Goal: Task Accomplishment & Management: Manage account settings

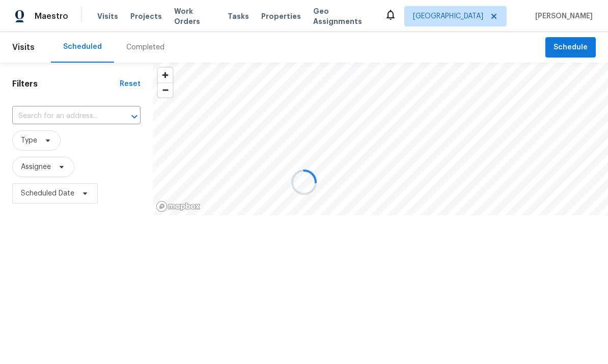
click at [134, 48] on div at bounding box center [304, 182] width 608 height 364
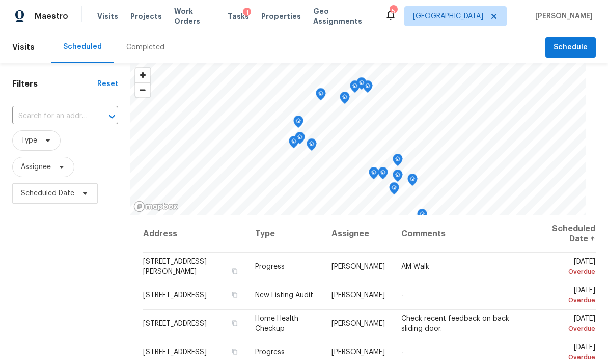
click at [138, 49] on div "Completed" at bounding box center [145, 47] width 38 height 10
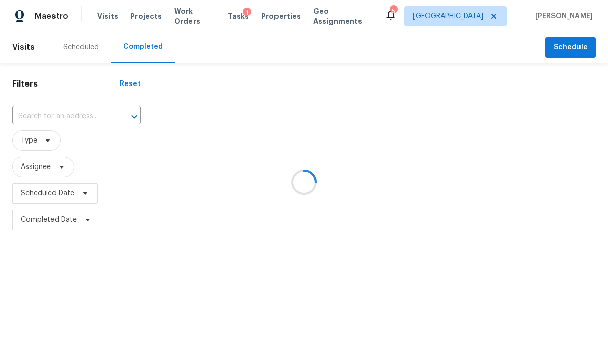
click at [57, 116] on div at bounding box center [304, 182] width 608 height 364
click at [42, 120] on div at bounding box center [304, 182] width 608 height 364
click at [35, 115] on div at bounding box center [304, 182] width 608 height 364
click at [33, 116] on div at bounding box center [304, 182] width 608 height 364
click at [33, 120] on div at bounding box center [304, 182] width 608 height 364
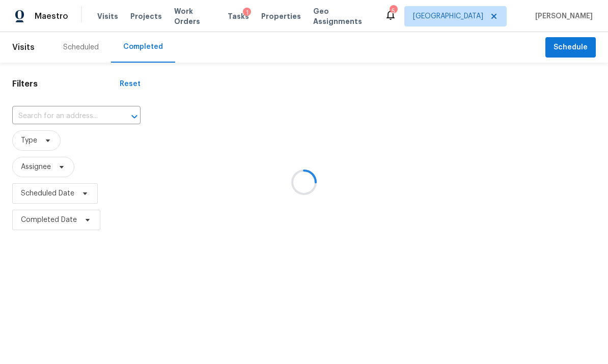
click at [32, 114] on div at bounding box center [304, 182] width 608 height 364
click at [33, 118] on div at bounding box center [304, 182] width 608 height 364
click at [36, 123] on div at bounding box center [304, 182] width 608 height 364
click at [37, 122] on div at bounding box center [304, 182] width 608 height 364
click at [42, 117] on div at bounding box center [304, 182] width 608 height 364
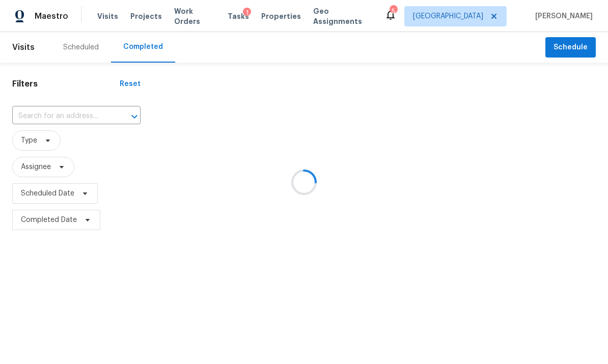
click at [47, 119] on div at bounding box center [304, 182] width 608 height 364
click at [57, 117] on div at bounding box center [304, 182] width 608 height 364
click at [46, 114] on div at bounding box center [304, 182] width 608 height 364
click at [61, 106] on div at bounding box center [304, 182] width 608 height 364
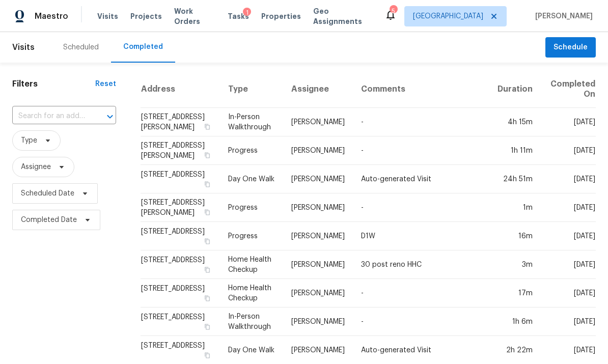
click at [44, 117] on input "text" at bounding box center [49, 116] width 75 height 16
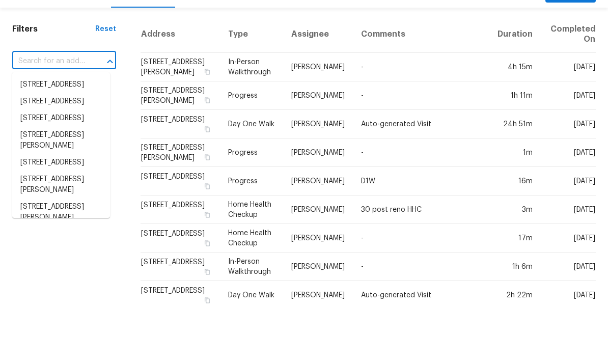
paste input "2244 Triway Ln, Houston, TX 77043"
type input "2244 Triway Ln, Houston, TX 77043"
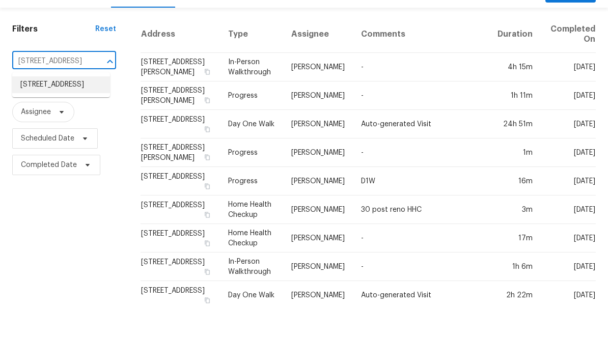
click at [33, 131] on li "2244 Triway Ln, Houston, TX 77043" at bounding box center [61, 139] width 98 height 17
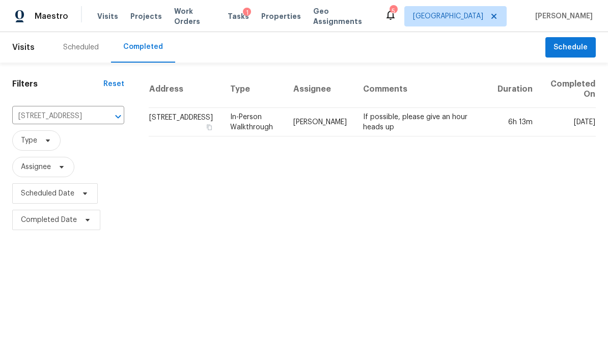
click at [477, 110] on td "If possible, please give an hour heads up" at bounding box center [422, 122] width 134 height 29
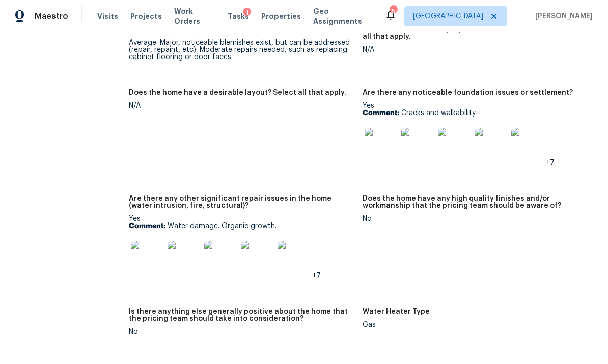
scroll to position [1686, 0]
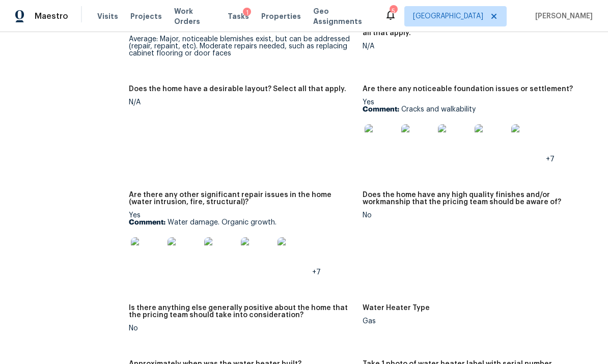
click at [184, 237] on img at bounding box center [184, 253] width 33 height 33
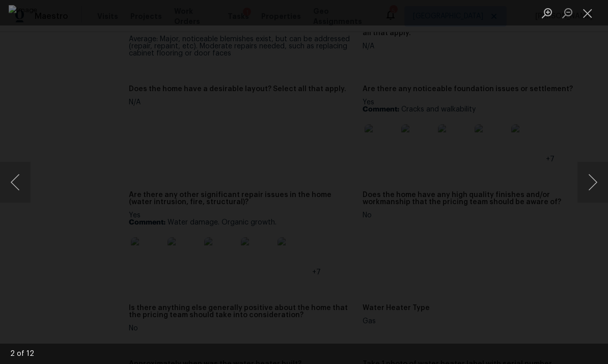
click at [590, 179] on button "Next image" at bounding box center [593, 182] width 31 height 41
click at [590, 183] on button "Next image" at bounding box center [593, 182] width 31 height 41
click at [590, 185] on button "Next image" at bounding box center [593, 182] width 31 height 41
click at [591, 185] on button "Next image" at bounding box center [593, 182] width 31 height 41
click at [590, 184] on button "Next image" at bounding box center [593, 182] width 31 height 41
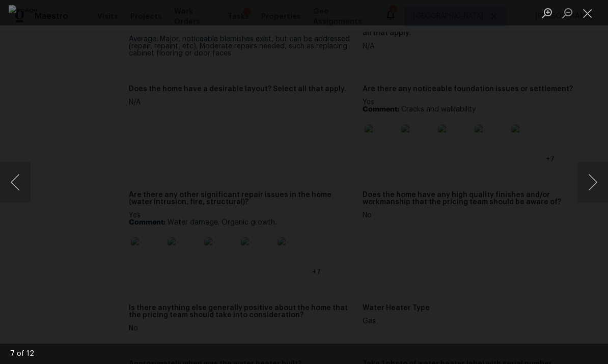
click at [590, 185] on button "Next image" at bounding box center [593, 182] width 31 height 41
click at [591, 187] on button "Next image" at bounding box center [593, 182] width 31 height 41
click at [589, 187] on button "Next image" at bounding box center [593, 182] width 31 height 41
click at [590, 184] on button "Next image" at bounding box center [593, 182] width 31 height 41
click at [589, 12] on button "Close lightbox" at bounding box center [588, 13] width 20 height 18
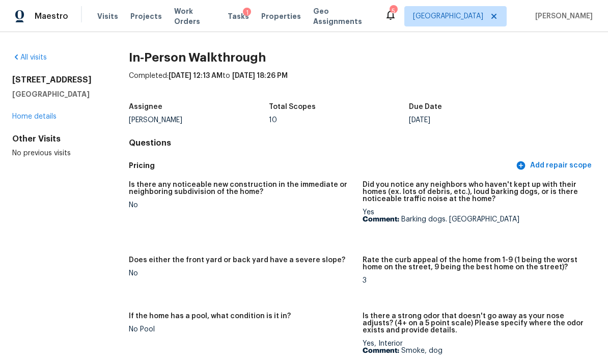
scroll to position [0, 0]
click at [34, 113] on link "Home details" at bounding box center [34, 116] width 44 height 7
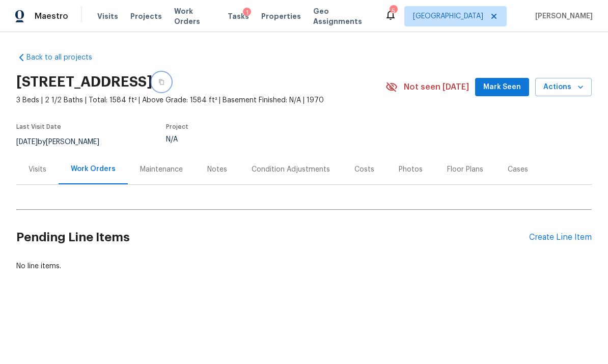
click at [171, 75] on button "button" at bounding box center [161, 82] width 18 height 18
click at [165, 82] on icon "button" at bounding box center [161, 82] width 6 height 6
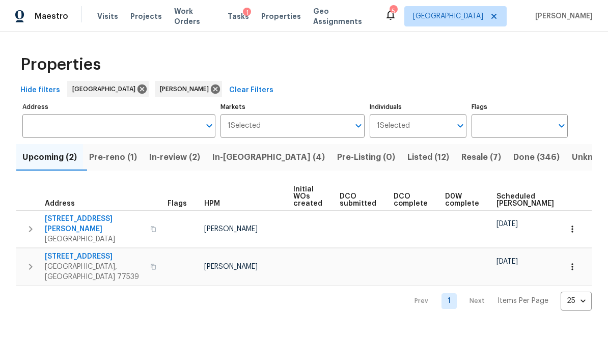
click at [255, 158] on span "In-reno (4)" at bounding box center [268, 157] width 113 height 14
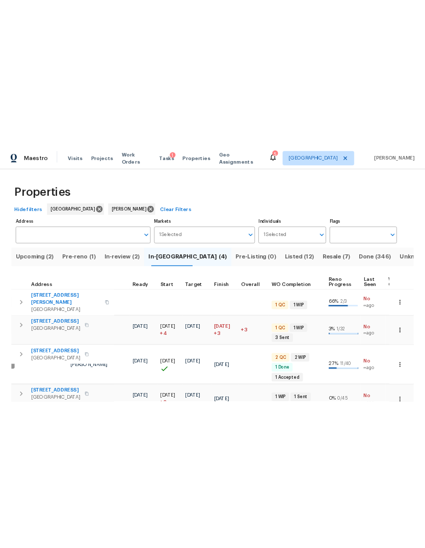
scroll to position [8, 161]
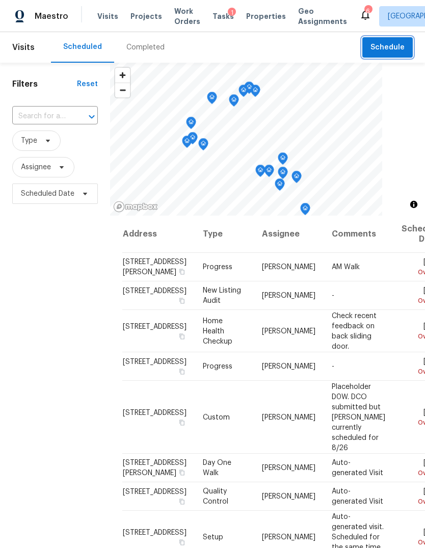
click at [394, 48] on span "Schedule" at bounding box center [387, 47] width 34 height 13
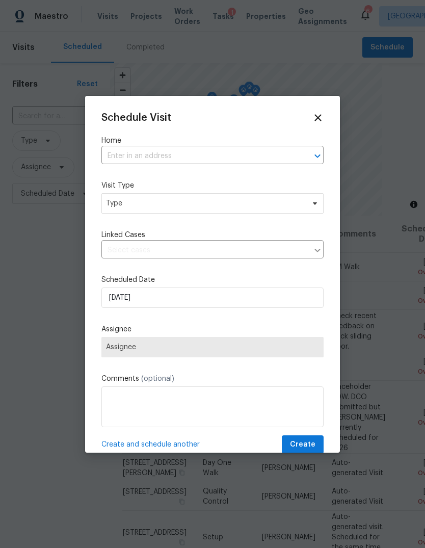
click at [269, 172] on div "Schedule Visit Home ​ Visit Type Type Linked Cases ​ Scheduled Date 8/21/2025 A…" at bounding box center [212, 283] width 222 height 342
click at [269, 159] on input "text" at bounding box center [198, 156] width 194 height 16
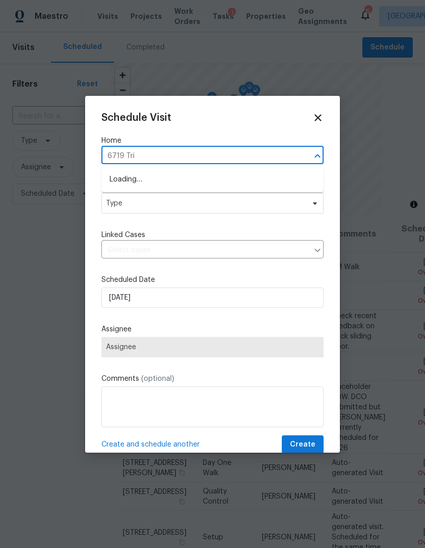
type input "6719 Trim"
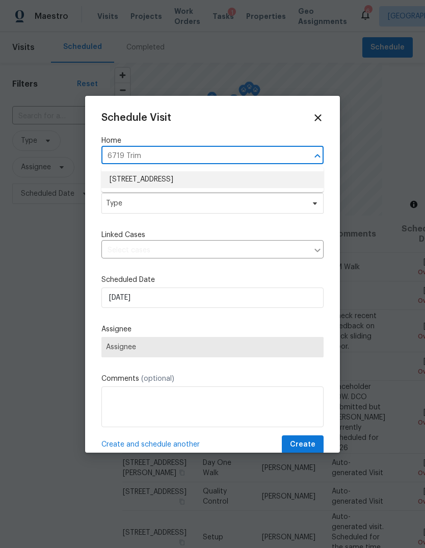
click at [284, 180] on li "6719 Trimstone Dr, Pasadena, TX 77505" at bounding box center [212, 179] width 222 height 17
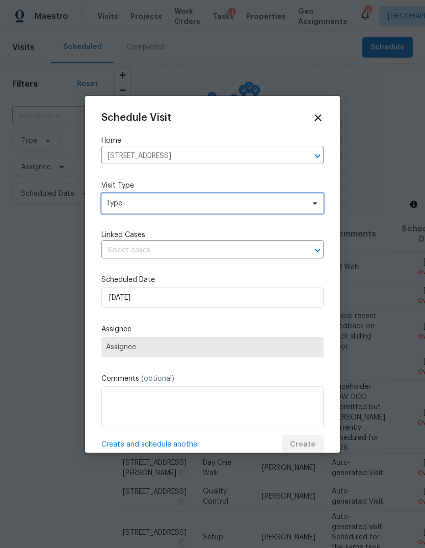
click at [287, 205] on span "Type" at bounding box center [205, 203] width 198 height 10
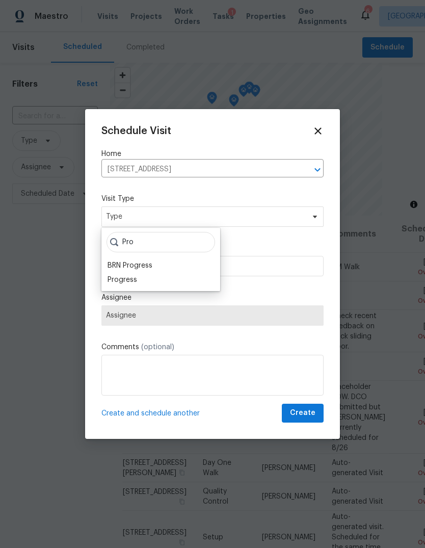
type input "Pro"
click at [112, 280] on div "Progress" at bounding box center [122, 280] width 30 height 10
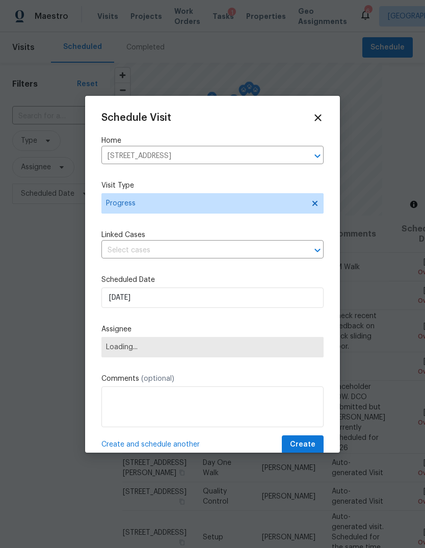
click at [122, 320] on div "Schedule Visit Home 6719 Trimstone Dr, Pasadena, TX 77505 ​ Visit Type Progress…" at bounding box center [212, 283] width 222 height 342
click at [115, 344] on span "Loading..." at bounding box center [212, 347] width 222 height 20
click at [284, 353] on span "Loading..." at bounding box center [212, 347] width 222 height 20
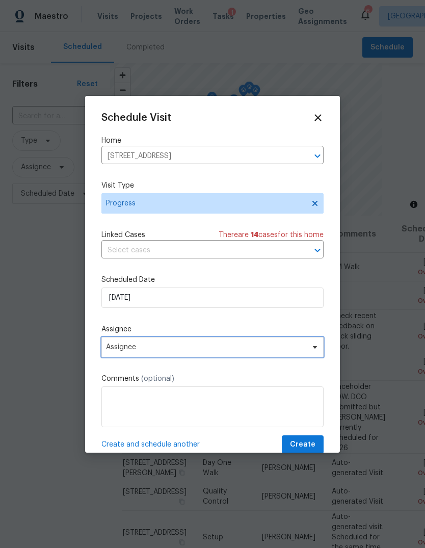
click at [286, 351] on span "Assignee" at bounding box center [206, 347] width 200 height 8
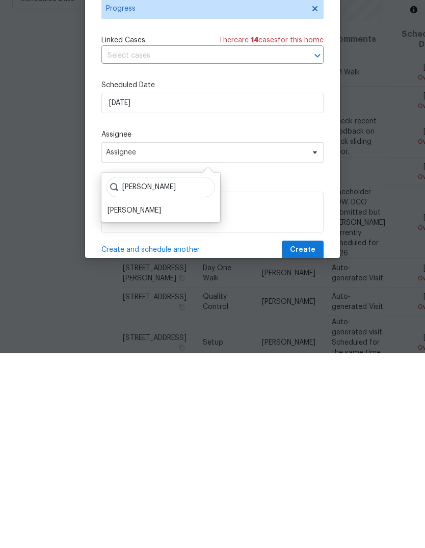
type input "Steve"
click at [117, 400] on div "[PERSON_NAME]" at bounding box center [133, 405] width 53 height 10
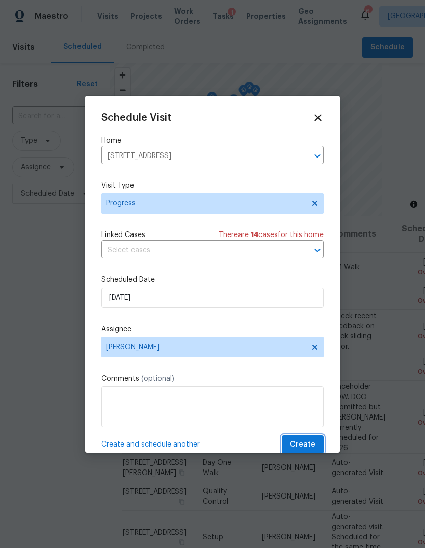
click at [310, 447] on span "Create" at bounding box center [302, 444] width 25 height 13
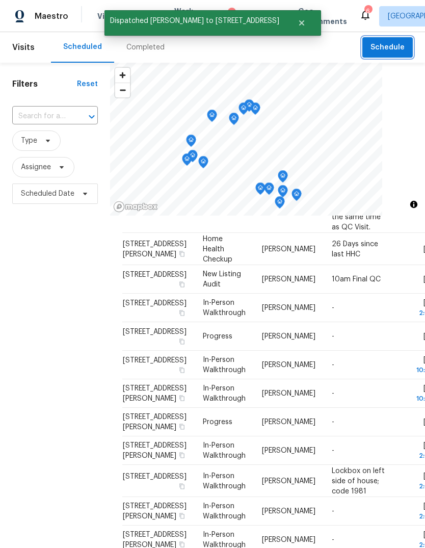
scroll to position [523, 0]
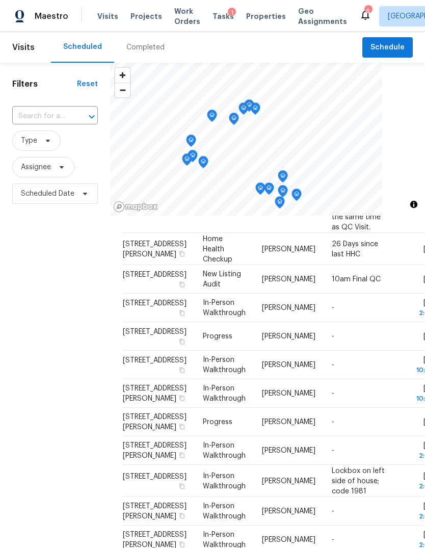
click at [149, 20] on span "Projects" at bounding box center [146, 16] width 32 height 10
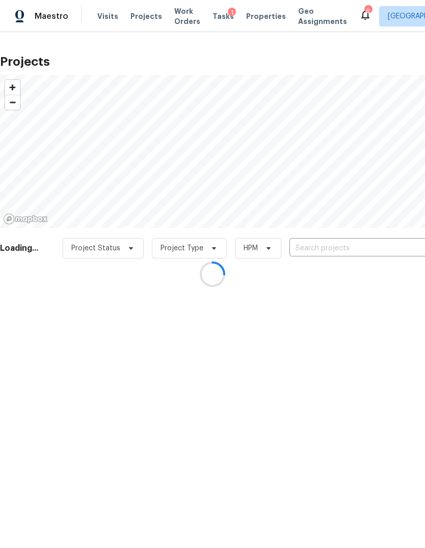
click at [375, 245] on div at bounding box center [212, 274] width 425 height 548
click at [375, 244] on div at bounding box center [212, 274] width 425 height 548
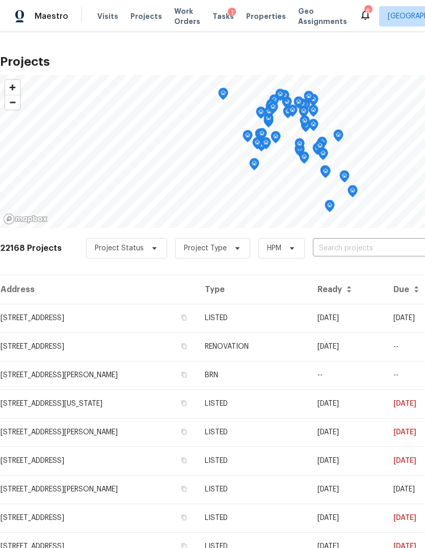
click at [398, 252] on input "text" at bounding box center [371, 248] width 117 height 16
type input "summer dawn"
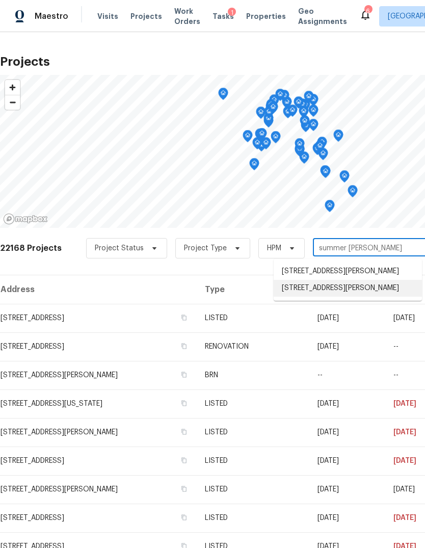
click at [394, 296] on li "16707 Summer Dawn Ln, Houston, TX 77095" at bounding box center [348, 288] width 148 height 17
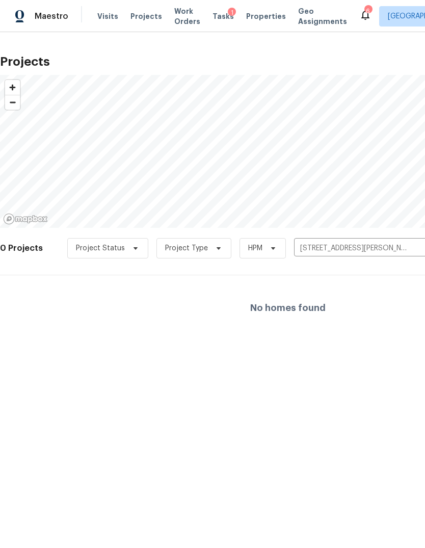
click at [413, 249] on button "Clear" at bounding box center [420, 248] width 14 height 14
click at [375, 250] on input "text" at bounding box center [352, 248] width 117 height 16
type input "summer dawn"
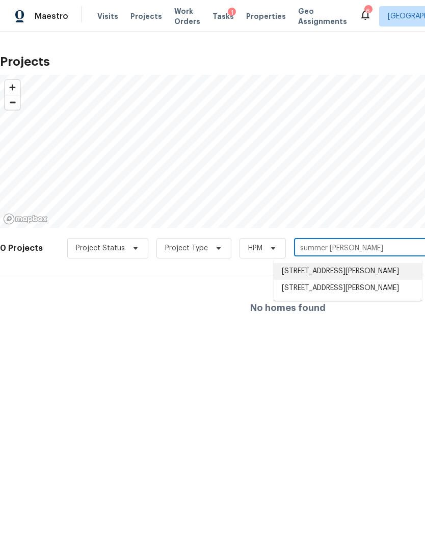
click at [391, 270] on li "16223 Summer Dawn Ln, Houston, TX 77095" at bounding box center [348, 271] width 148 height 17
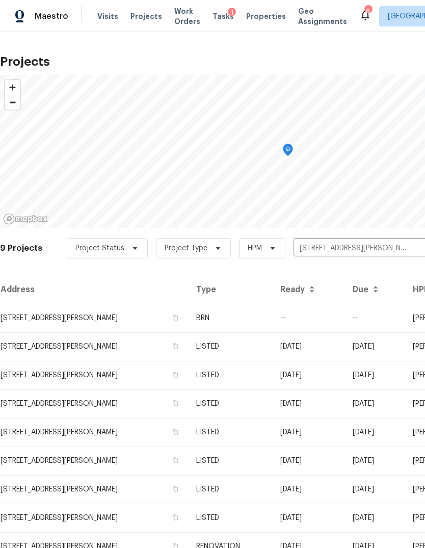
click at [40, 321] on td "16223 Summer Dawn Ln, Houston, TX 77095" at bounding box center [94, 318] width 188 height 29
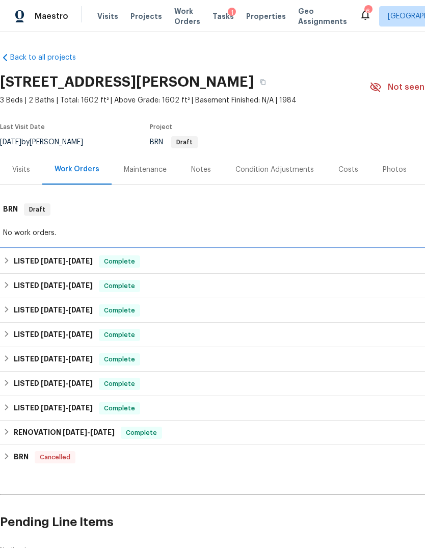
click at [24, 258] on h6 "LISTED 7/24/25 - 7/27/25" at bounding box center [53, 261] width 79 height 12
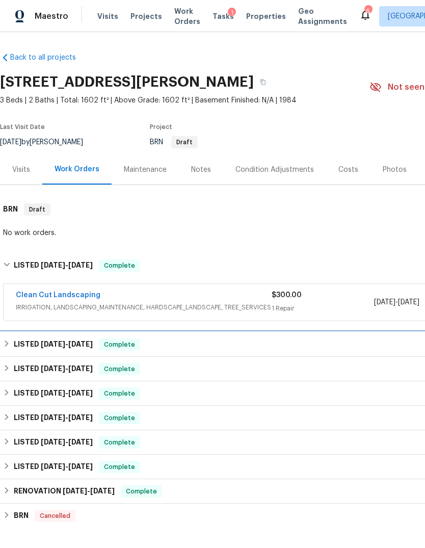
click at [29, 348] on h6 "LISTED 5/16/25 - 5/22/25" at bounding box center [53, 344] width 79 height 12
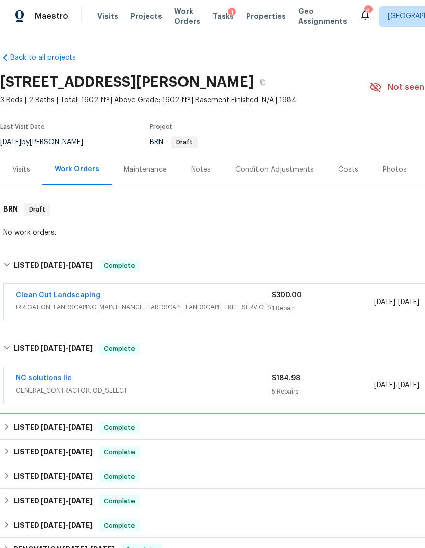
click at [22, 432] on h6 "LISTED 4/24/25 - 4/29/25" at bounding box center [53, 427] width 79 height 12
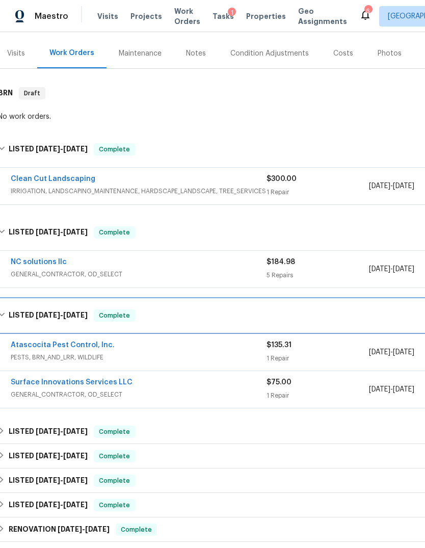
scroll to position [118, 6]
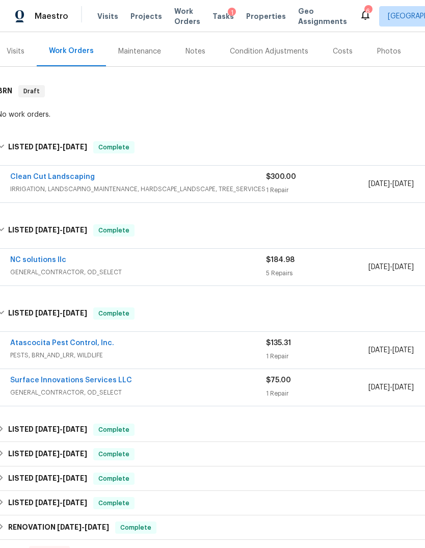
click at [36, 377] on link "Surface Innovations Services LLC" at bounding box center [71, 379] width 122 height 7
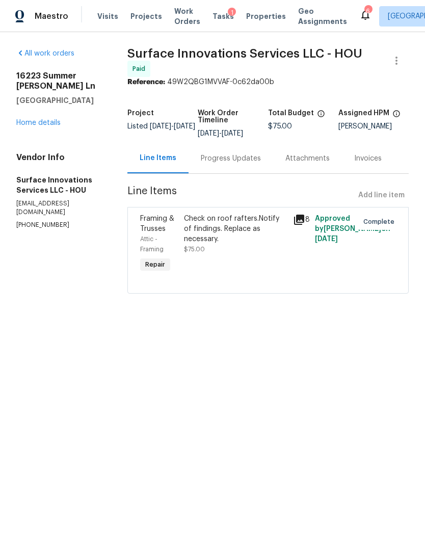
click at [230, 236] on div "Check on roof rafters.Notify of findings. Replace as necessary." at bounding box center [235, 228] width 103 height 31
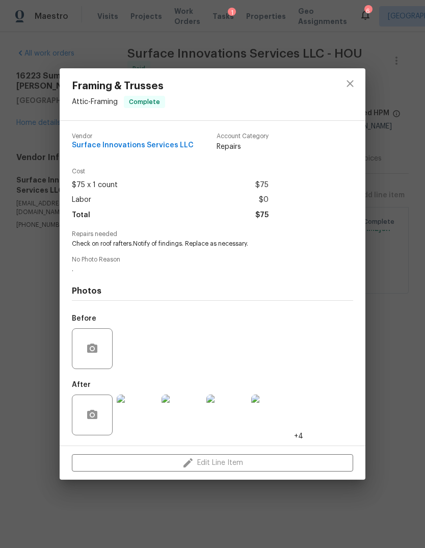
click at [137, 413] on img at bounding box center [137, 414] width 41 height 41
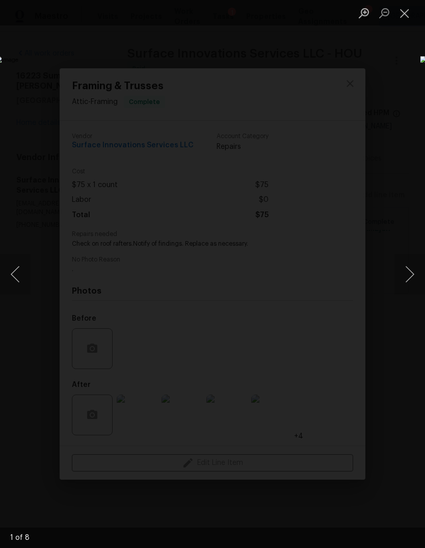
click at [407, 275] on button "Next image" at bounding box center [409, 274] width 31 height 41
click at [408, 282] on button "Next image" at bounding box center [409, 274] width 31 height 41
click at [410, 283] on button "Next image" at bounding box center [409, 274] width 31 height 41
click at [408, 281] on button "Next image" at bounding box center [409, 274] width 31 height 41
click at [407, 281] on button "Next image" at bounding box center [409, 274] width 31 height 41
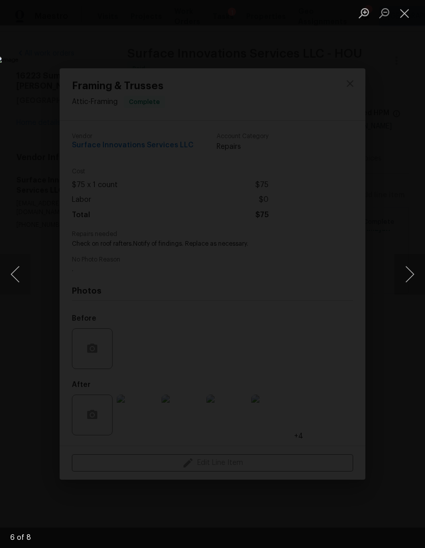
click at [406, 280] on button "Next image" at bounding box center [409, 274] width 31 height 41
click at [405, 278] on button "Next image" at bounding box center [409, 274] width 31 height 41
click at [405, 280] on button "Next image" at bounding box center [409, 274] width 31 height 41
click at [407, 272] on button "Next image" at bounding box center [409, 274] width 31 height 41
click at [409, 271] on button "Next image" at bounding box center [409, 274] width 31 height 41
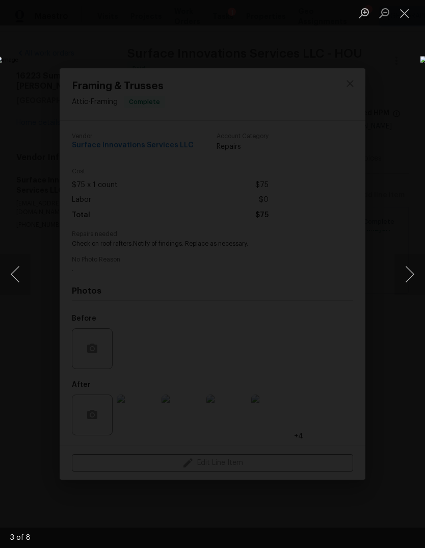
click at [408, 273] on button "Next image" at bounding box center [409, 274] width 31 height 41
click at [408, 271] on button "Next image" at bounding box center [409, 274] width 31 height 41
click at [409, 270] on button "Next image" at bounding box center [409, 274] width 31 height 41
click at [408, 265] on button "Next image" at bounding box center [409, 274] width 31 height 41
click at [409, 11] on button "Close lightbox" at bounding box center [404, 13] width 20 height 18
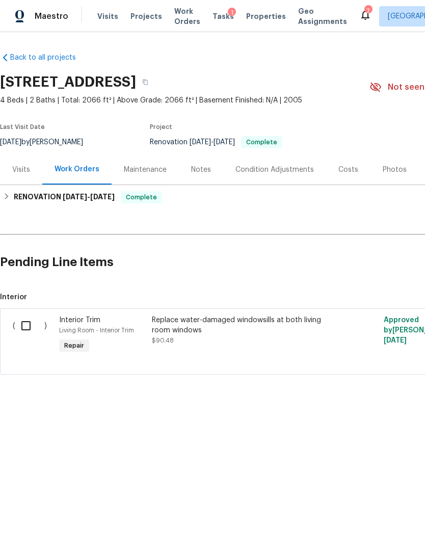
click at [338, 166] on div "Costs" at bounding box center [348, 170] width 20 height 10
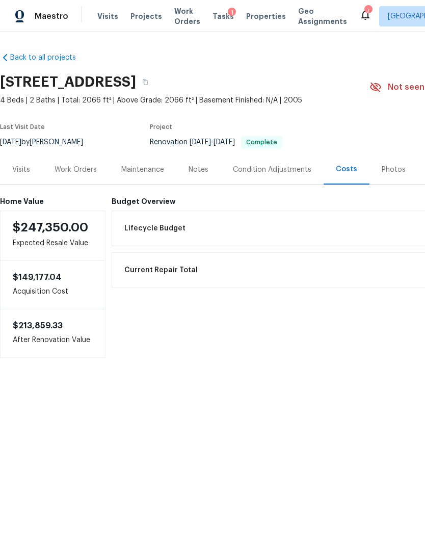
click at [76, 167] on div "Work Orders" at bounding box center [75, 170] width 42 height 10
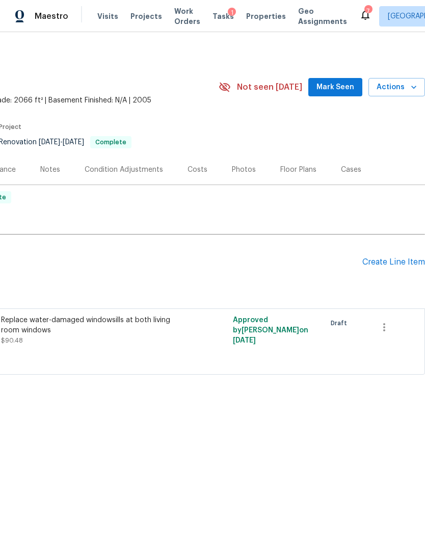
scroll to position [0, 151]
click at [397, 86] on span "Actions" at bounding box center [396, 87] width 40 height 13
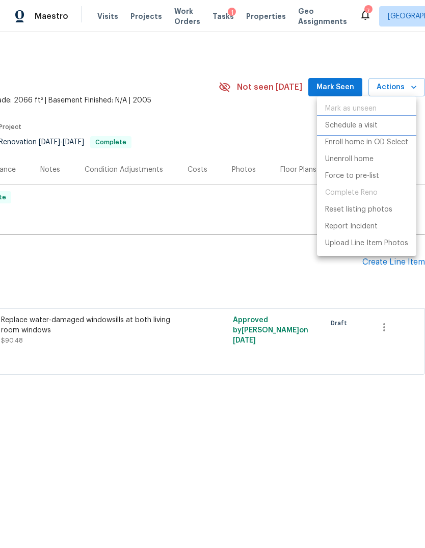
click at [357, 122] on p "Schedule a visit" at bounding box center [351, 125] width 52 height 11
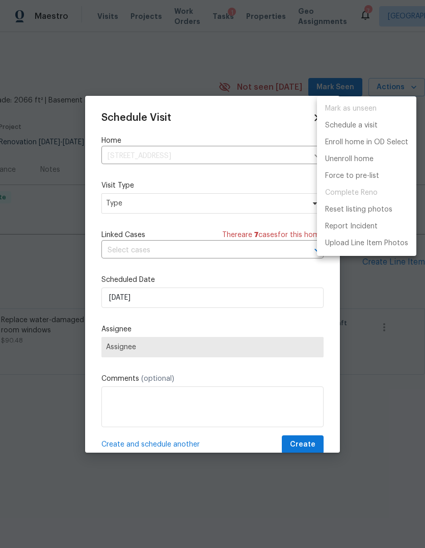
click at [233, 274] on div at bounding box center [212, 274] width 425 height 548
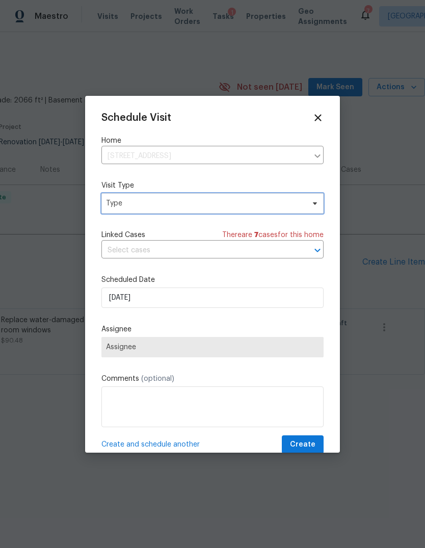
click at [248, 207] on span "Type" at bounding box center [205, 203] width 198 height 10
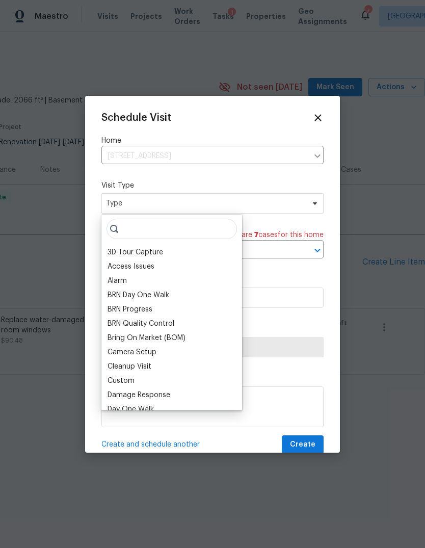
type input "B"
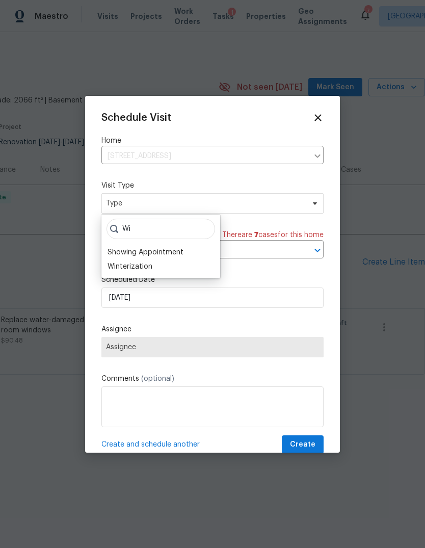
type input "W"
type input "New"
click at [149, 256] on div "New Listing Audit" at bounding box center [136, 252] width 58 height 10
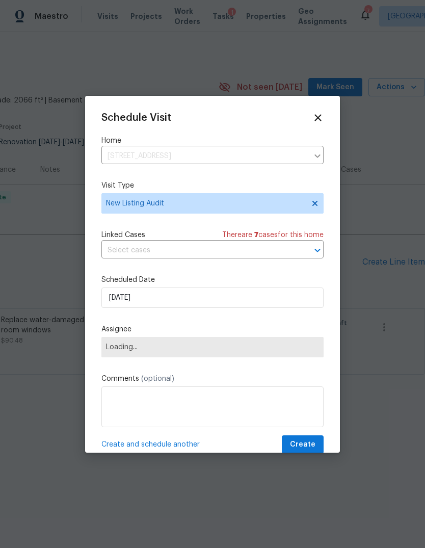
click at [172, 344] on span "Loading..." at bounding box center [212, 347] width 222 height 20
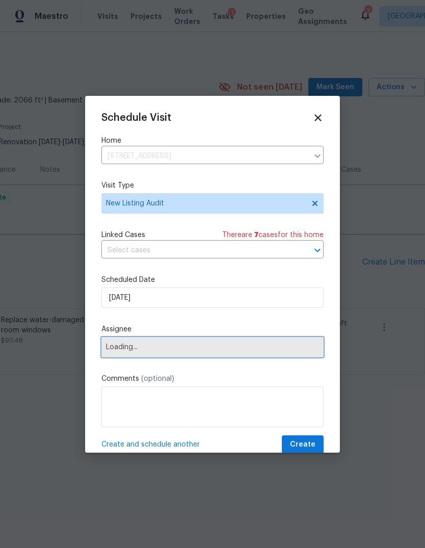
click at [235, 346] on span "Loading..." at bounding box center [212, 347] width 213 height 8
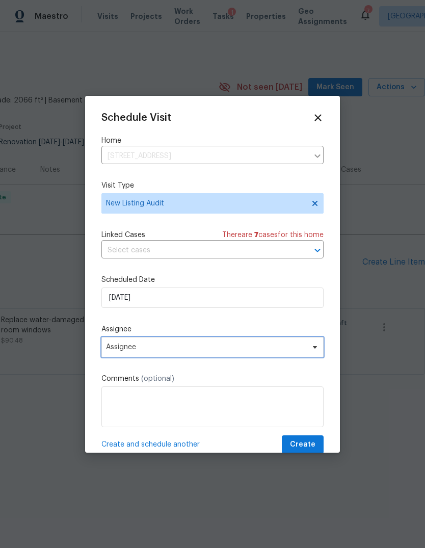
click at [256, 349] on span "Assignee" at bounding box center [206, 347] width 200 height 8
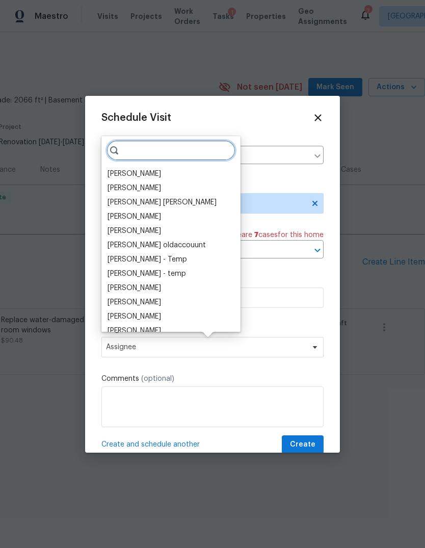
click at [203, 152] on input "search" at bounding box center [170, 150] width 129 height 20
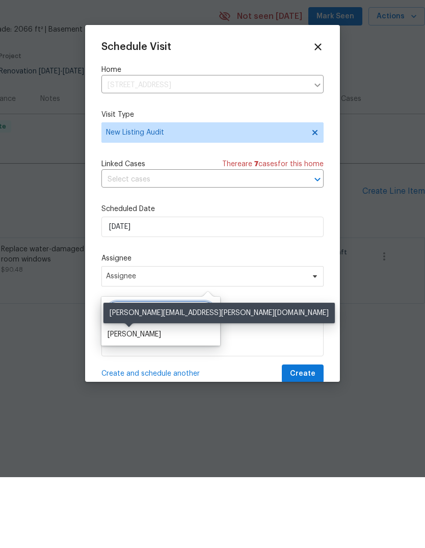
type input "Steve"
click at [145, 400] on div "[PERSON_NAME]" at bounding box center [133, 405] width 53 height 10
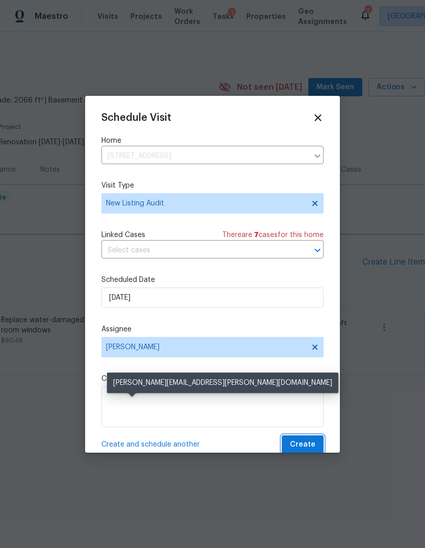
click at [311, 437] on button "Create" at bounding box center [303, 444] width 42 height 19
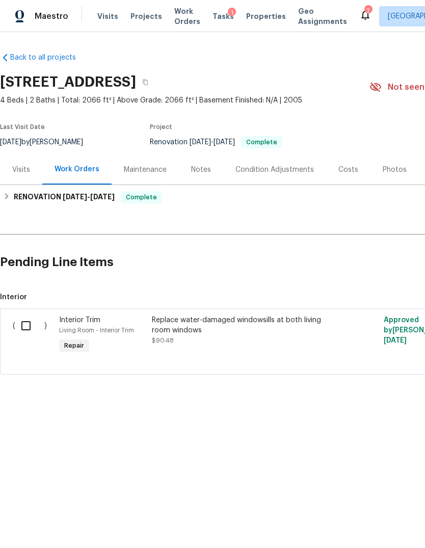
scroll to position [0, 0]
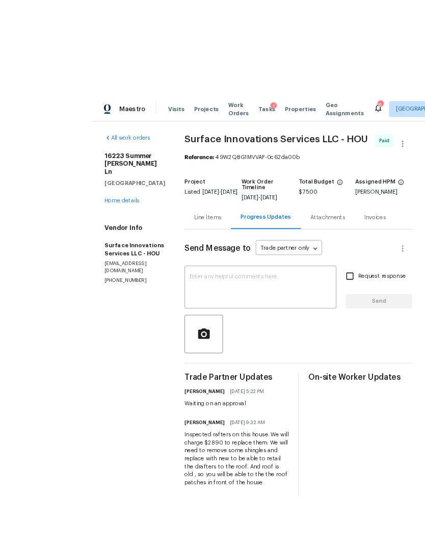
scroll to position [7, 0]
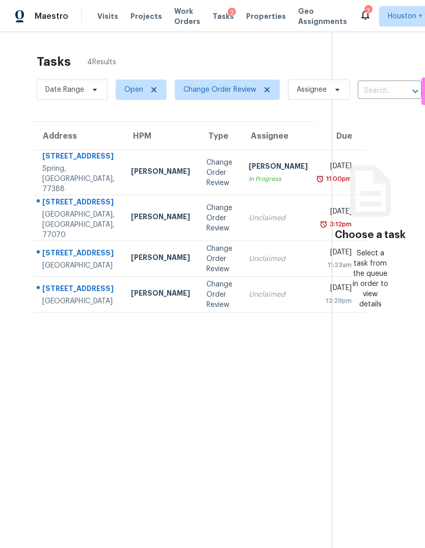
click at [47, 270] on div "[GEOGRAPHIC_DATA]" at bounding box center [78, 265] width 72 height 10
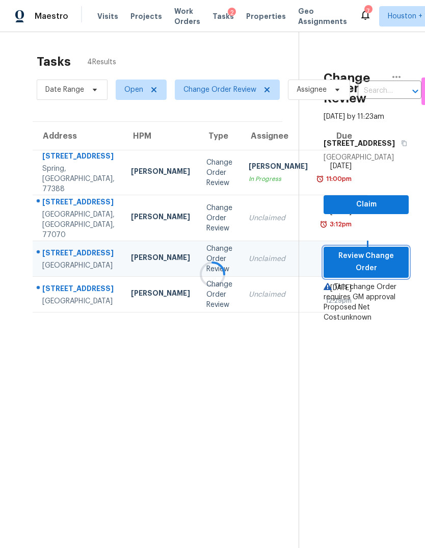
click at [373, 275] on span "Review Change Order" at bounding box center [366, 262] width 69 height 25
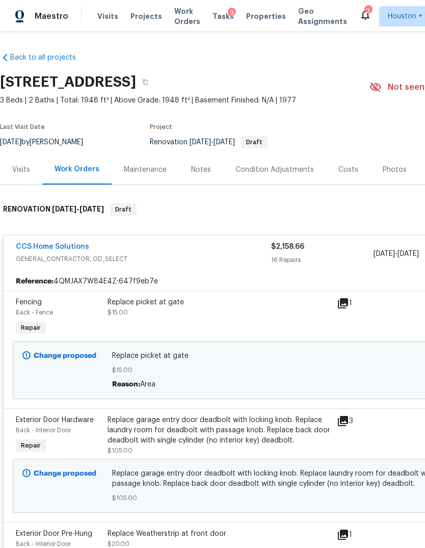
click at [289, 98] on span "3 Beds | 2 Baths | Total: 1948 ft² | Above Grade: 1948 ft² | Basement Finished:…" at bounding box center [184, 100] width 369 height 10
click at [154, 87] on button "button" at bounding box center [145, 82] width 18 height 18
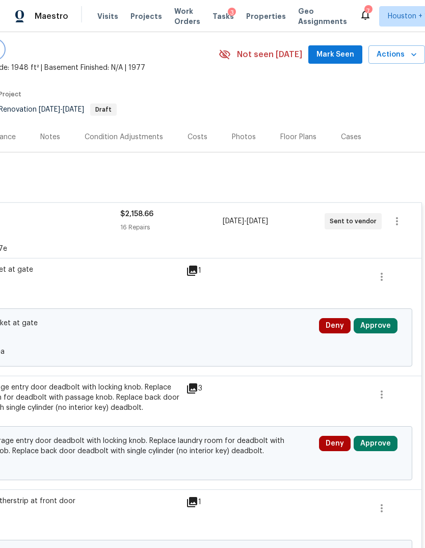
scroll to position [33, 151]
click at [383, 318] on button "Approve" at bounding box center [375, 325] width 44 height 15
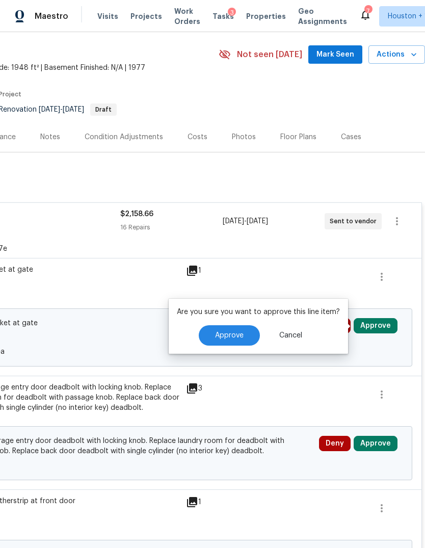
click at [248, 325] on button "Approve" at bounding box center [229, 335] width 61 height 20
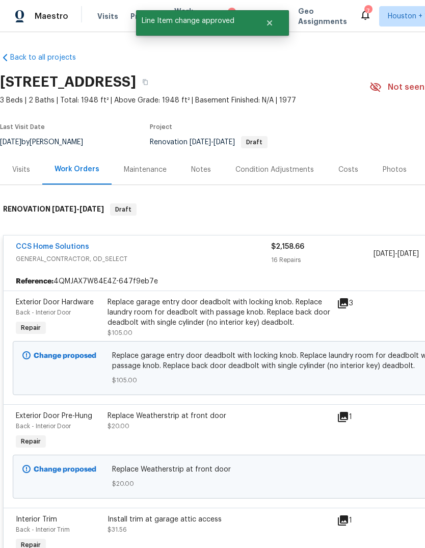
scroll to position [55, 103]
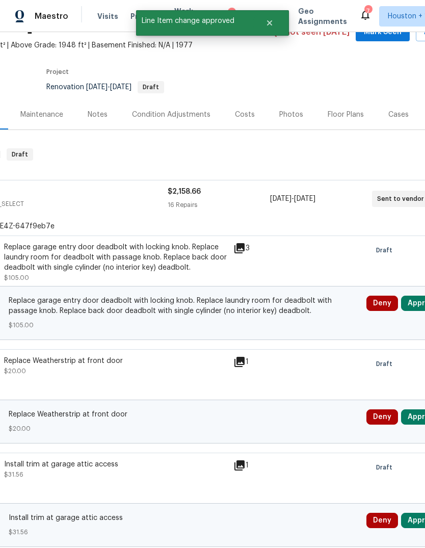
click at [408, 307] on button "Approve" at bounding box center [423, 302] width 44 height 15
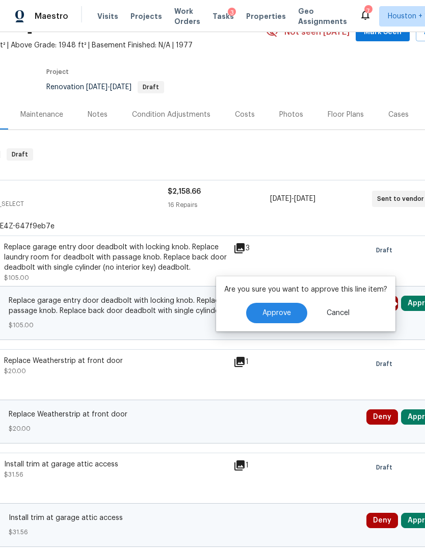
click at [278, 314] on span "Approve" at bounding box center [276, 313] width 29 height 8
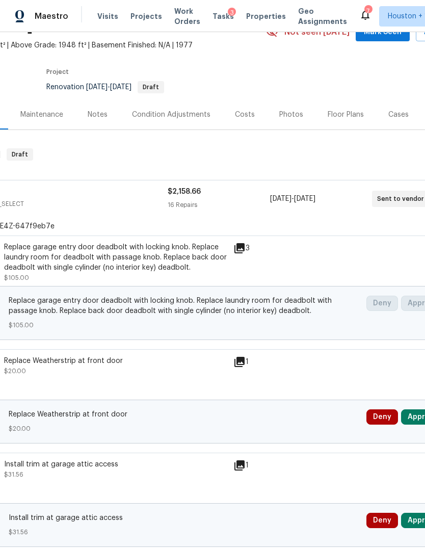
click at [412, 417] on button "Approve" at bounding box center [423, 416] width 44 height 15
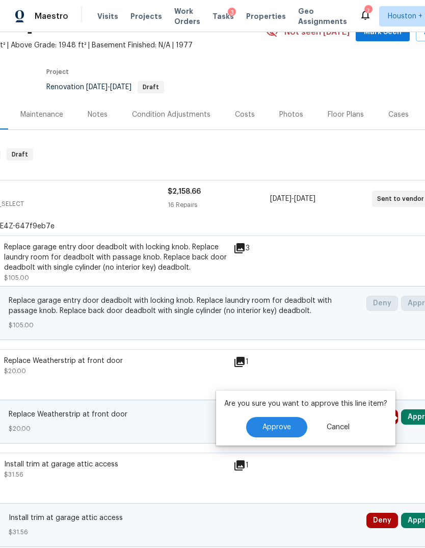
click at [280, 427] on span "Approve" at bounding box center [276, 427] width 29 height 8
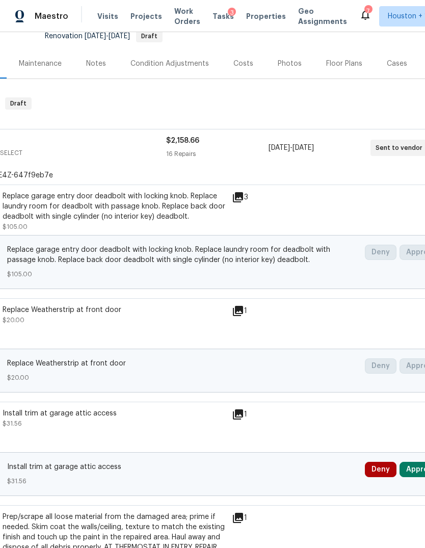
scroll to position [160, 96]
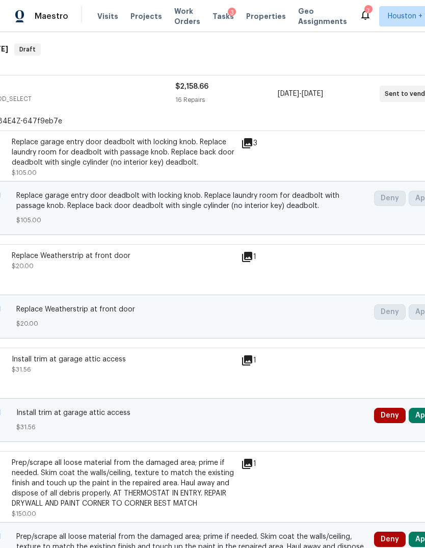
click at [412, 419] on button "Approve" at bounding box center [430, 414] width 44 height 15
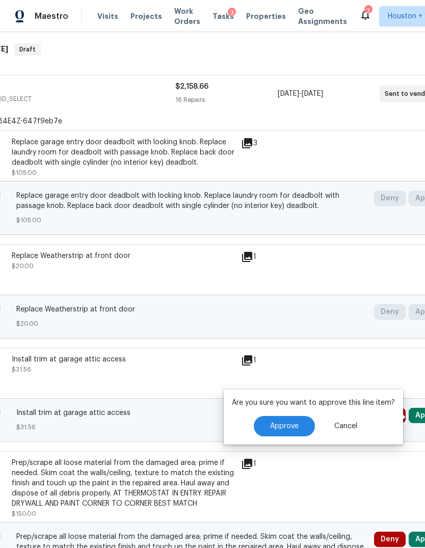
click at [287, 425] on span "Approve" at bounding box center [284, 426] width 29 height 8
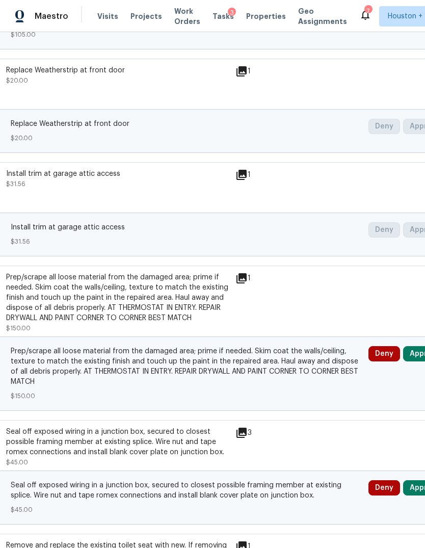
scroll to position [346, 96]
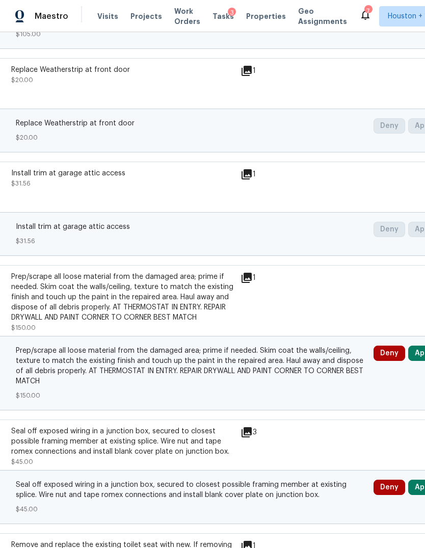
click at [419, 356] on button "Approve" at bounding box center [430, 352] width 44 height 15
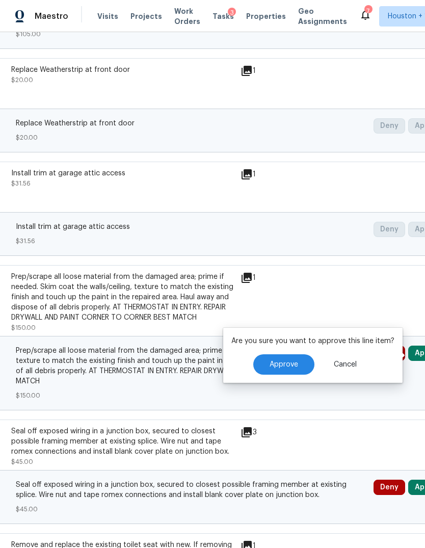
click at [282, 365] on span "Approve" at bounding box center [283, 365] width 29 height 8
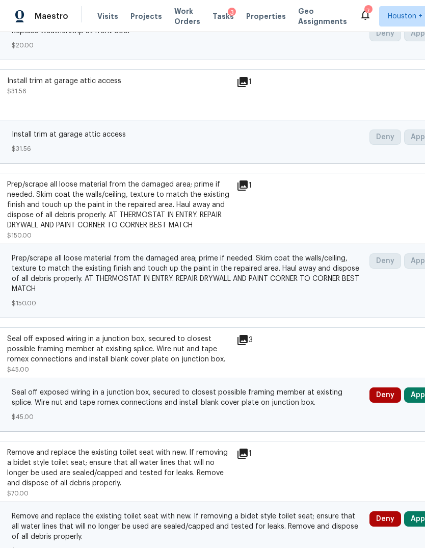
scroll to position [438, 101]
click at [416, 398] on button "Approve" at bounding box center [425, 394] width 44 height 15
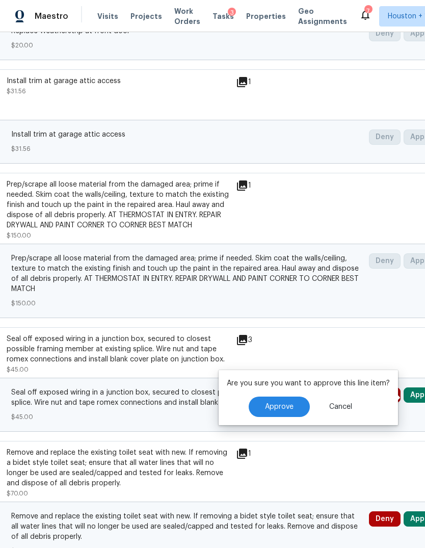
click at [276, 408] on span "Approve" at bounding box center [279, 407] width 29 height 8
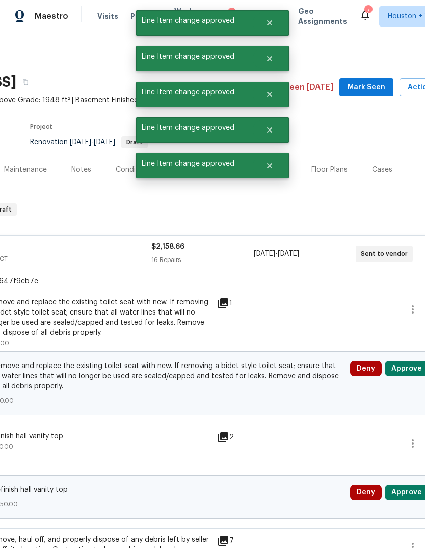
scroll to position [0, 120]
click at [406, 370] on button "Approve" at bounding box center [407, 368] width 44 height 15
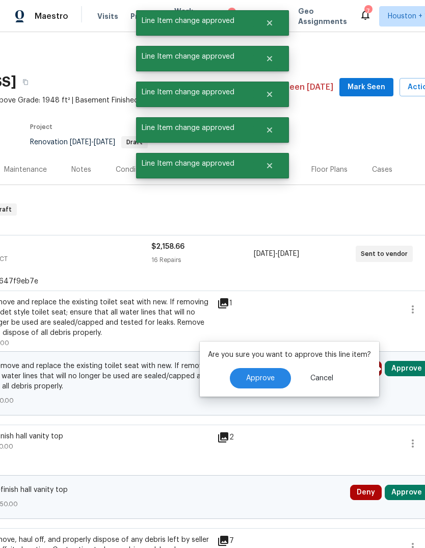
click at [265, 377] on span "Approve" at bounding box center [260, 378] width 29 height 8
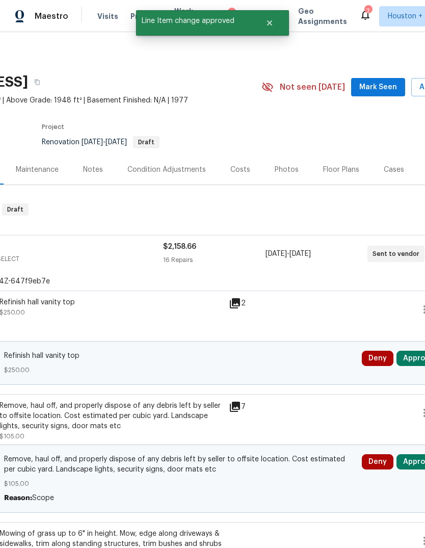
scroll to position [0, 108]
click at [417, 351] on button "Approve" at bounding box center [418, 357] width 44 height 15
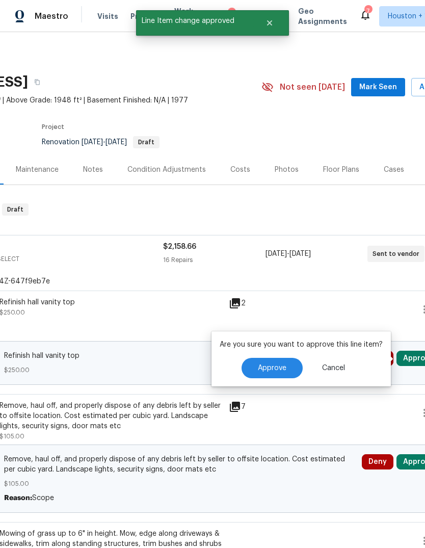
click at [269, 368] on span "Approve" at bounding box center [272, 368] width 29 height 8
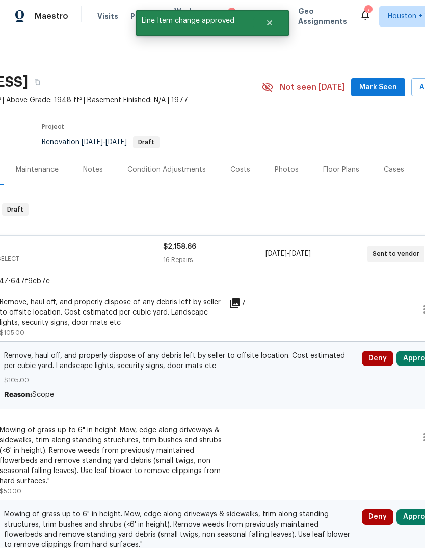
click at [409, 362] on button "Approve" at bounding box center [418, 357] width 44 height 15
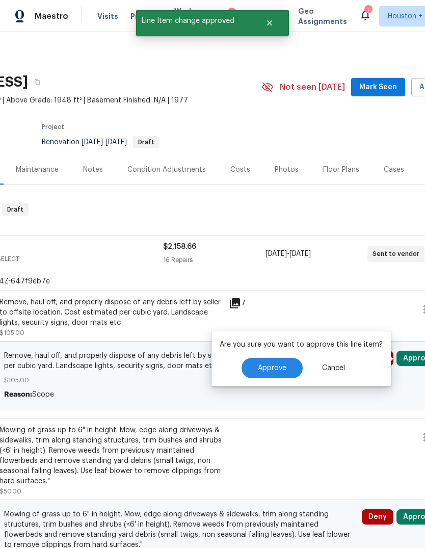
click at [269, 377] on button "Approve" at bounding box center [271, 368] width 61 height 20
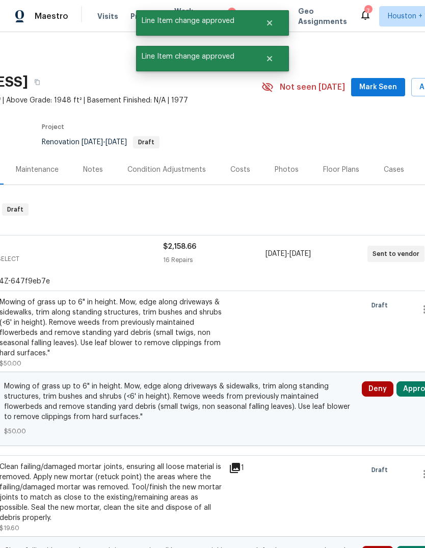
click at [411, 387] on button "Approve" at bounding box center [418, 388] width 44 height 15
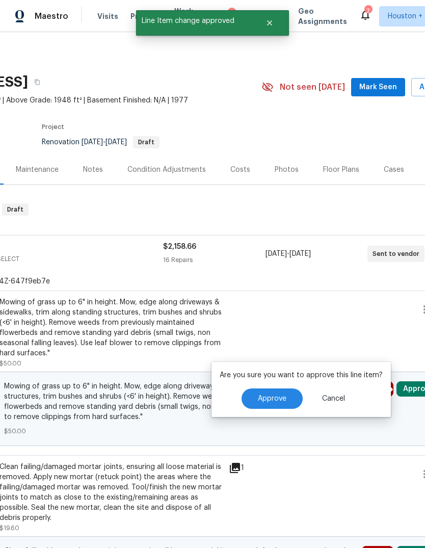
click at [270, 396] on span "Approve" at bounding box center [272, 399] width 29 height 8
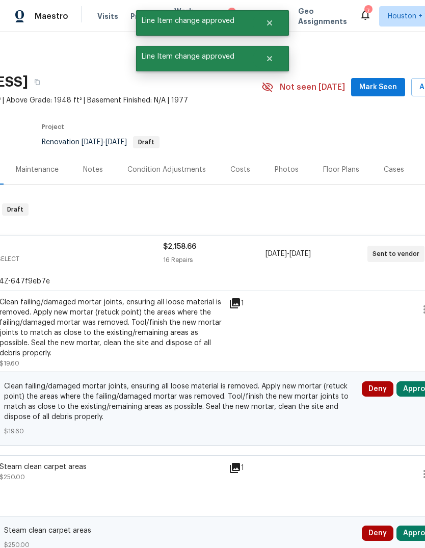
click at [414, 388] on button "Approve" at bounding box center [418, 388] width 44 height 15
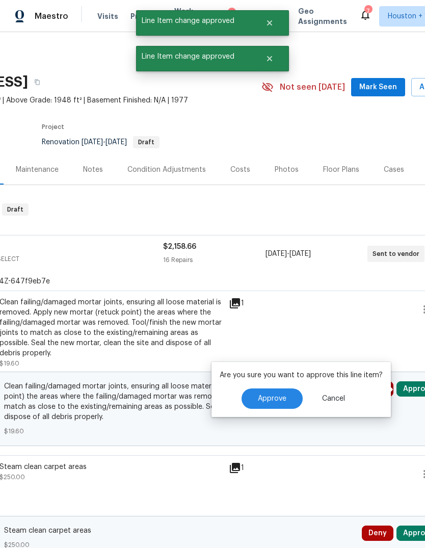
click at [270, 394] on button "Approve" at bounding box center [271, 398] width 61 height 20
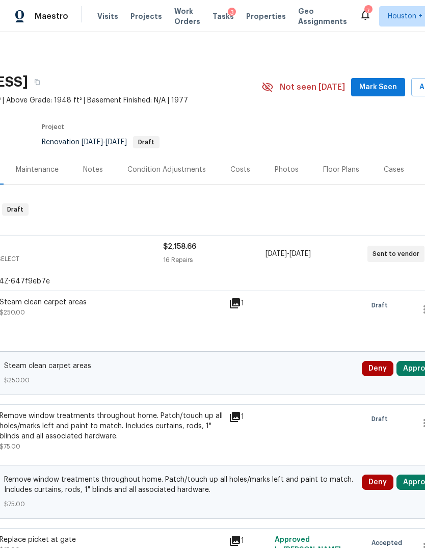
click at [411, 370] on button "Approve" at bounding box center [418, 368] width 44 height 15
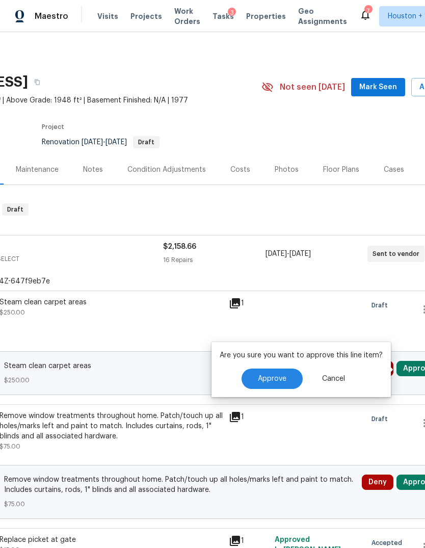
click at [272, 380] on span "Approve" at bounding box center [272, 379] width 29 height 8
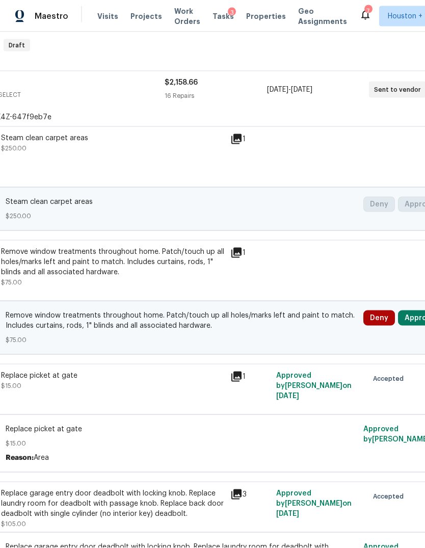
scroll to position [153, 106]
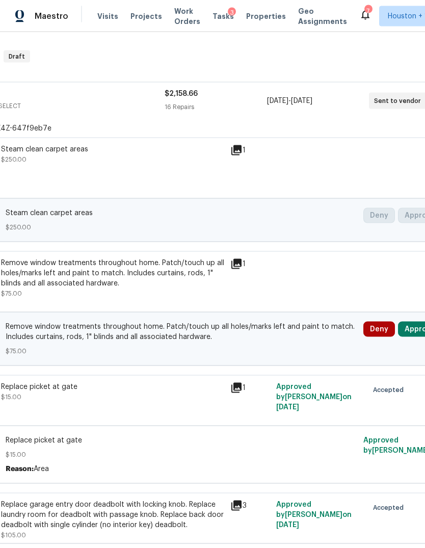
click at [413, 321] on button "Approve" at bounding box center [420, 328] width 44 height 15
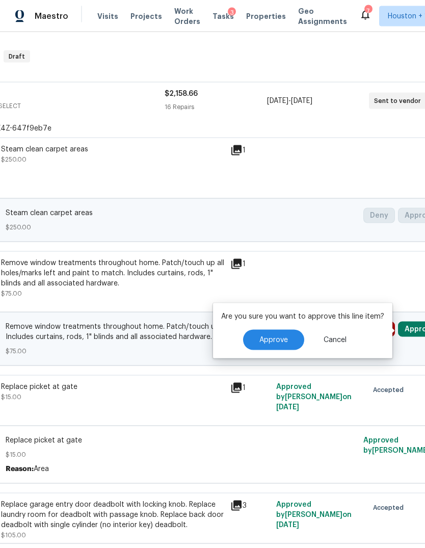
scroll to position [11, 0]
click at [280, 334] on button "Approve" at bounding box center [273, 340] width 61 height 20
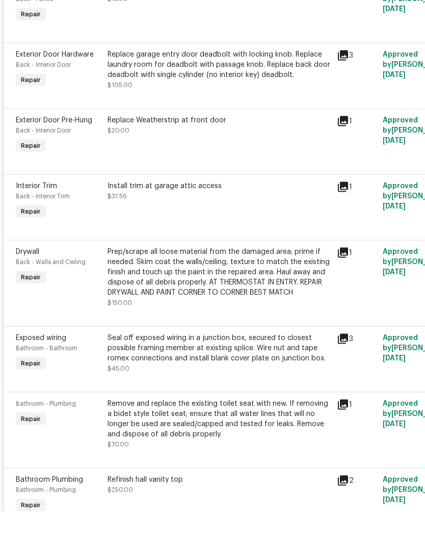
scroll to position [5, 0]
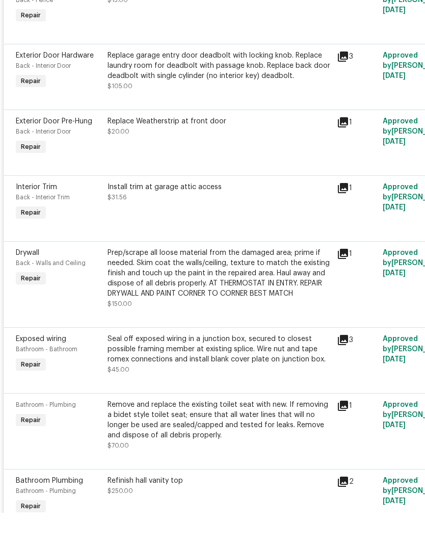
click at [381, 409] on div at bounding box center [288, 415] width 544 height 12
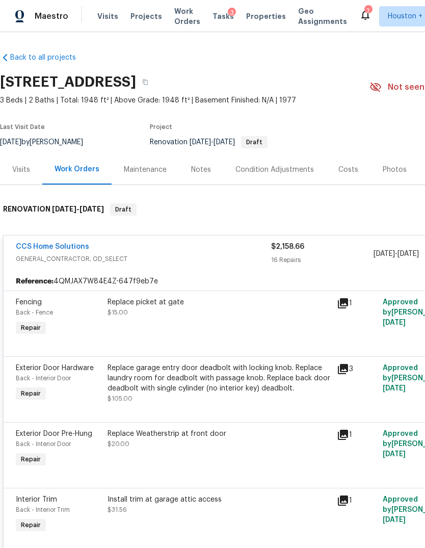
scroll to position [0, 0]
click at [209, 154] on div "Notes" at bounding box center [201, 169] width 44 height 30
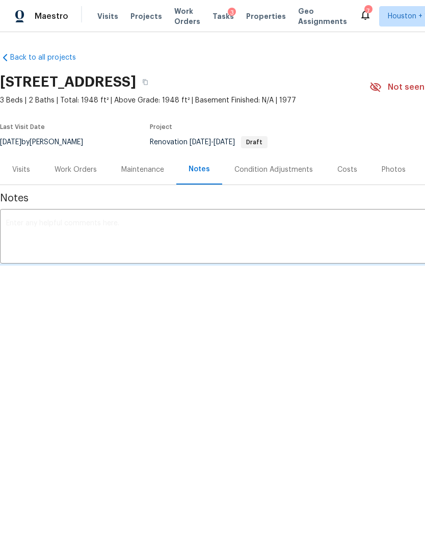
click at [208, 168] on div "Notes" at bounding box center [199, 169] width 46 height 30
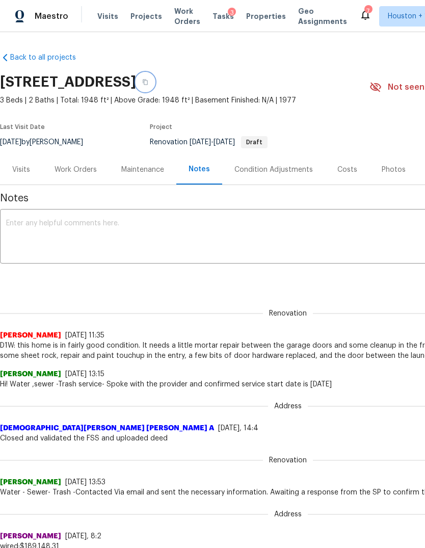
click at [148, 80] on icon "button" at bounding box center [145, 82] width 6 height 6
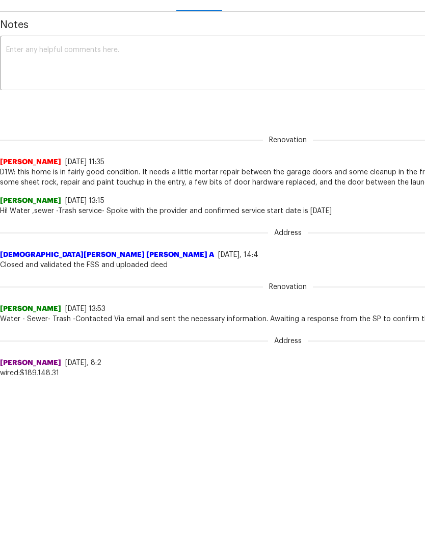
scroll to position [23, 0]
click at [370, 497] on div "Address Jacob Griffith 8/19/25, 8:2 wired:$189,148.31" at bounding box center [288, 524] width 576 height 54
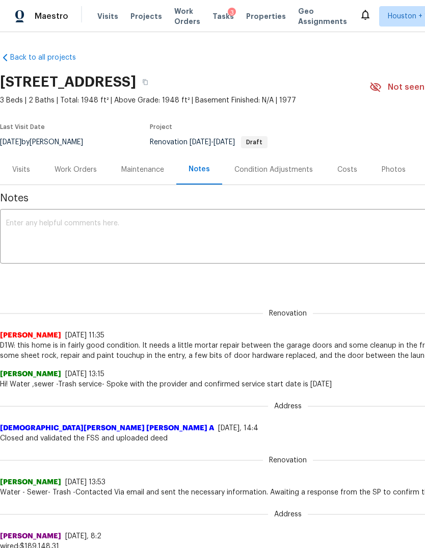
scroll to position [0, 0]
click at [70, 165] on div "Work Orders" at bounding box center [75, 170] width 42 height 10
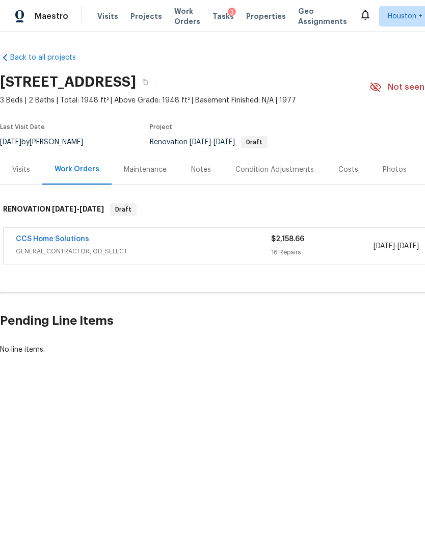
click at [124, 249] on span "GENERAL_CONTRACTOR, OD_SELECT" at bounding box center [143, 251] width 255 height 10
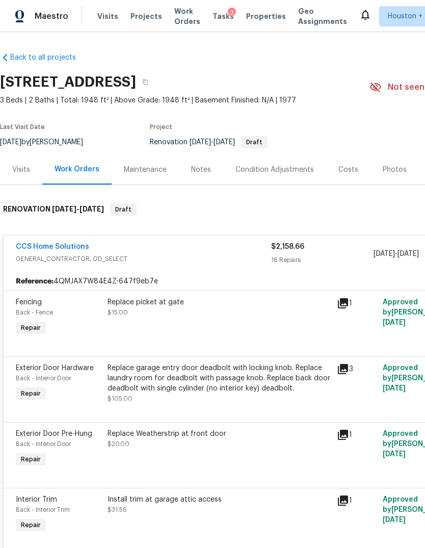
click at [91, 404] on div "Exterior Door Hardware Back - Interior Door Repair" at bounding box center [59, 383] width 92 height 47
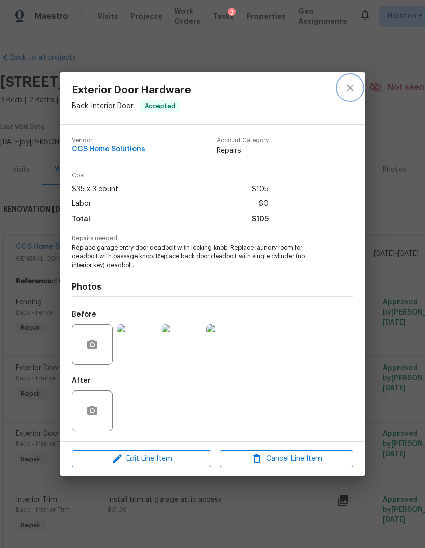
click at [344, 85] on icon "close" at bounding box center [350, 87] width 12 height 12
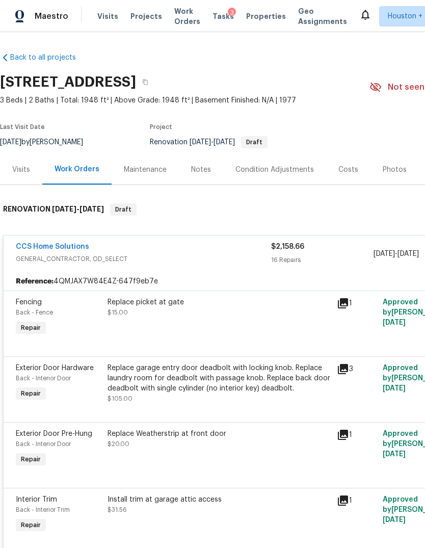
click at [192, 162] on div "Notes" at bounding box center [201, 169] width 44 height 30
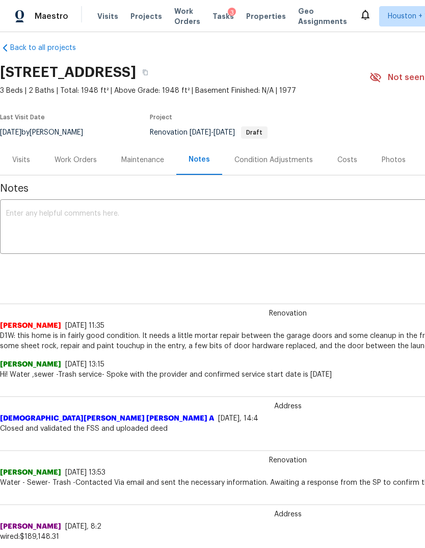
scroll to position [10, 0]
click at [84, 157] on div "Work Orders" at bounding box center [75, 160] width 42 height 10
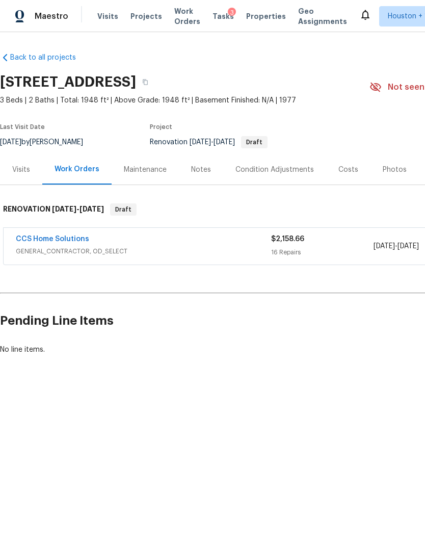
click at [379, 238] on div "8/21/2025 - 8/25/2025" at bounding box center [424, 246] width 102 height 24
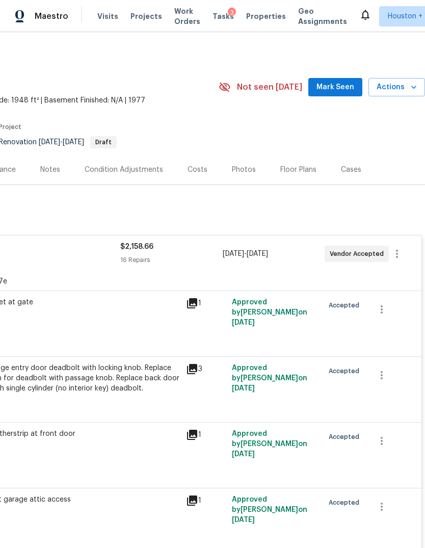
scroll to position [0, 151]
click at [396, 81] on span "Actions" at bounding box center [396, 87] width 40 height 13
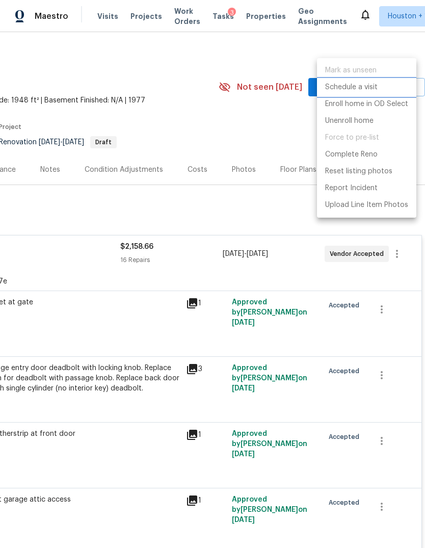
click at [361, 88] on p "Schedule a visit" at bounding box center [351, 87] width 52 height 11
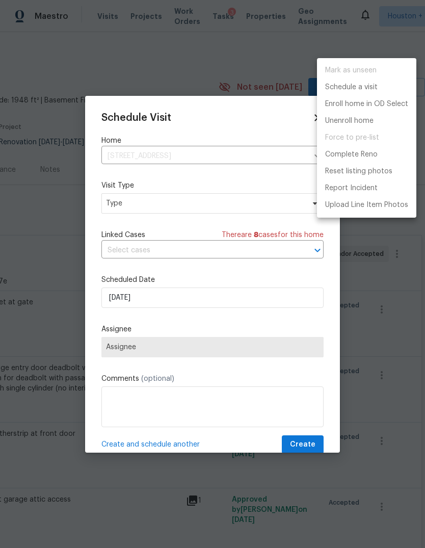
click at [234, 182] on div at bounding box center [212, 274] width 425 height 548
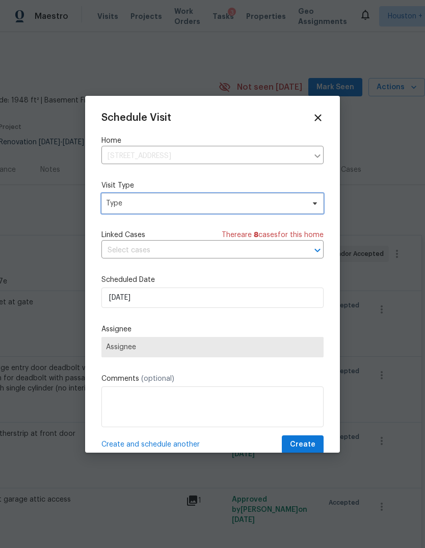
click at [247, 208] on span "Type" at bounding box center [205, 203] width 198 height 10
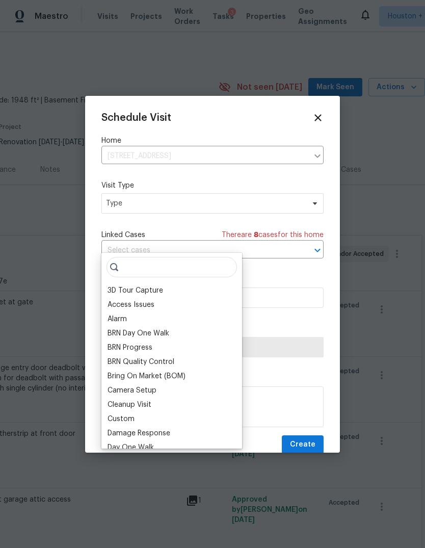
click at [256, 208] on span "Type" at bounding box center [205, 203] width 198 height 10
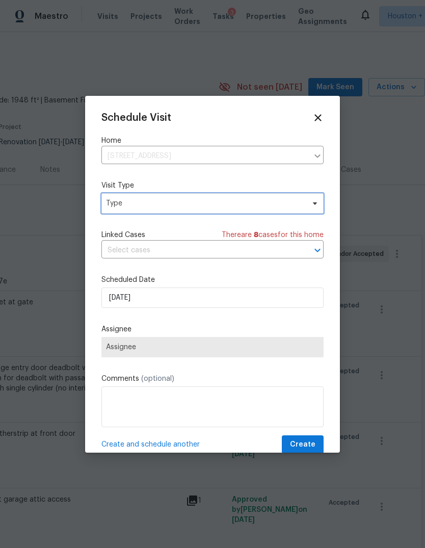
click at [284, 206] on span "Type" at bounding box center [205, 203] width 198 height 10
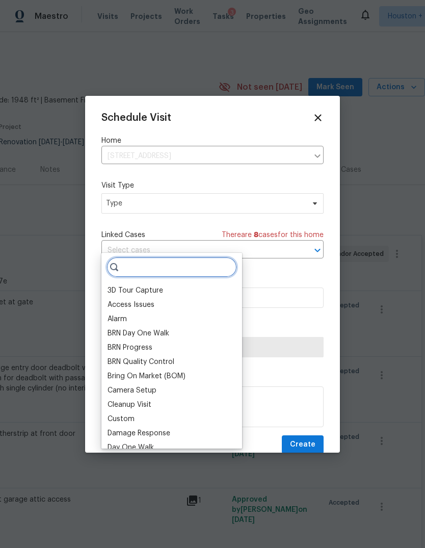
click at [194, 257] on input "search" at bounding box center [171, 267] width 130 height 20
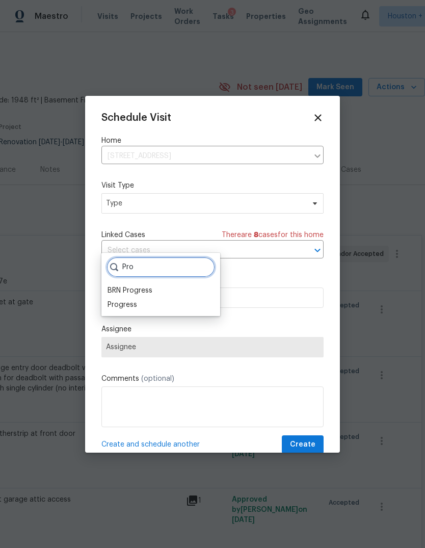
type input "Pro"
click at [133, 299] on div "Progress" at bounding box center [122, 304] width 30 height 10
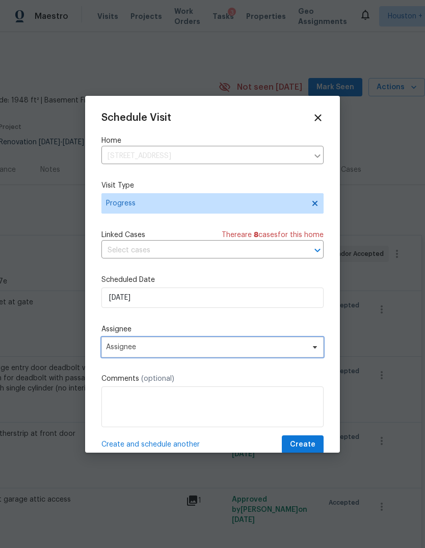
click at [280, 355] on span "Assignee" at bounding box center [212, 347] width 222 height 20
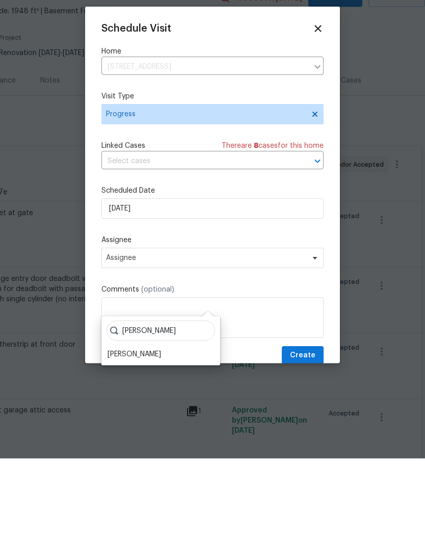
type input "Steve"
click at [141, 405] on div "Steve Steven Rosas" at bounding box center [160, 429] width 119 height 49
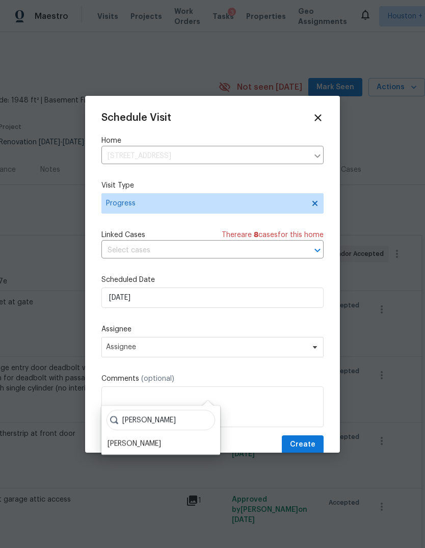
click at [127, 438] on div "[PERSON_NAME]" at bounding box center [133, 443] width 53 height 10
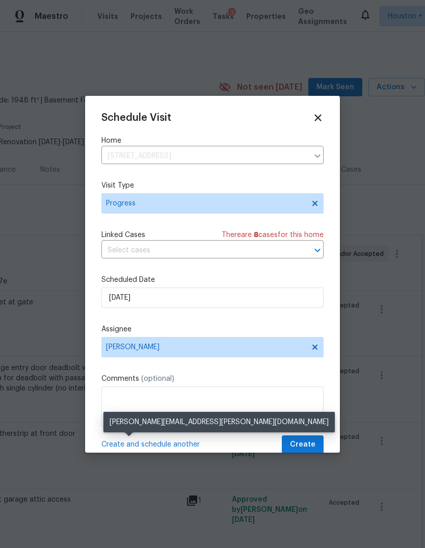
click at [308, 448] on span "Create" at bounding box center [302, 444] width 25 height 13
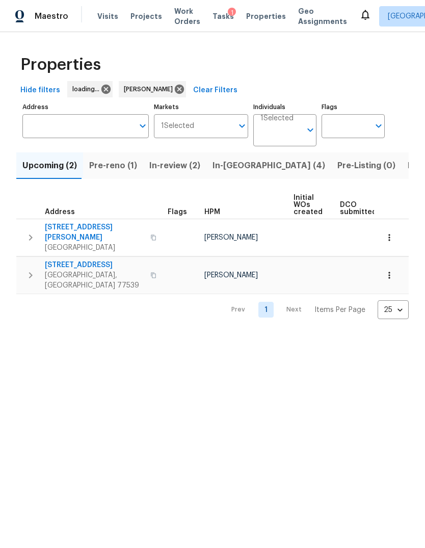
click at [222, 173] on button "In-reno (4)" at bounding box center [268, 165] width 125 height 26
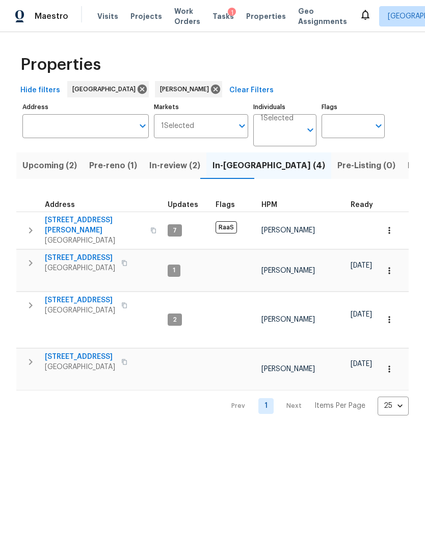
click at [59, 255] on span "6719 Trimstone Dr" at bounding box center [80, 258] width 70 height 10
click at [54, 253] on span "6719 Trimstone Dr" at bounding box center [80, 258] width 70 height 10
click at [37, 15] on span "Maestro" at bounding box center [52, 16] width 34 height 10
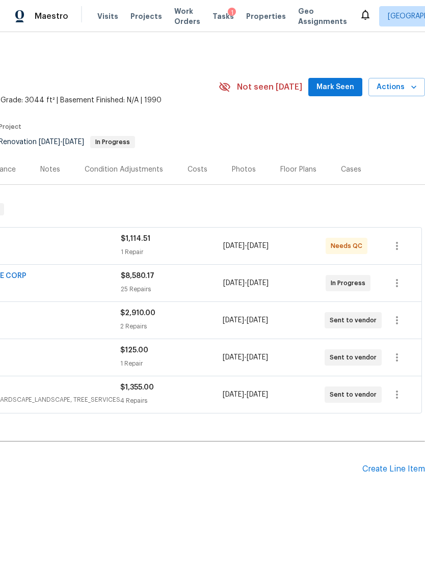
scroll to position [0, 151]
click at [379, 473] on div "Create Line Item" at bounding box center [393, 469] width 63 height 10
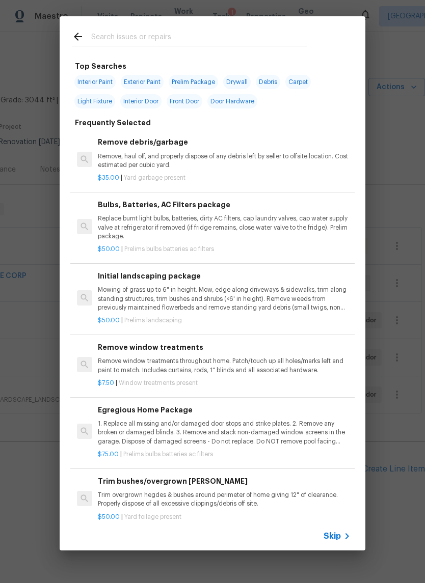
click at [394, 323] on div "Top Searches Interior Paint Exterior Paint Prelim Package Drywall Debris Carpet…" at bounding box center [212, 283] width 425 height 567
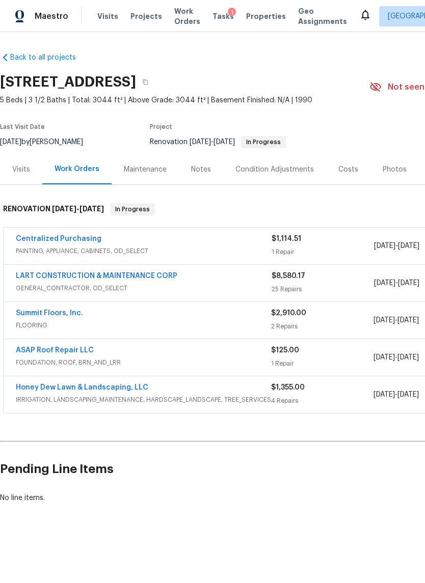
scroll to position [0, 0]
click at [334, 395] on div "$1,355.00 4 Repairs" at bounding box center [322, 394] width 102 height 24
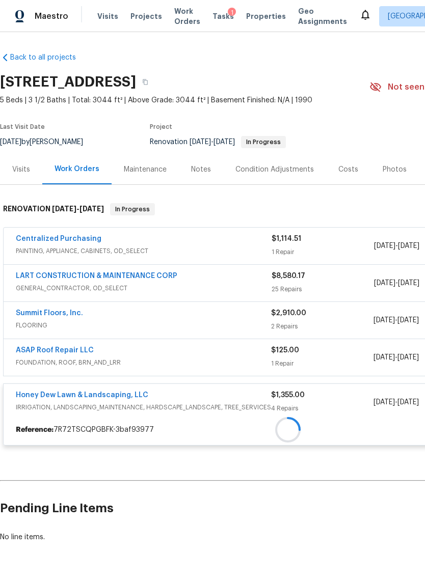
click at [329, 421] on div at bounding box center [288, 430] width 568 height 18
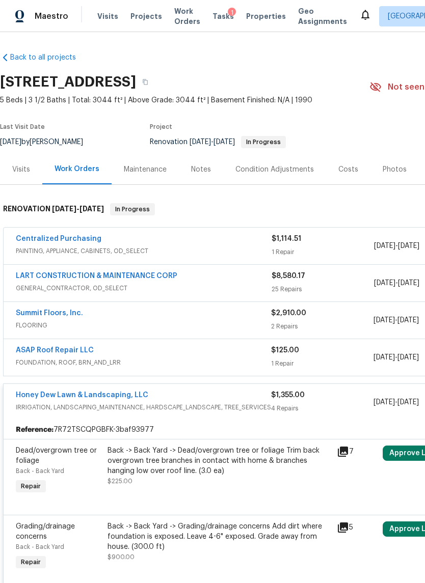
click at [343, 366] on div "1 Repair" at bounding box center [322, 364] width 102 height 10
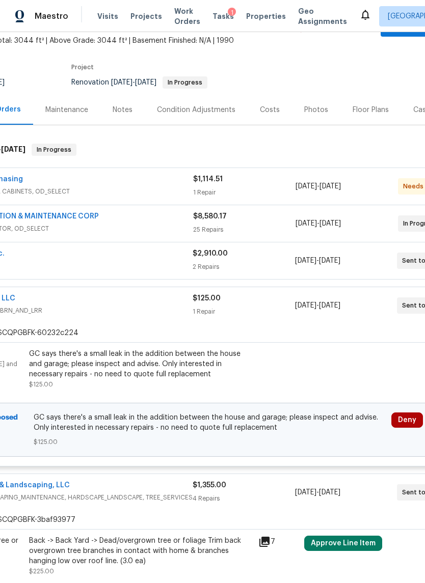
scroll to position [104, 137]
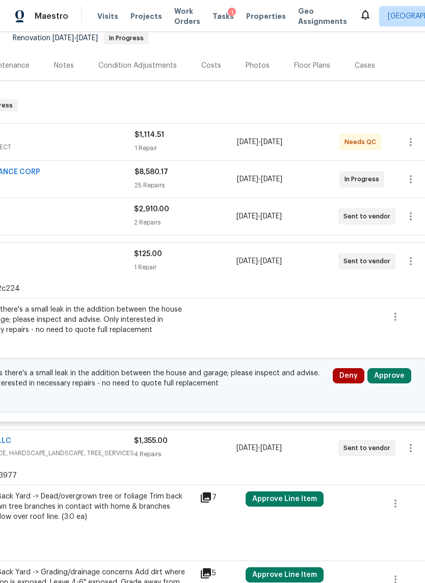
click at [392, 368] on button "Approve" at bounding box center [389, 375] width 44 height 15
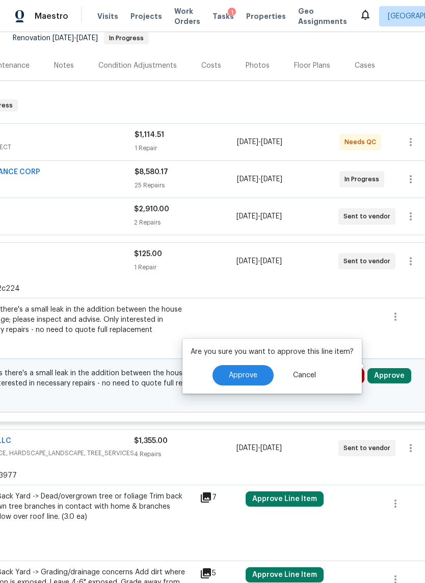
click at [261, 382] on button "Approve" at bounding box center [242, 375] width 61 height 20
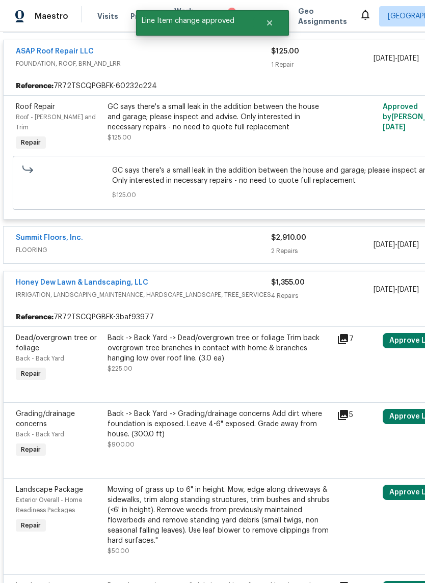
scroll to position [269, 0]
click at [332, 278] on div "$1,355.00" at bounding box center [322, 283] width 102 height 10
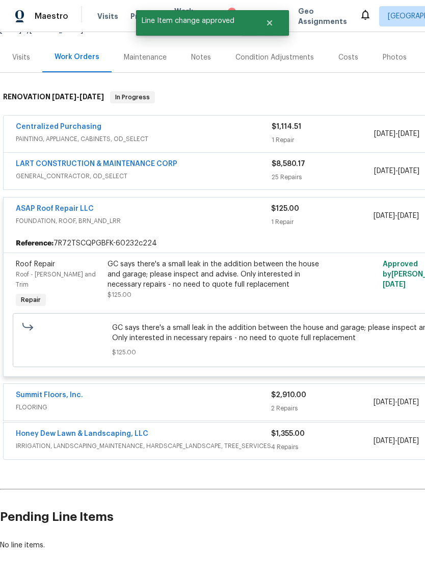
scroll to position [111, 0]
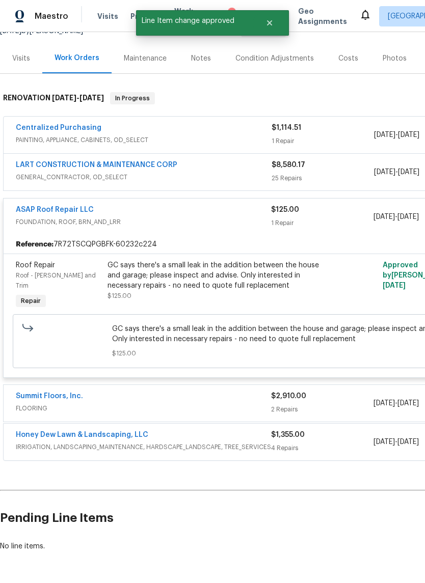
click at [349, 241] on div "Reference: 7R72TSCQPGBFK-60232c224" at bounding box center [288, 244] width 568 height 18
click at [324, 391] on div "$2,910.00" at bounding box center [322, 396] width 102 height 10
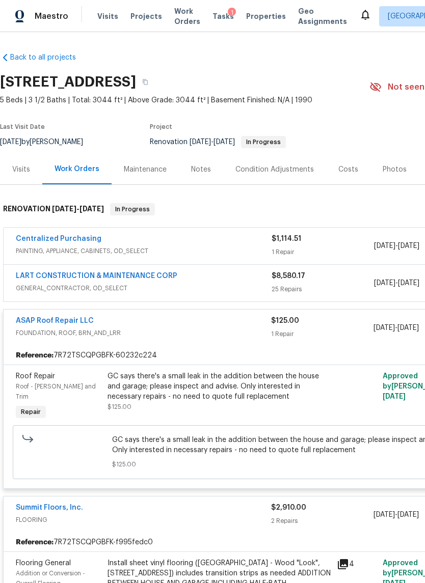
scroll to position [-2, 0]
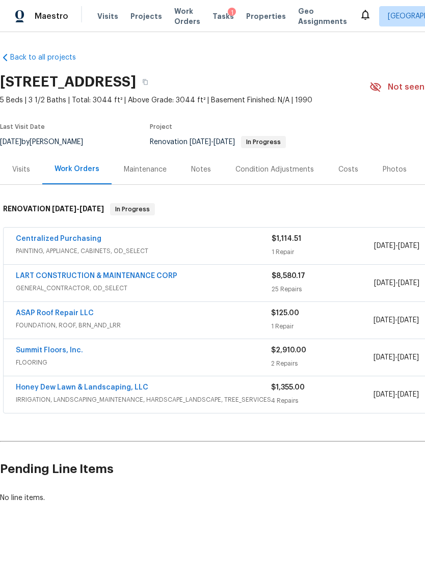
click at [131, 169] on div "Maintenance" at bounding box center [145, 170] width 43 height 10
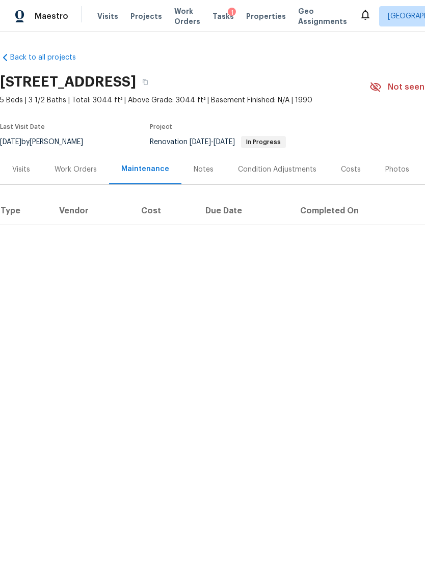
click at [190, 180] on div "Notes" at bounding box center [203, 169] width 44 height 30
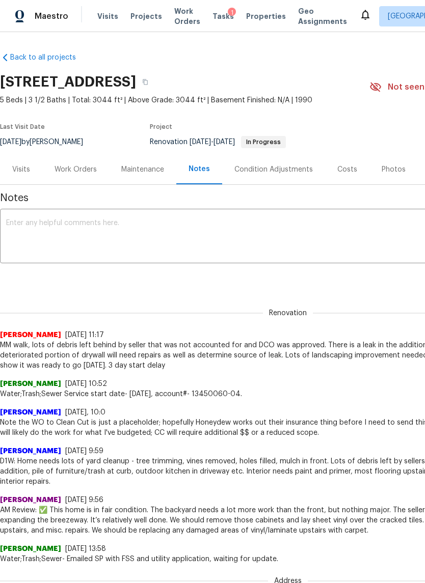
click at [37, 262] on div "x ​" at bounding box center [288, 237] width 576 height 52
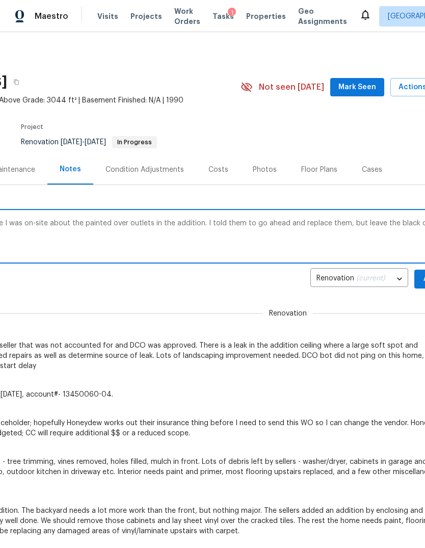
scroll to position [0, 129]
click at [343, 225] on textarea "Note for HPM: the GC asked me while I was on-site about the painted over outlet…" at bounding box center [158, 238] width 563 height 36
type textarea "Note for HPM: the GC asked me while I was on-site about the painted over outlet…"
click at [419, 280] on button "Add" at bounding box center [430, 278] width 33 height 19
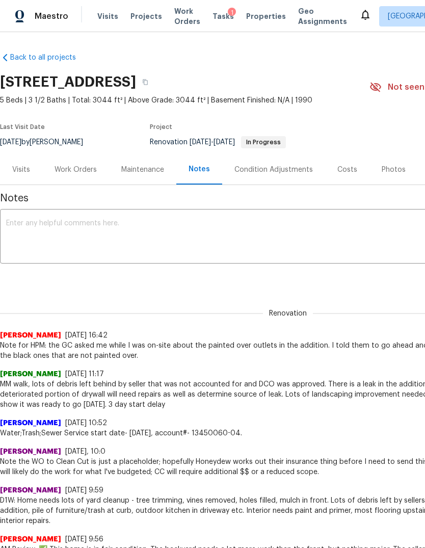
scroll to position [0, 0]
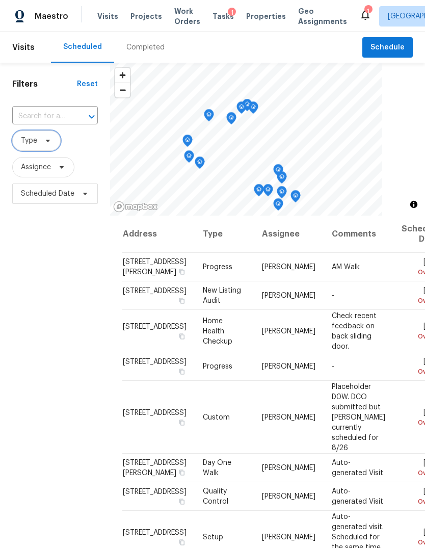
click at [30, 141] on span "Type" at bounding box center [29, 140] width 16 height 10
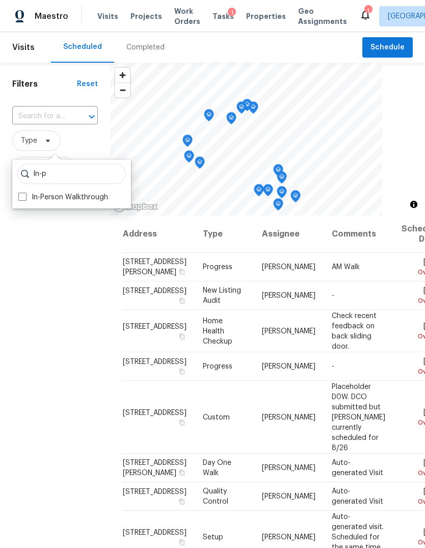
type input "In-p"
click at [23, 198] on span at bounding box center [22, 197] width 8 height 8
click at [23, 198] on input "In-Person Walkthrough" at bounding box center [21, 195] width 7 height 7
checkbox input "true"
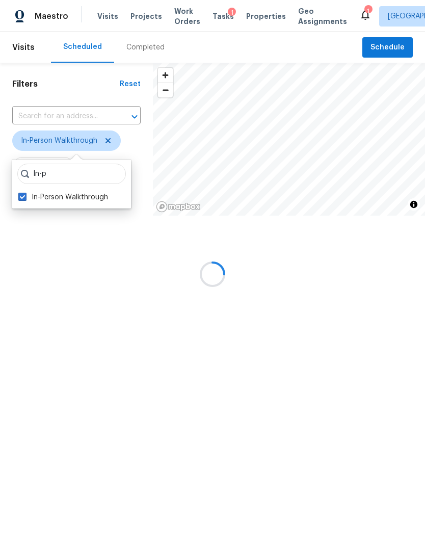
click at [64, 316] on div at bounding box center [212, 274] width 425 height 548
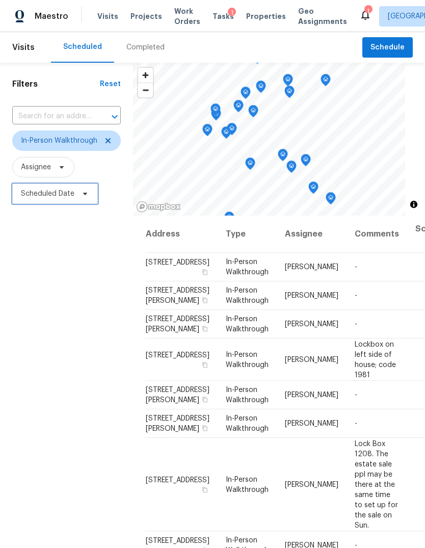
click at [37, 196] on span "Scheduled Date" at bounding box center [47, 193] width 53 height 10
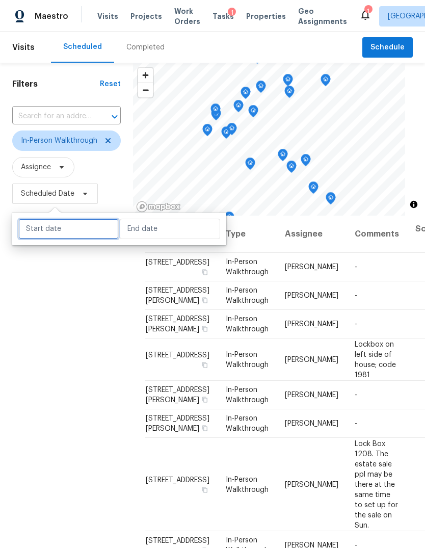
click at [40, 224] on input "text" at bounding box center [68, 228] width 100 height 20
select select "7"
select select "2025"
select select "8"
select select "2025"
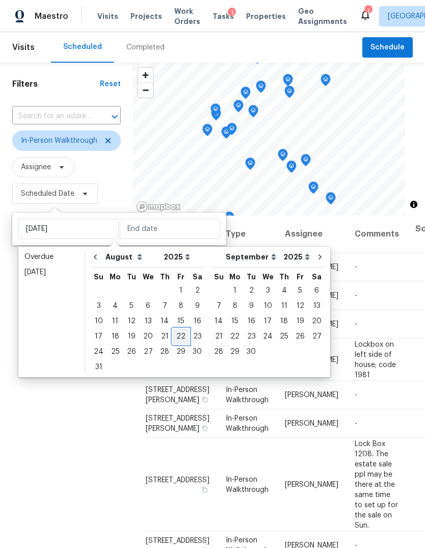
click at [175, 336] on div "22" at bounding box center [181, 336] width 16 height 14
type input "[DATE]"
click at [173, 337] on div "22" at bounding box center [181, 336] width 16 height 14
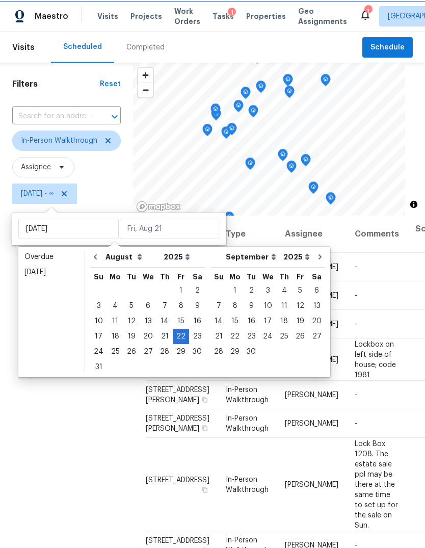
type input "[DATE]"
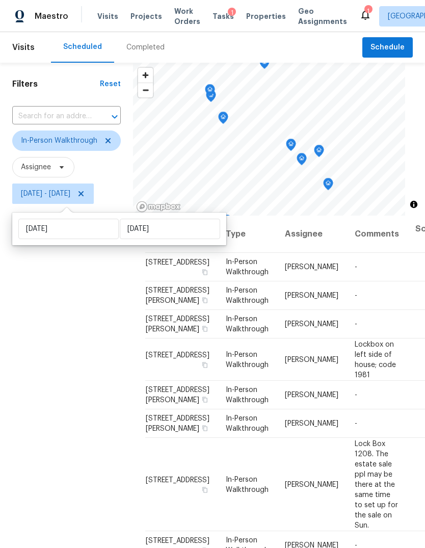
click at [41, 375] on div "Filters Reset ​ In-Person Walkthrough Assignee Fri, Aug 22 - Fri, Aug 22" at bounding box center [66, 358] width 133 height 591
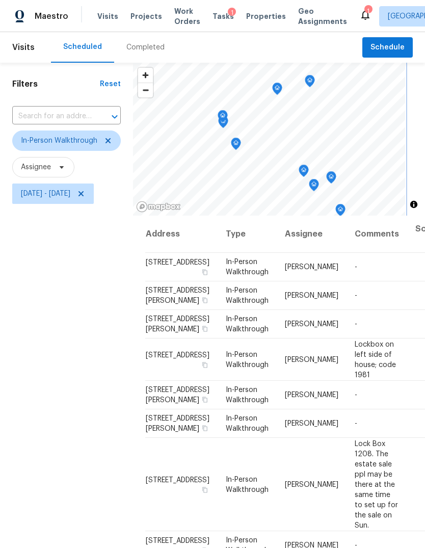
click at [334, 176] on icon "Map marker" at bounding box center [330, 178] width 9 height 12
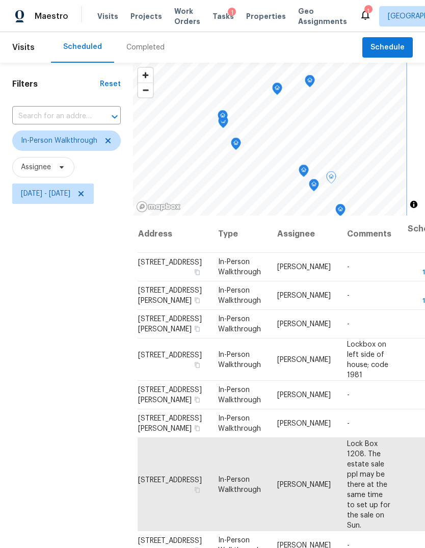
scroll to position [63, 8]
click at [336, 206] on icon "Map marker" at bounding box center [340, 210] width 10 height 13
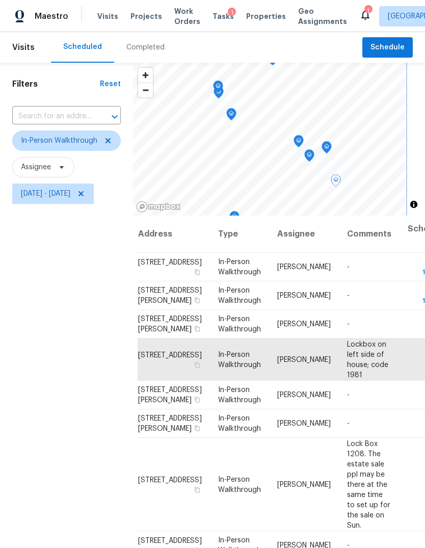
click at [309, 154] on icon "Map marker" at bounding box center [309, 156] width 9 height 12
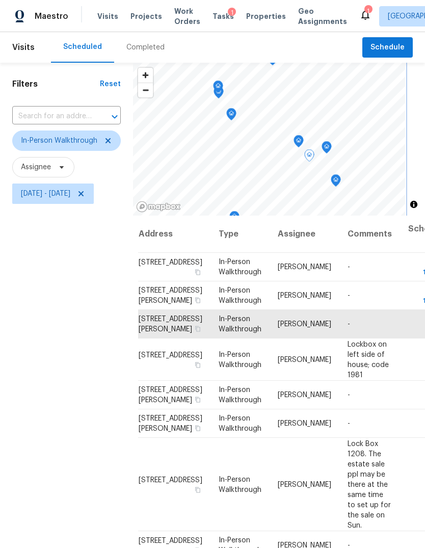
scroll to position [31, 7]
click at [278, 131] on icon "Map marker" at bounding box center [281, 128] width 10 height 13
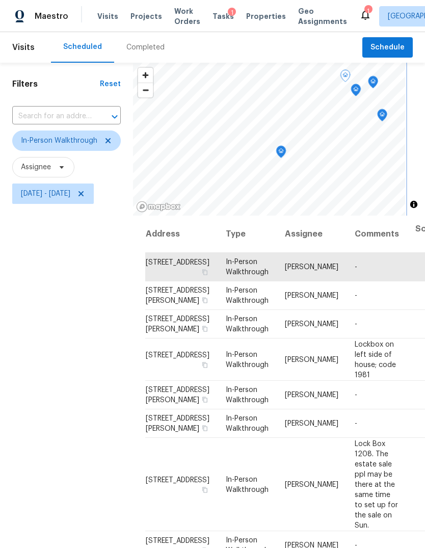
scroll to position [0, 0]
click at [309, 128] on icon "Map marker" at bounding box center [307, 128] width 5 height 3
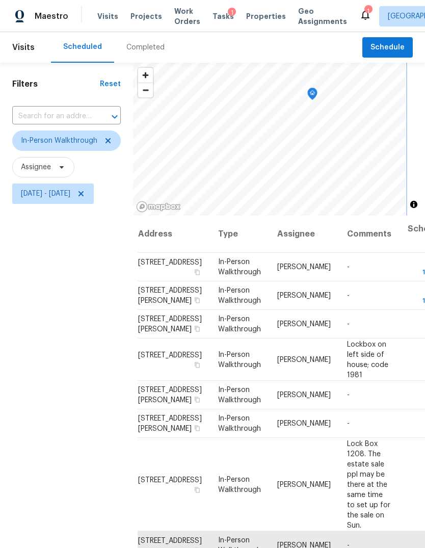
scroll to position [0, 8]
click at [271, 177] on icon "Map marker" at bounding box center [269, 181] width 9 height 12
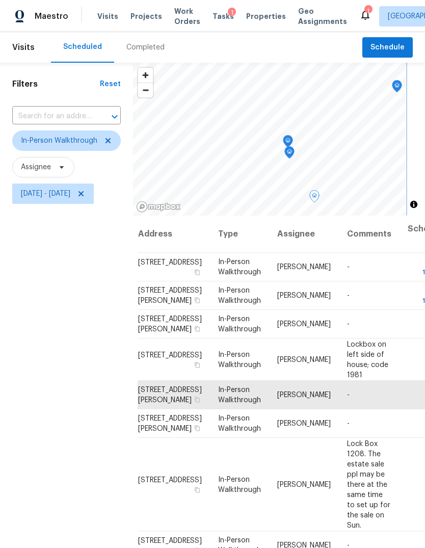
click at [292, 155] on icon "Map marker" at bounding box center [289, 153] width 9 height 12
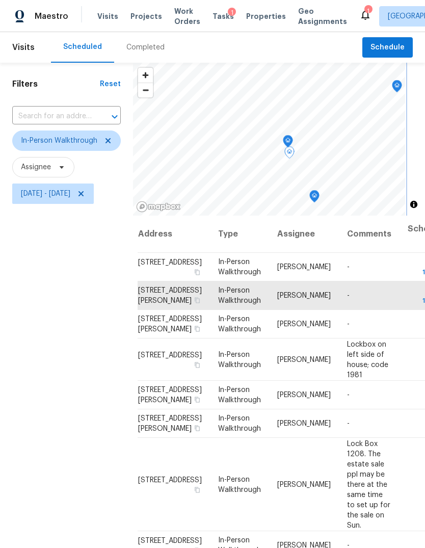
click at [284, 140] on icon "Map marker" at bounding box center [287, 141] width 9 height 12
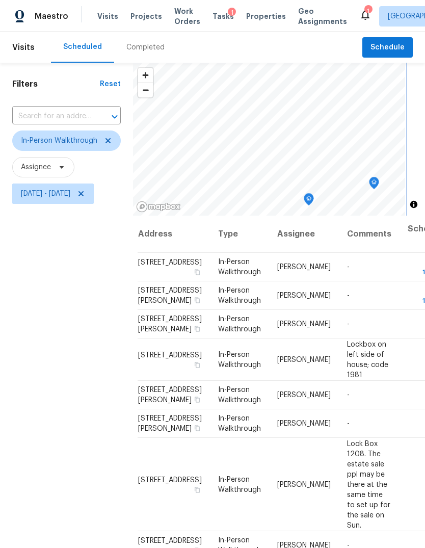
click at [305, 195] on icon "Map marker" at bounding box center [309, 199] width 10 height 13
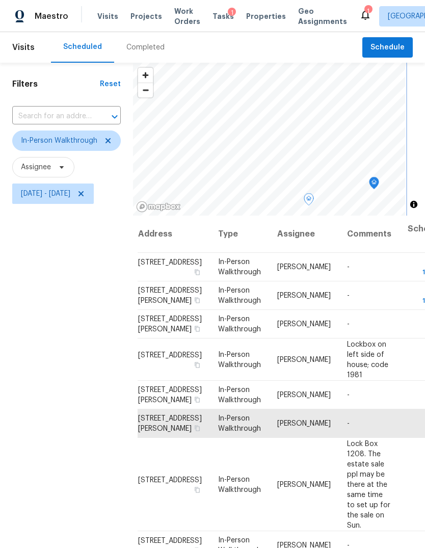
scroll to position [39, 8]
click at [378, 180] on icon "Map marker" at bounding box center [373, 183] width 9 height 12
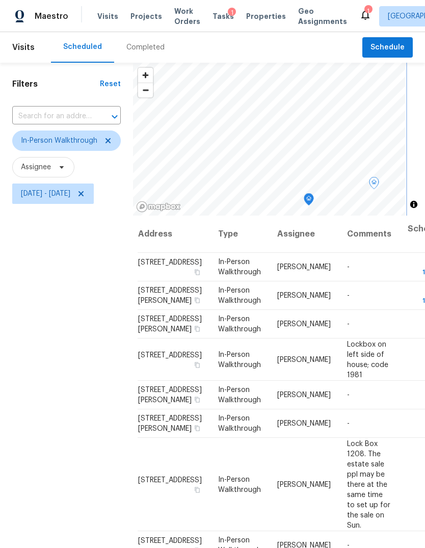
scroll to position [71, 8]
click at [106, 144] on icon at bounding box center [108, 140] width 8 height 8
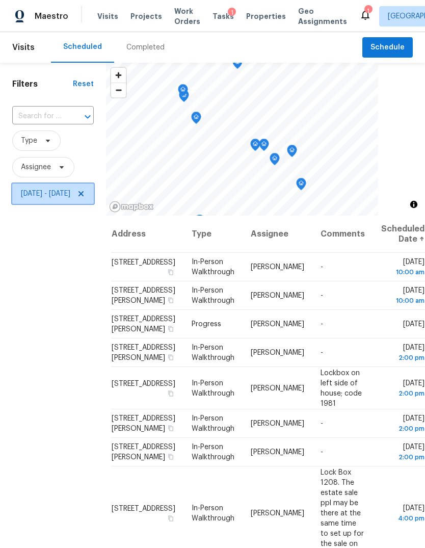
click at [94, 204] on span "Fri, Aug 22 - Fri, Aug 22" at bounding box center [52, 193] width 81 height 20
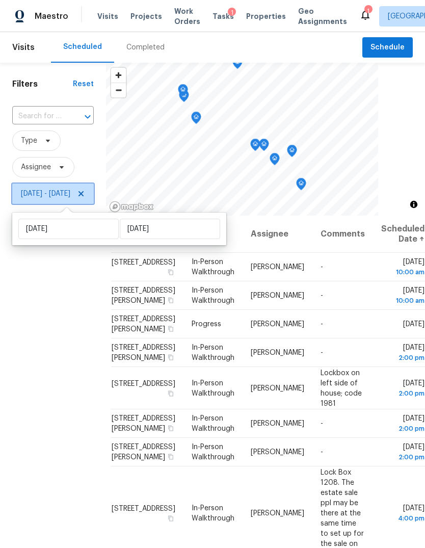
click at [85, 193] on icon at bounding box center [81, 193] width 8 height 8
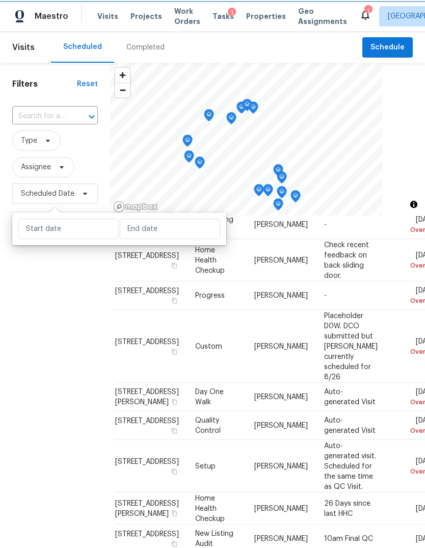
scroll to position [71, 0]
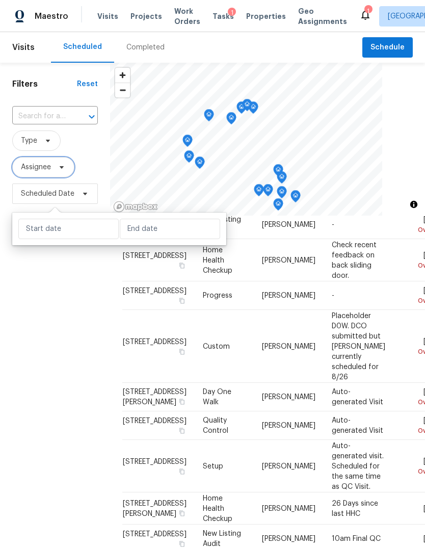
click at [37, 170] on span "Assignee" at bounding box center [36, 167] width 30 height 10
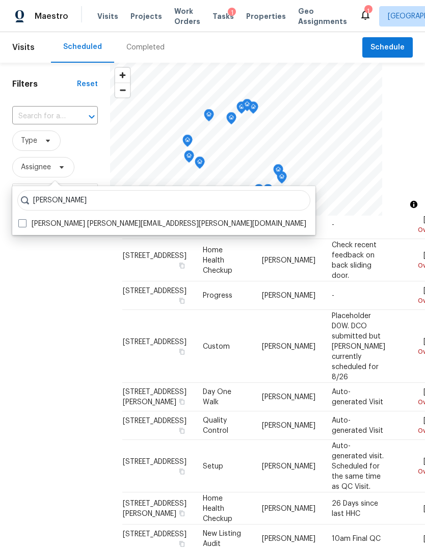
type input "Joseph wolfe"
click at [23, 222] on span at bounding box center [22, 223] width 8 height 8
click at [23, 222] on input "Joseph Wolfe joseph.wolfe@opendoor.com" at bounding box center [21, 221] width 7 height 7
checkbox input "true"
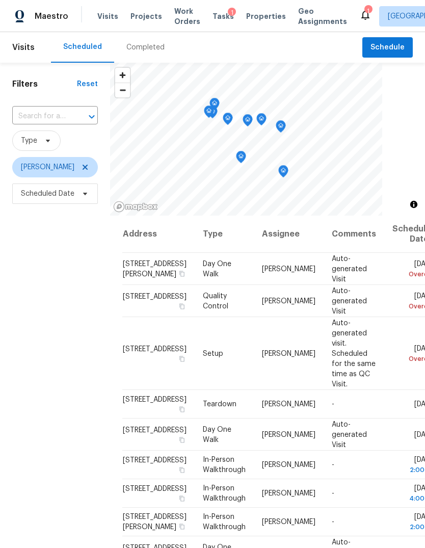
click at [38, 400] on div "Filters Reset ​ Type Joseph Wolfe Scheduled Date" at bounding box center [55, 358] width 110 height 591
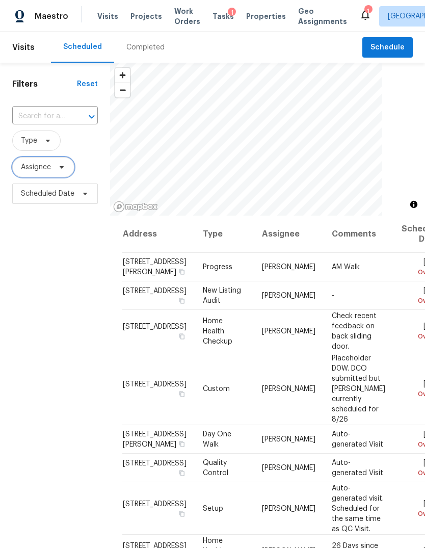
click at [33, 177] on span "Assignee" at bounding box center [43, 167] width 62 height 20
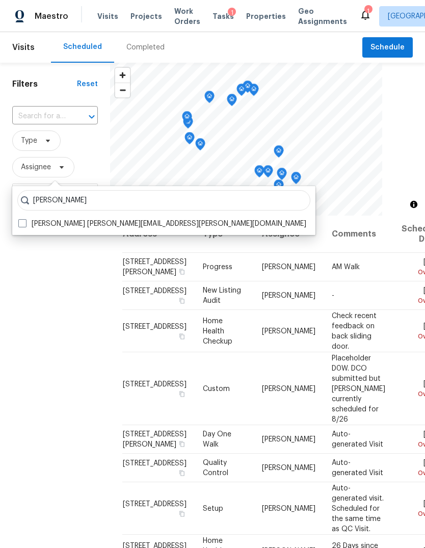
type input "[PERSON_NAME]"
click at [25, 228] on label "[PERSON_NAME] [PERSON_NAME][EMAIL_ADDRESS][PERSON_NAME][DOMAIN_NAME]" at bounding box center [162, 223] width 288 height 10
click at [25, 225] on input "[PERSON_NAME] [PERSON_NAME][EMAIL_ADDRESS][PERSON_NAME][DOMAIN_NAME]" at bounding box center [21, 221] width 7 height 7
checkbox input "true"
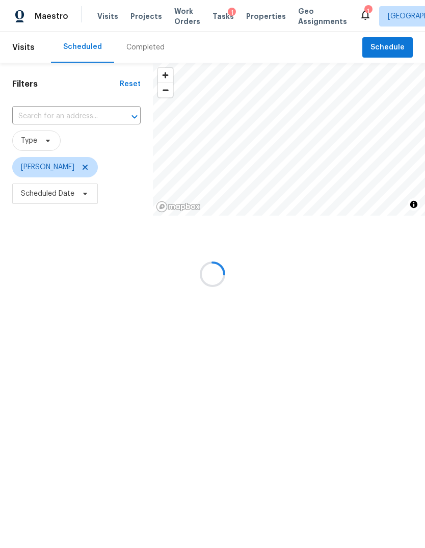
click at [56, 281] on div "Filters Reset ​ Type [PERSON_NAME] Scheduled Date" at bounding box center [76, 172] width 153 height 218
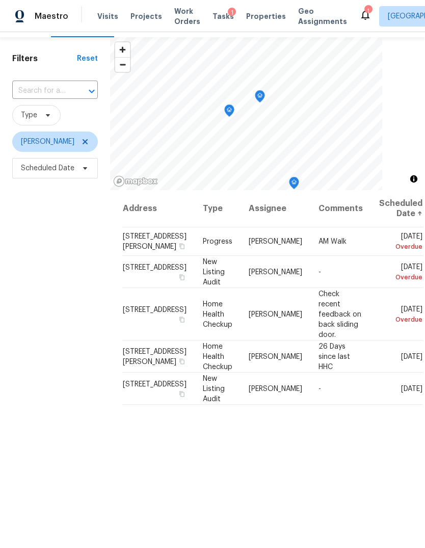
scroll to position [38, 0]
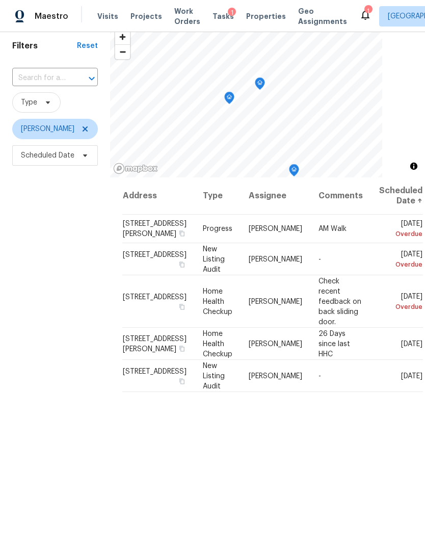
click at [0, 0] on icon at bounding box center [0, 0] width 0 height 0
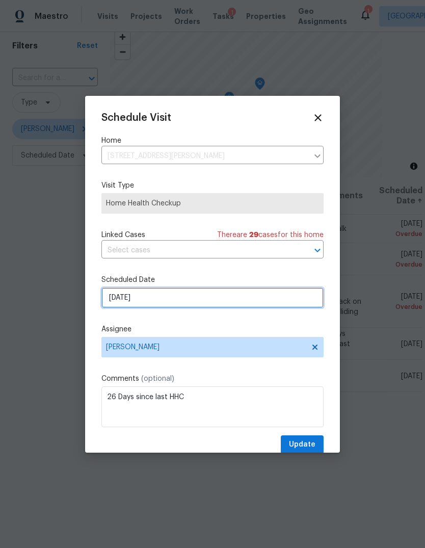
click at [195, 303] on input "8/21/2025" at bounding box center [212, 297] width 222 height 20
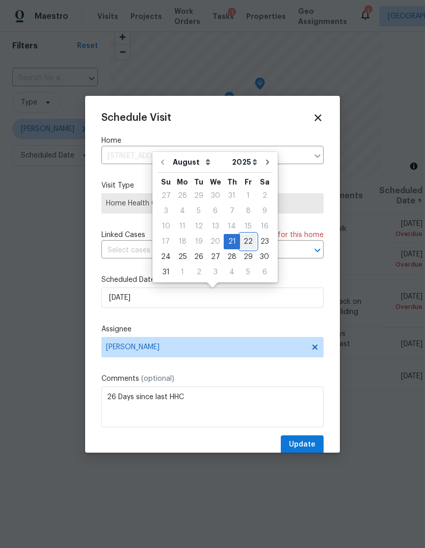
click at [249, 242] on div "22" at bounding box center [248, 241] width 16 height 14
type input "8/22/2025"
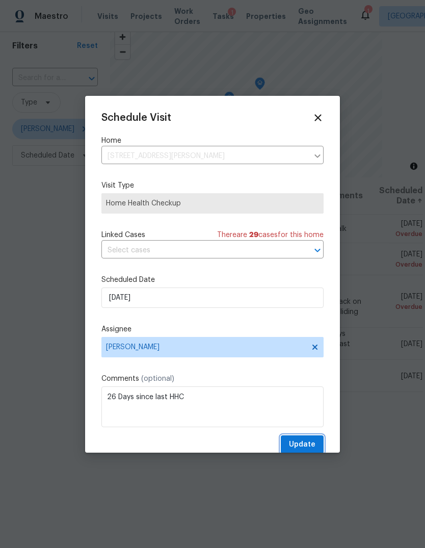
click at [306, 446] on span "Update" at bounding box center [302, 444] width 26 height 13
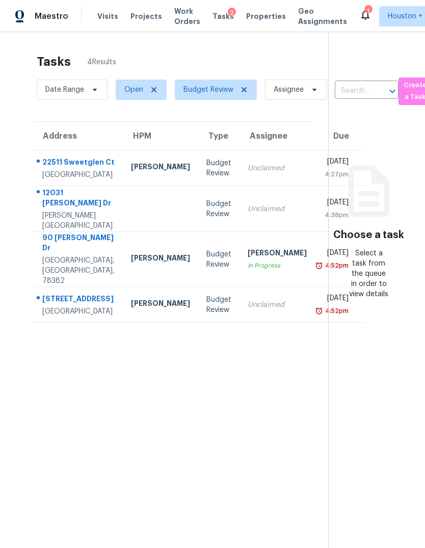
click at [248, 322] on td "Unclaimed" at bounding box center [276, 305] width 75 height 36
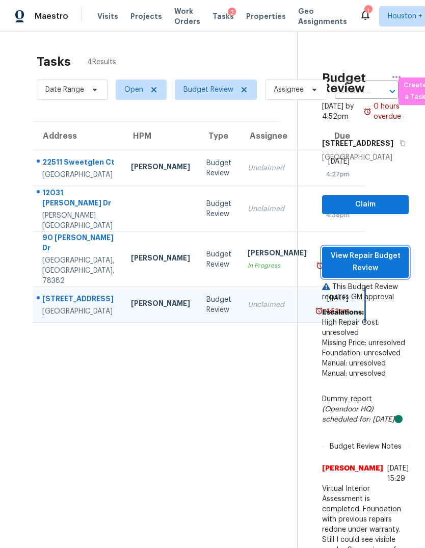
click at [377, 275] on span "View Repair Budget Review" at bounding box center [365, 262] width 70 height 25
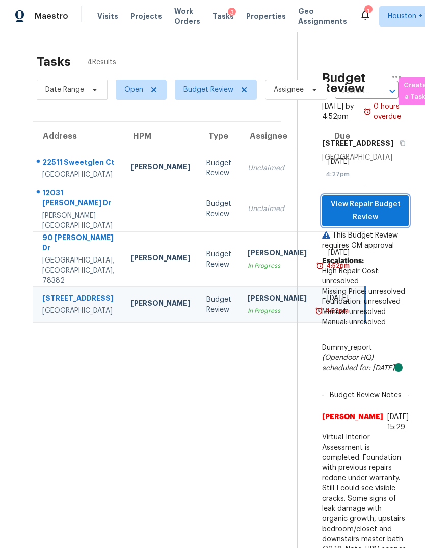
click at [385, 223] on span "View Repair Budget Review" at bounding box center [365, 210] width 70 height 25
click at [247, 277] on td "[PERSON_NAME] In Progress" at bounding box center [276, 259] width 75 height 55
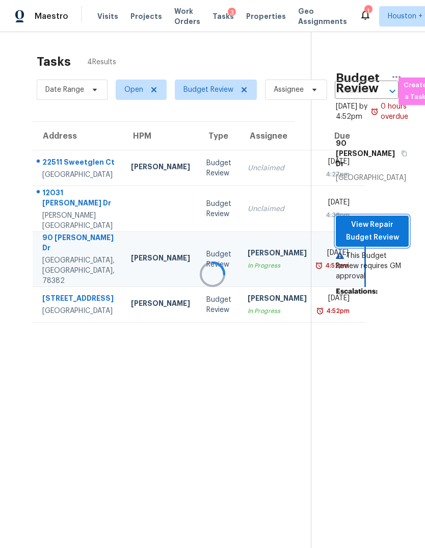
click at [376, 234] on button "View Repair Budget Review" at bounding box center [372, 230] width 73 height 31
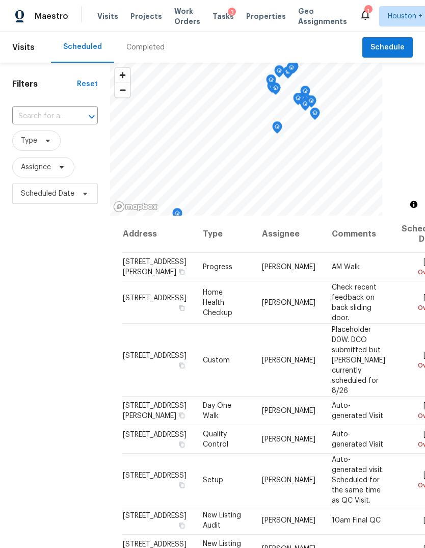
click at [137, 43] on div "Completed" at bounding box center [145, 47] width 38 height 10
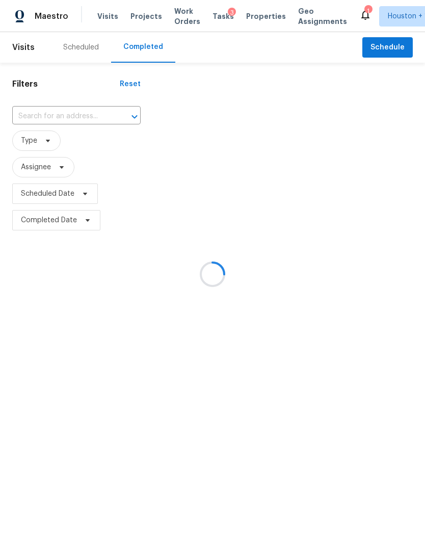
click at [51, 112] on input "text" at bounding box center [62, 116] width 100 height 16
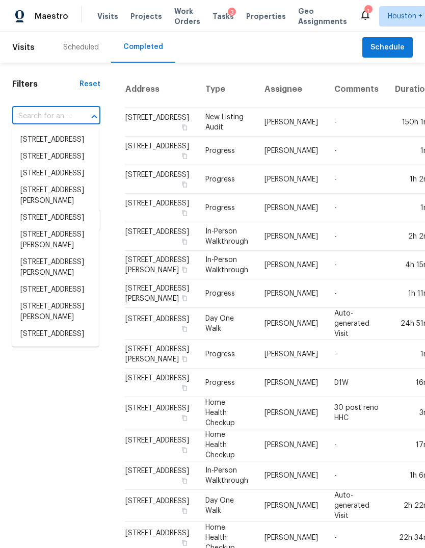
click at [39, 112] on input "text" at bounding box center [42, 116] width 60 height 16
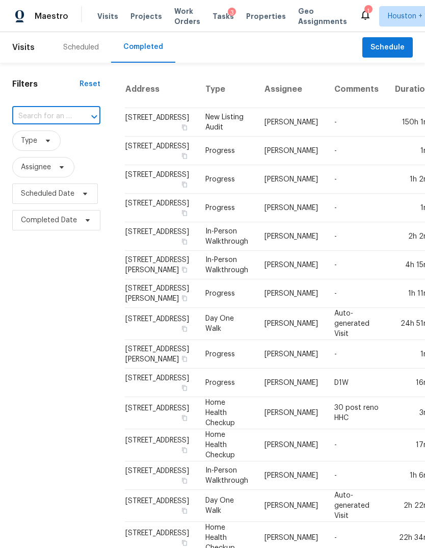
click at [39, 116] on input "text" at bounding box center [42, 116] width 60 height 16
type input "9223"
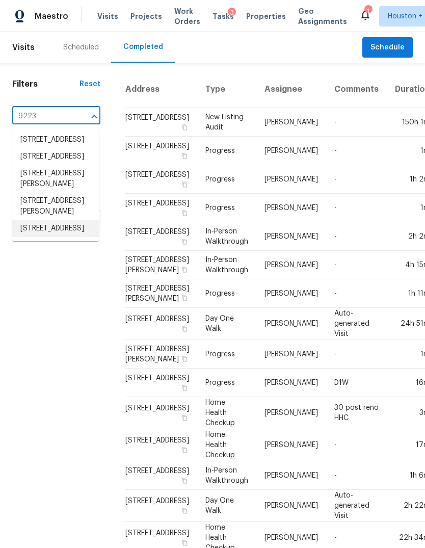
click at [69, 237] on li "[STREET_ADDRESS]" at bounding box center [55, 228] width 87 height 17
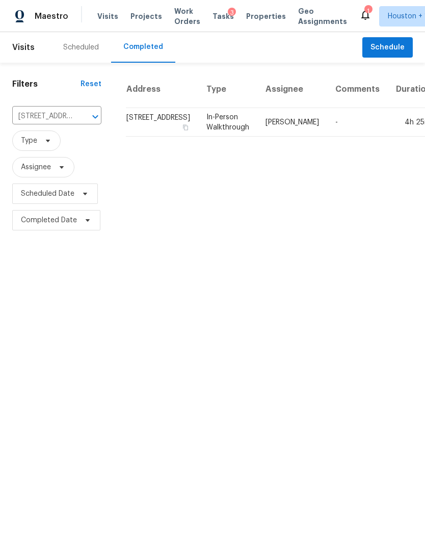
click at [388, 136] on td "4h 25m" at bounding box center [413, 122] width 51 height 29
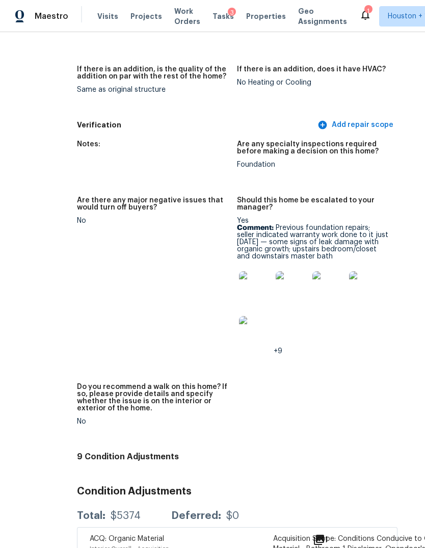
scroll to position [3102, 47]
click at [239, 271] on img at bounding box center [255, 287] width 33 height 33
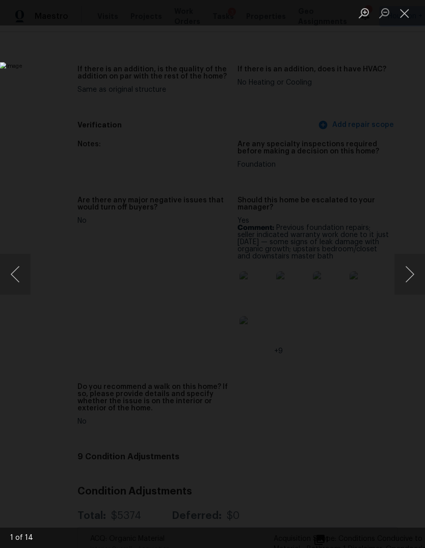
click at [412, 274] on button "Next image" at bounding box center [409, 274] width 31 height 41
click at [410, 274] on button "Next image" at bounding box center [409, 274] width 31 height 41
click at [412, 275] on button "Next image" at bounding box center [409, 274] width 31 height 41
click at [411, 278] on button "Next image" at bounding box center [409, 274] width 31 height 41
click at [407, 278] on button "Next image" at bounding box center [409, 274] width 31 height 41
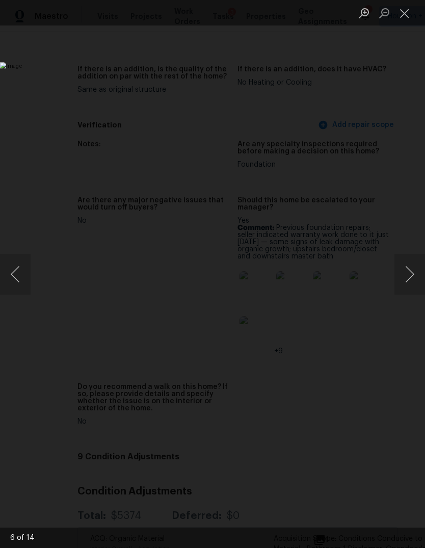
click at [408, 276] on button "Next image" at bounding box center [409, 274] width 31 height 41
click at [406, 277] on button "Next image" at bounding box center [409, 274] width 31 height 41
click at [404, 278] on button "Next image" at bounding box center [409, 274] width 31 height 41
click at [407, 278] on button "Next image" at bounding box center [409, 274] width 31 height 41
click at [352, 102] on div "Lightbox" at bounding box center [212, 274] width 425 height 548
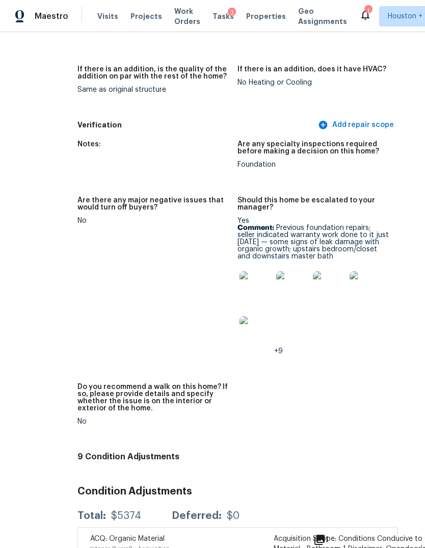
click at [240, 271] on img at bounding box center [255, 287] width 33 height 33
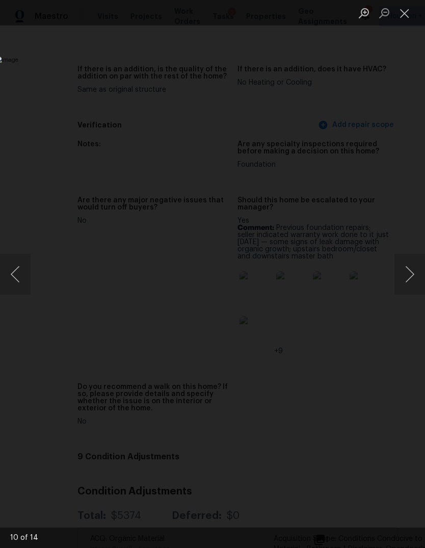
click at [414, 263] on button "Next image" at bounding box center [409, 274] width 31 height 41
click at [21, 276] on button "Previous image" at bounding box center [15, 274] width 31 height 41
click at [410, 276] on button "Next image" at bounding box center [409, 274] width 31 height 41
click at [408, 281] on button "Next image" at bounding box center [409, 274] width 31 height 41
click at [409, 278] on button "Next image" at bounding box center [409, 274] width 31 height 41
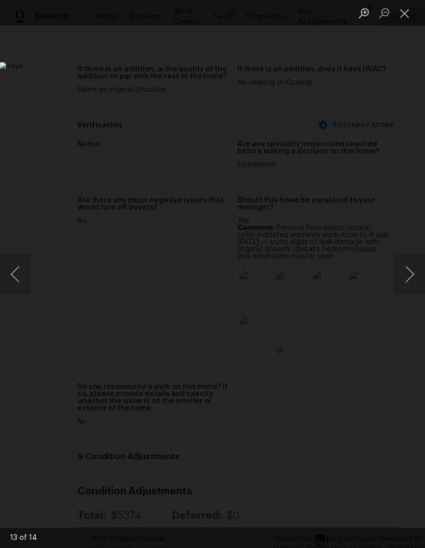
click at [405, 282] on button "Next image" at bounding box center [409, 274] width 31 height 41
click at [404, 283] on button "Next image" at bounding box center [409, 274] width 31 height 41
click at [405, 282] on button "Next image" at bounding box center [409, 274] width 31 height 41
click at [404, 282] on button "Next image" at bounding box center [409, 274] width 31 height 41
click at [407, 278] on button "Next image" at bounding box center [409, 274] width 31 height 41
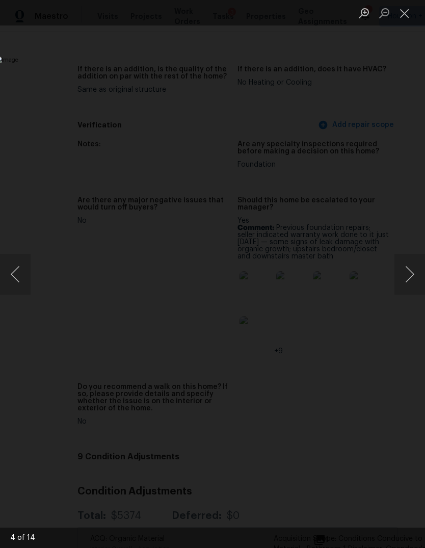
click at [410, 276] on button "Next image" at bounding box center [409, 274] width 31 height 41
click at [408, 278] on button "Next image" at bounding box center [409, 274] width 31 height 41
click at [408, 279] on button "Next image" at bounding box center [409, 274] width 31 height 41
click at [408, 277] on button "Next image" at bounding box center [409, 274] width 31 height 41
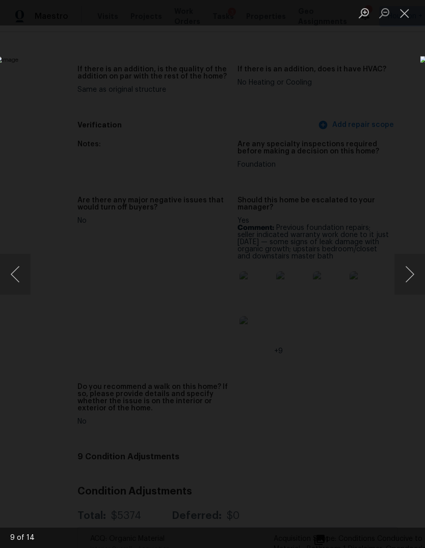
click at [410, 275] on button "Next image" at bounding box center [409, 274] width 31 height 41
click at [411, 272] on button "Next image" at bounding box center [409, 274] width 31 height 41
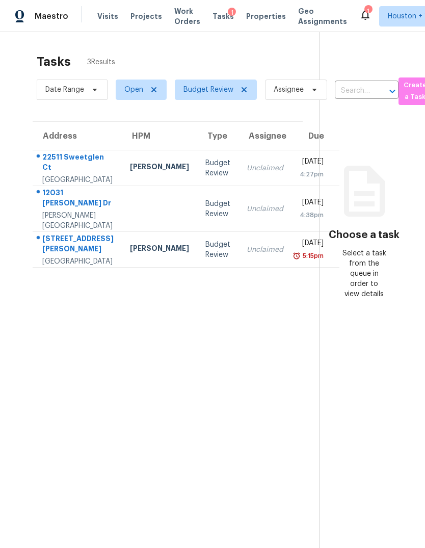
click at [54, 266] on div "[GEOGRAPHIC_DATA]" at bounding box center [77, 261] width 71 height 10
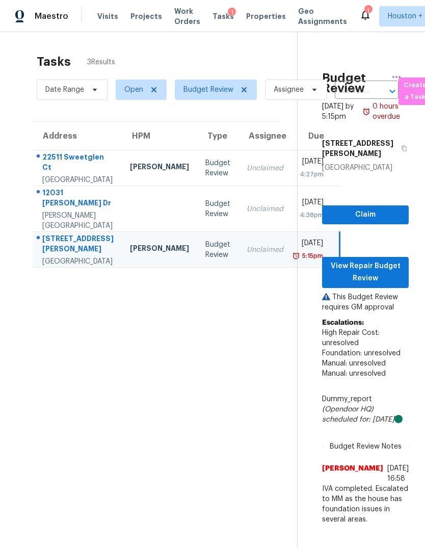
click at [66, 210] on div "12031 [PERSON_NAME] Dr" at bounding box center [77, 198] width 71 height 23
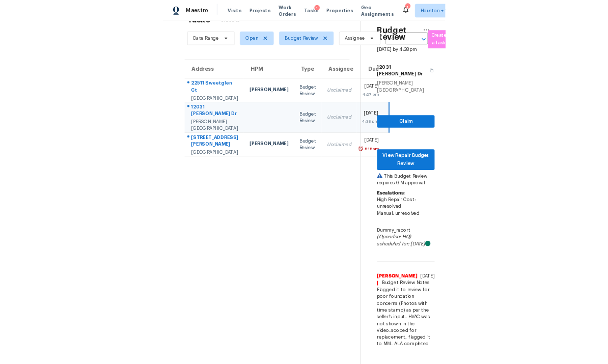
scroll to position [38, 0]
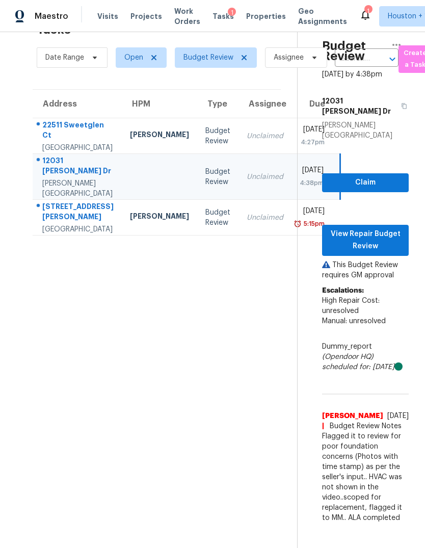
click at [72, 143] on div "[GEOGRAPHIC_DATA]" at bounding box center [77, 148] width 71 height 10
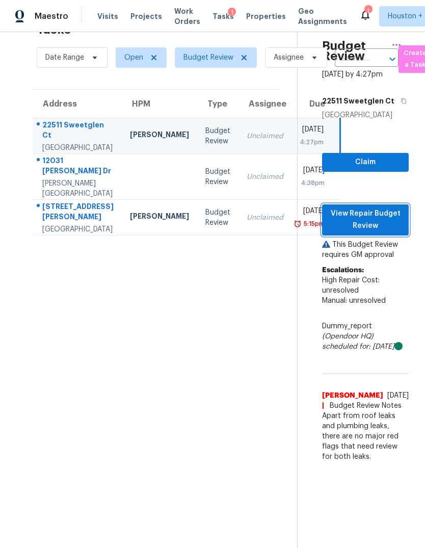
click at [381, 210] on span "View Repair Budget Review" at bounding box center [365, 219] width 70 height 25
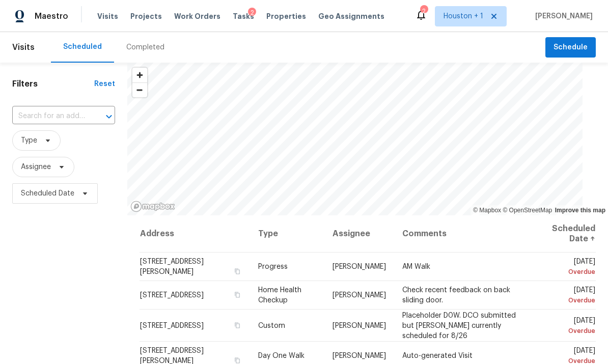
click at [139, 54] on div "Completed" at bounding box center [145, 47] width 63 height 31
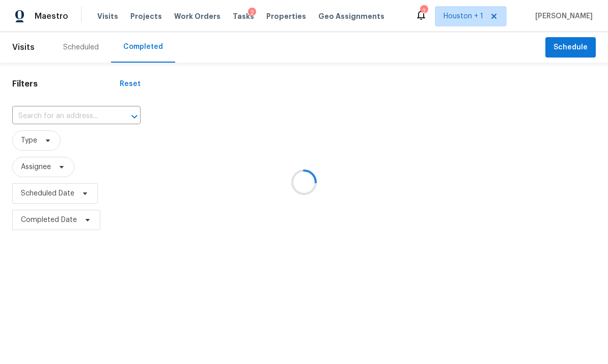
click at [45, 110] on input "text" at bounding box center [62, 116] width 100 height 16
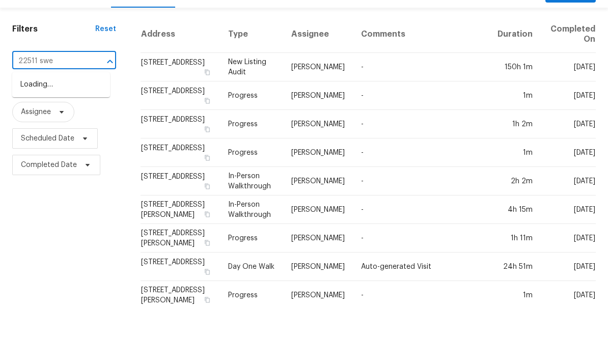
type input "22511 swee"
click at [29, 131] on li "[STREET_ADDRESS]" at bounding box center [61, 139] width 98 height 17
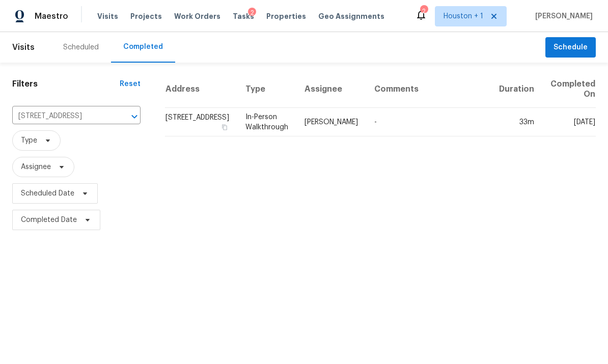
click at [535, 123] on td "33m" at bounding box center [516, 122] width 51 height 29
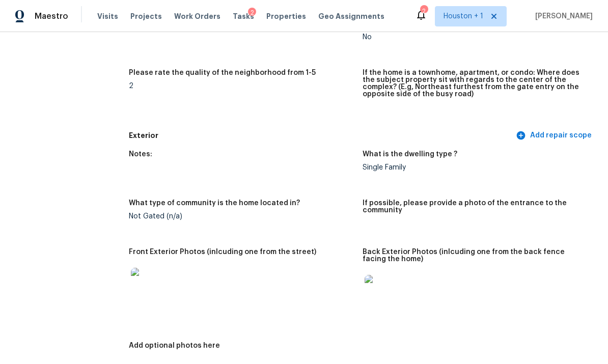
scroll to position [368, 0]
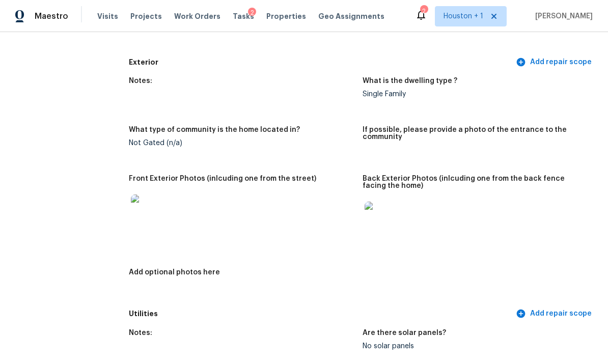
click at [380, 225] on img at bounding box center [381, 218] width 33 height 33
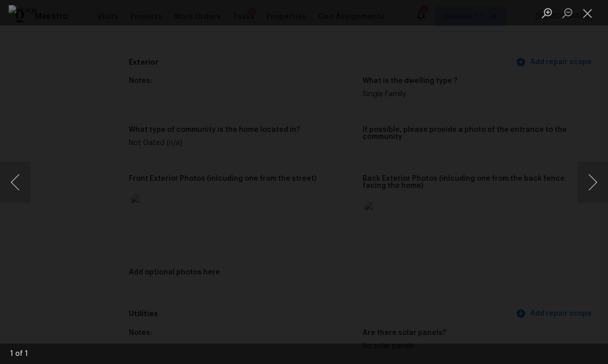
click at [588, 191] on button "Next image" at bounding box center [593, 182] width 31 height 41
click at [598, 178] on button "Next image" at bounding box center [593, 182] width 31 height 41
click at [581, 252] on div "Lightbox" at bounding box center [304, 182] width 608 height 364
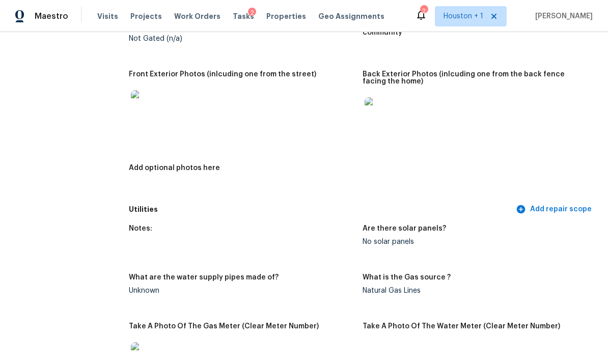
scroll to position [452, 0]
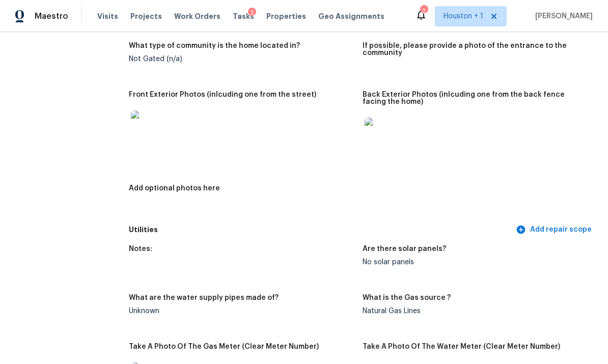
click at [145, 132] on img at bounding box center [147, 127] width 33 height 33
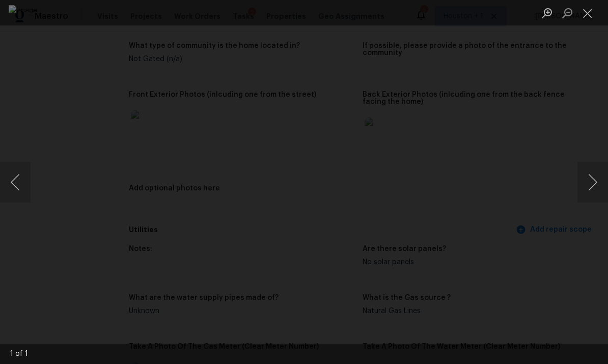
click at [588, 107] on div "Lightbox" at bounding box center [304, 182] width 608 height 364
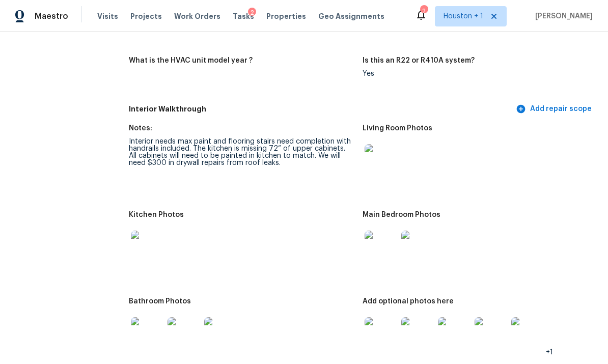
scroll to position [1060, 0]
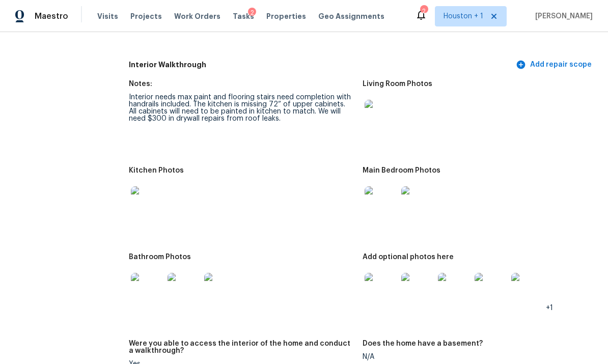
click at [387, 113] on img at bounding box center [381, 116] width 33 height 33
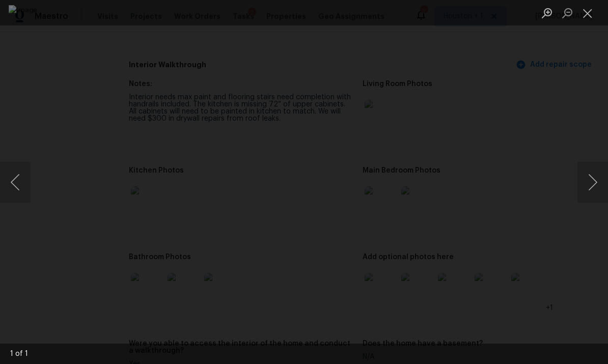
click at [584, 77] on div "Lightbox" at bounding box center [304, 182] width 608 height 364
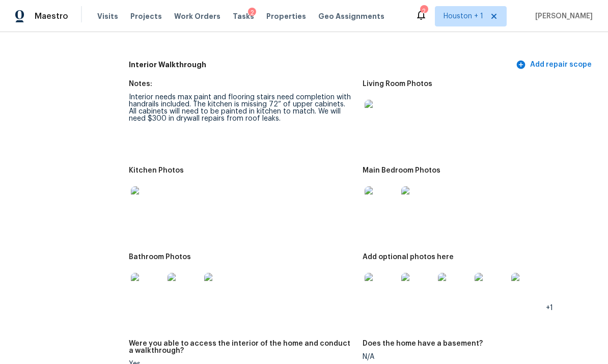
click at [136, 205] on img at bounding box center [147, 202] width 33 height 33
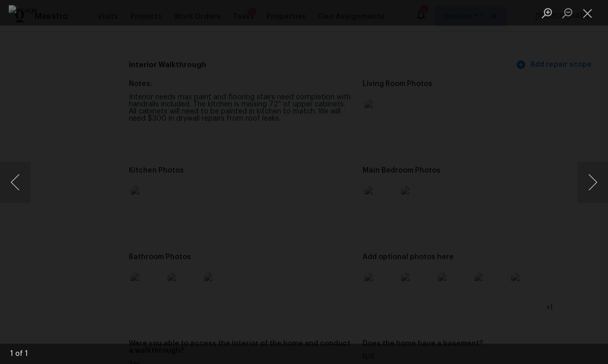
click at [594, 124] on div "Lightbox" at bounding box center [304, 182] width 608 height 364
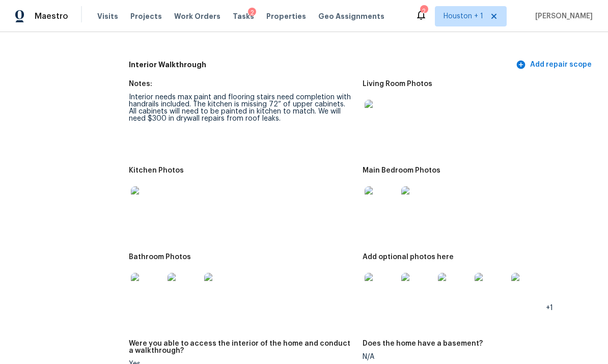
scroll to position [1064, 0]
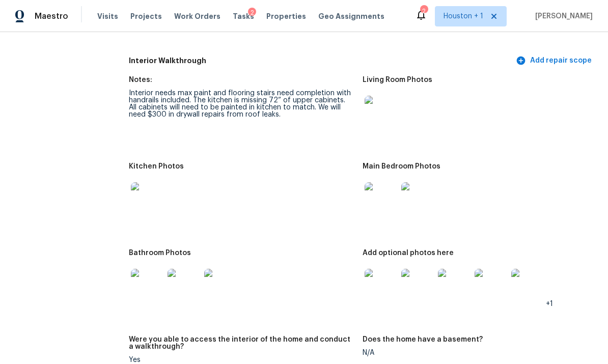
click at [143, 201] on img at bounding box center [147, 198] width 33 height 33
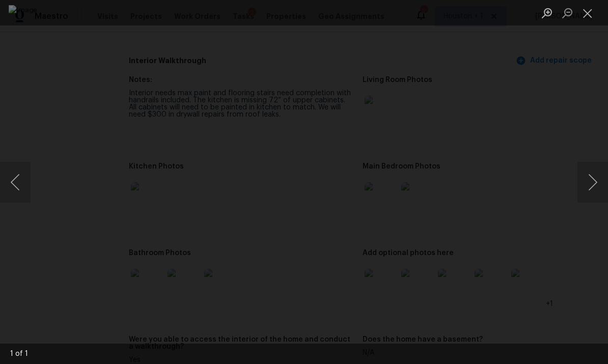
click at [582, 105] on div "Lightbox" at bounding box center [304, 182] width 608 height 364
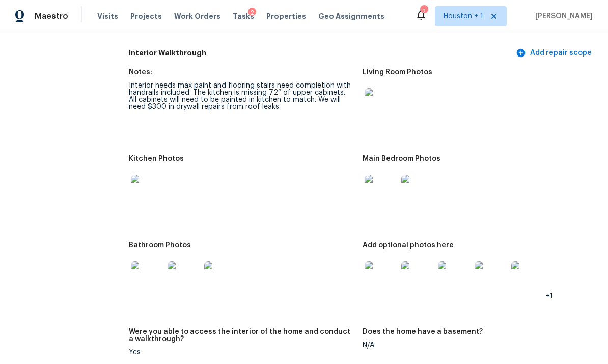
scroll to position [1075, 0]
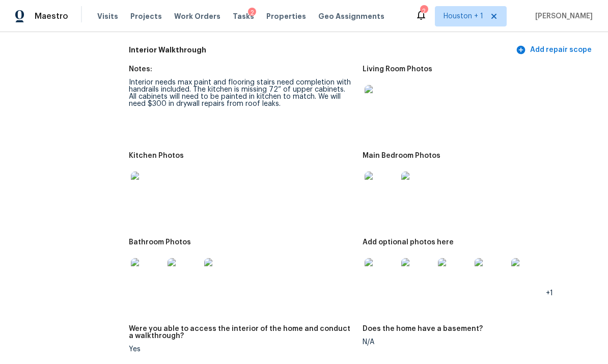
click at [383, 188] on img at bounding box center [381, 188] width 33 height 33
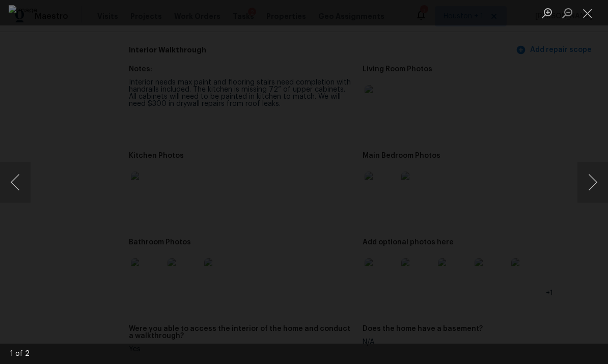
click at [593, 176] on button "Next image" at bounding box center [593, 182] width 31 height 41
click at [597, 174] on button "Next image" at bounding box center [593, 182] width 31 height 41
click at [597, 180] on button "Next image" at bounding box center [593, 182] width 31 height 41
click at [599, 88] on div "Lightbox" at bounding box center [304, 182] width 608 height 364
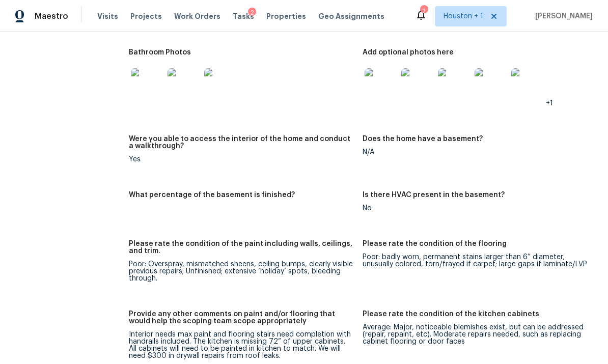
scroll to position [1275, 0]
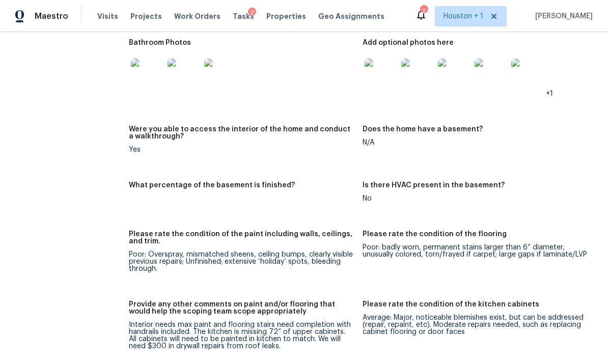
click at [127, 77] on div "All visits 22511 Sweetglen Ct Spring, TX 77373 Home details Other Visits No pre…" at bounding box center [304, 310] width 584 height 3064
click at [135, 82] on img at bounding box center [147, 75] width 33 height 33
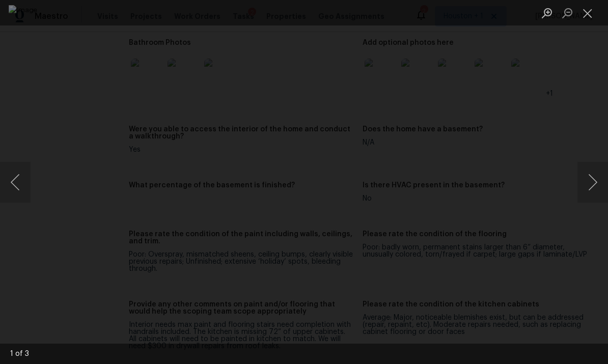
click at [586, 177] on button "Next image" at bounding box center [593, 182] width 31 height 41
click at [586, 180] on button "Next image" at bounding box center [593, 182] width 31 height 41
click at [587, 184] on button "Next image" at bounding box center [593, 182] width 31 height 41
click at [589, 184] on button "Next image" at bounding box center [593, 182] width 31 height 41
click at [598, 62] on div "Lightbox" at bounding box center [304, 182] width 608 height 364
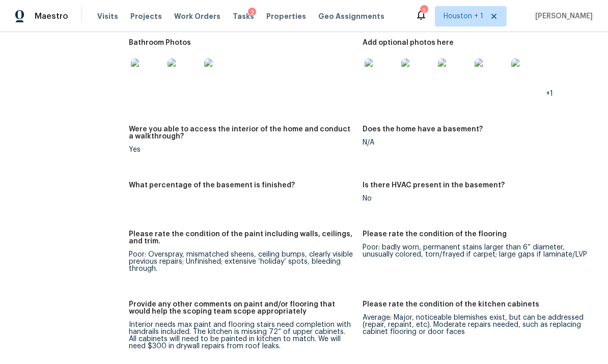
click at [392, 78] on img at bounding box center [381, 75] width 33 height 33
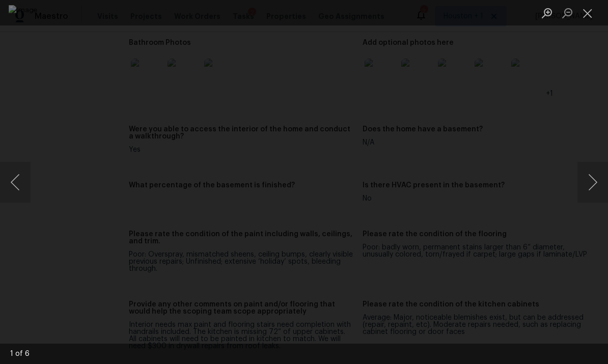
click at [596, 184] on button "Next image" at bounding box center [593, 182] width 31 height 41
click at [596, 181] on button "Next image" at bounding box center [593, 182] width 31 height 41
click at [595, 181] on button "Next image" at bounding box center [593, 182] width 31 height 41
click at [589, 183] on button "Next image" at bounding box center [593, 182] width 31 height 41
click at [589, 186] on button "Next image" at bounding box center [593, 182] width 31 height 41
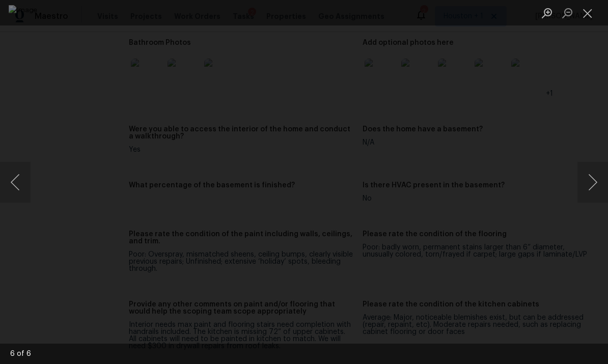
click at [591, 184] on button "Next image" at bounding box center [593, 182] width 31 height 41
click at [592, 68] on div "Lightbox" at bounding box center [304, 182] width 608 height 364
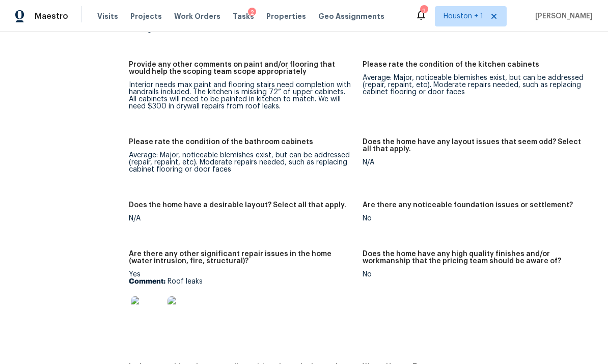
scroll to position [1690, 0]
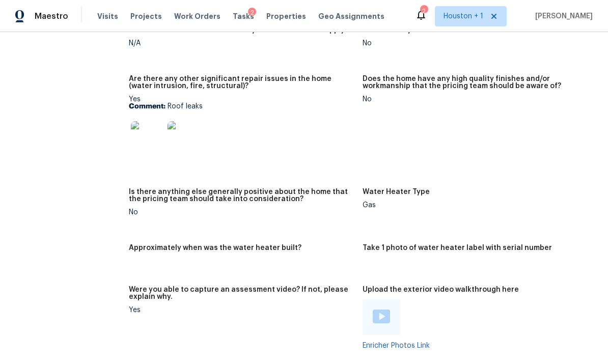
click at [150, 158] on div at bounding box center [147, 137] width 37 height 45
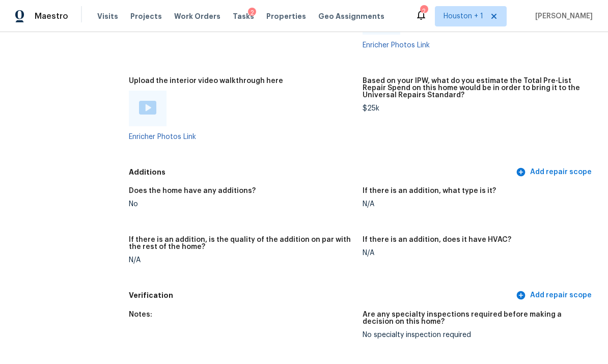
scroll to position [2034, 0]
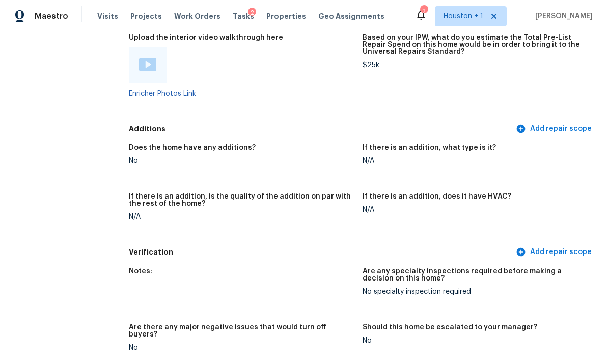
click at [552, 144] on div "If there is an addition, what type is it?" at bounding box center [475, 150] width 225 height 13
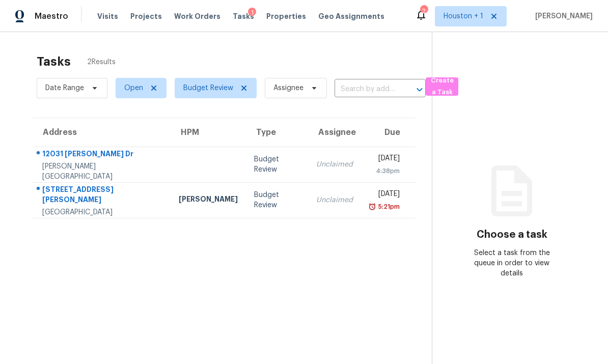
click at [64, 169] on div "[PERSON_NAME][GEOGRAPHIC_DATA]" at bounding box center [102, 171] width 120 height 20
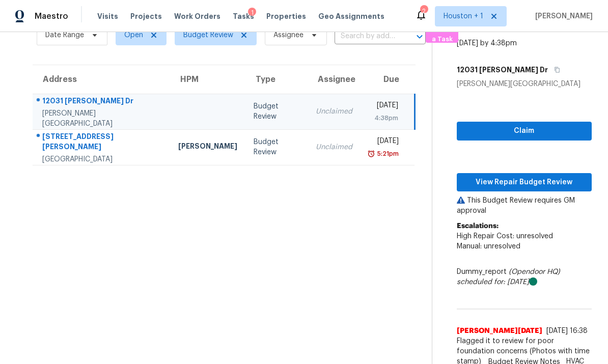
click at [81, 163] on td "[STREET_ADDRESS][PERSON_NAME]" at bounding box center [102, 147] width 138 height 36
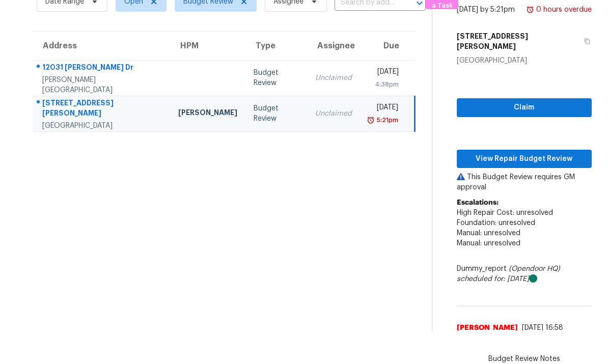
scroll to position [38, 0]
click at [571, 155] on span "View Repair Budget Review" at bounding box center [524, 159] width 119 height 13
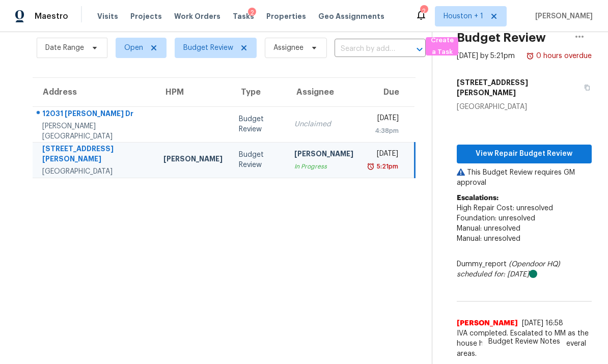
scroll to position [32, 0]
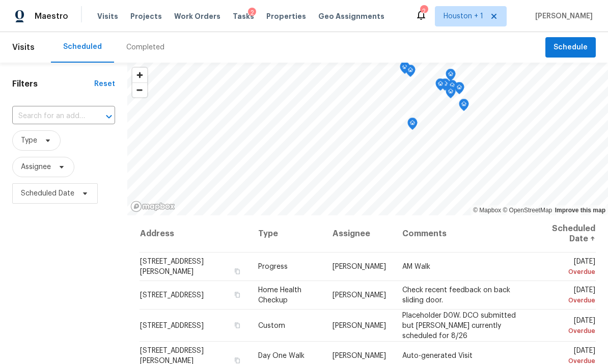
click at [148, 43] on div "Completed" at bounding box center [145, 47] width 38 height 10
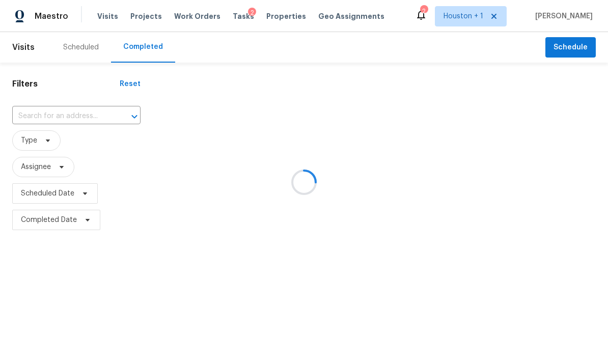
click at [56, 110] on input "text" at bounding box center [62, 116] width 100 height 16
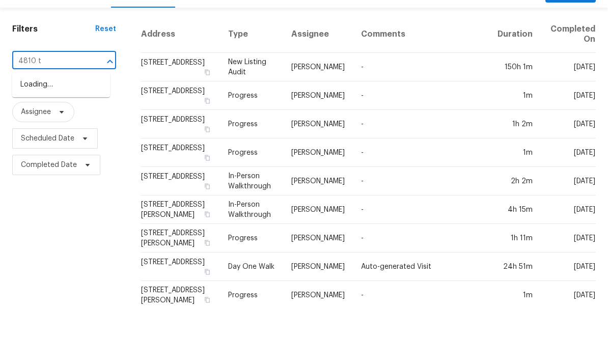
type input "4810 th"
click at [32, 131] on li "[STREET_ADDRESS][PERSON_NAME]" at bounding box center [61, 145] width 98 height 28
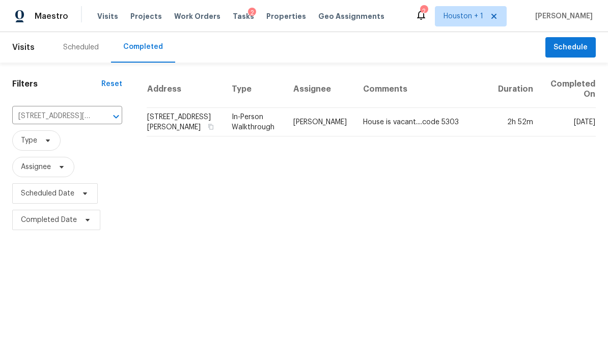
click at [521, 129] on td "2h 52m" at bounding box center [515, 122] width 51 height 29
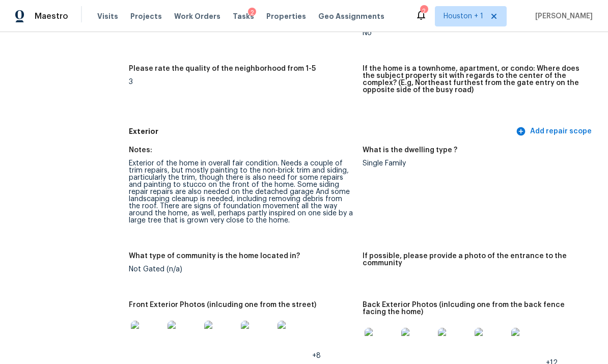
scroll to position [432, 0]
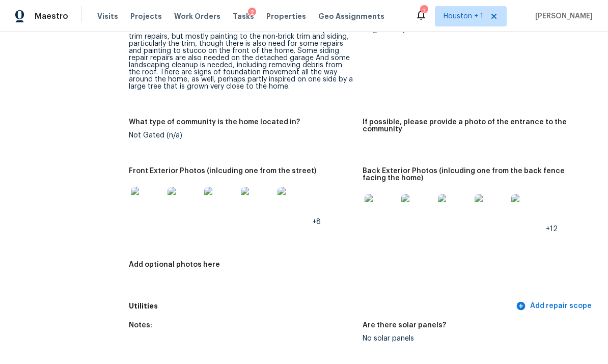
click at [147, 187] on img at bounding box center [147, 203] width 33 height 33
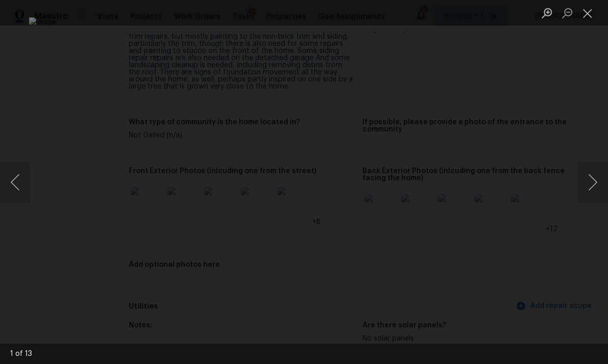
click at [596, 173] on button "Next image" at bounding box center [593, 182] width 31 height 41
click at [594, 177] on button "Next image" at bounding box center [593, 182] width 31 height 41
click at [593, 176] on button "Next image" at bounding box center [593, 182] width 31 height 41
click at [594, 172] on button "Next image" at bounding box center [593, 182] width 31 height 41
click at [591, 172] on button "Next image" at bounding box center [593, 182] width 31 height 41
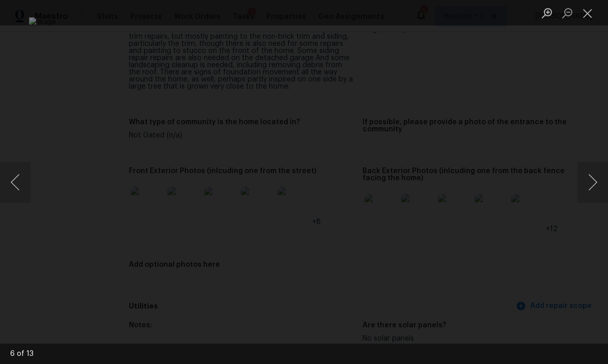
click at [589, 173] on button "Next image" at bounding box center [593, 182] width 31 height 41
click at [16, 189] on button "Previous image" at bounding box center [15, 182] width 31 height 41
click at [592, 173] on button "Next image" at bounding box center [593, 182] width 31 height 41
click at [593, 173] on button "Next image" at bounding box center [593, 182] width 31 height 41
click at [590, 176] on button "Next image" at bounding box center [593, 182] width 31 height 41
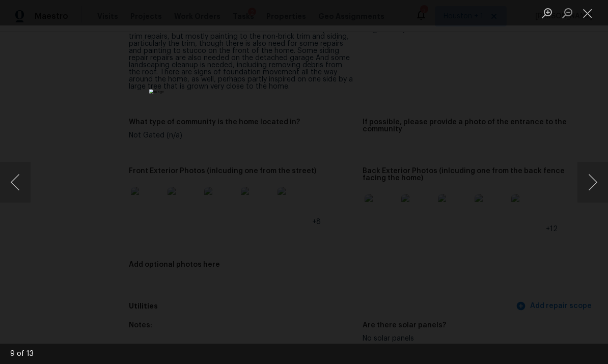
click at [591, 173] on button "Next image" at bounding box center [593, 182] width 31 height 41
click at [590, 172] on button "Next image" at bounding box center [593, 182] width 31 height 41
click at [588, 173] on button "Next image" at bounding box center [593, 182] width 31 height 41
click at [591, 169] on button "Next image" at bounding box center [593, 182] width 31 height 41
click at [590, 169] on button "Next image" at bounding box center [593, 182] width 31 height 41
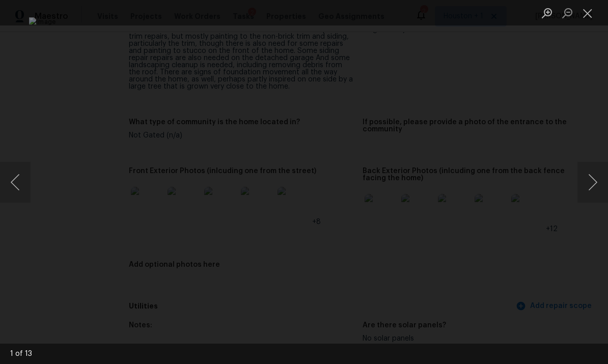
click at [556, 230] on div "Lightbox" at bounding box center [304, 182] width 608 height 364
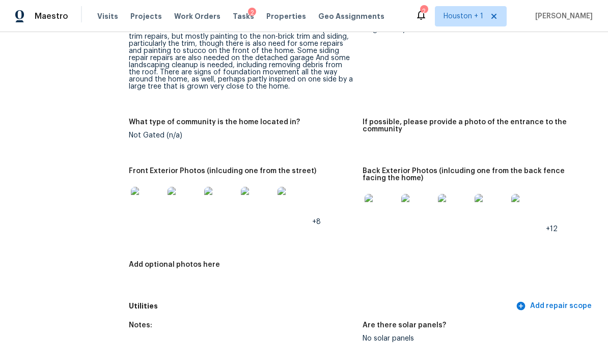
click at [376, 194] on img at bounding box center [381, 210] width 33 height 33
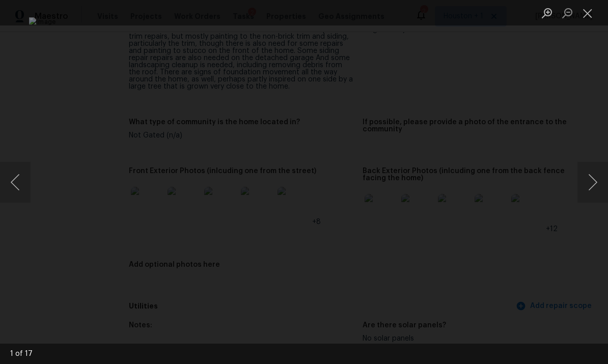
click at [595, 176] on button "Next image" at bounding box center [593, 182] width 31 height 41
click at [594, 170] on button "Next image" at bounding box center [593, 182] width 31 height 41
click at [21, 167] on button "Previous image" at bounding box center [15, 182] width 31 height 41
click at [593, 174] on button "Next image" at bounding box center [593, 182] width 31 height 41
click at [591, 175] on button "Next image" at bounding box center [593, 182] width 31 height 41
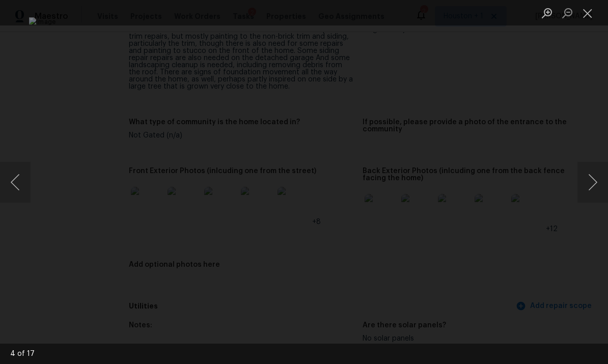
click at [590, 178] on button "Next image" at bounding box center [593, 182] width 31 height 41
click at [595, 176] on button "Next image" at bounding box center [593, 182] width 31 height 41
click at [590, 178] on button "Next image" at bounding box center [593, 182] width 31 height 41
click at [589, 173] on button "Next image" at bounding box center [593, 182] width 31 height 41
click at [590, 174] on button "Next image" at bounding box center [593, 182] width 31 height 41
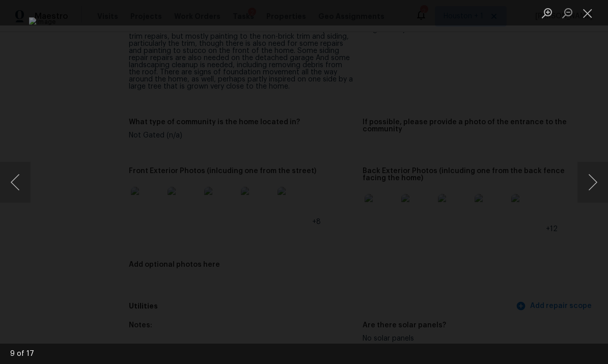
click at [592, 178] on button "Next image" at bounding box center [593, 182] width 31 height 41
click at [592, 173] on button "Next image" at bounding box center [593, 182] width 31 height 41
click at [17, 186] on button "Previous image" at bounding box center [15, 182] width 31 height 41
click at [592, 175] on button "Next image" at bounding box center [593, 182] width 31 height 41
click at [591, 174] on button "Next image" at bounding box center [593, 182] width 31 height 41
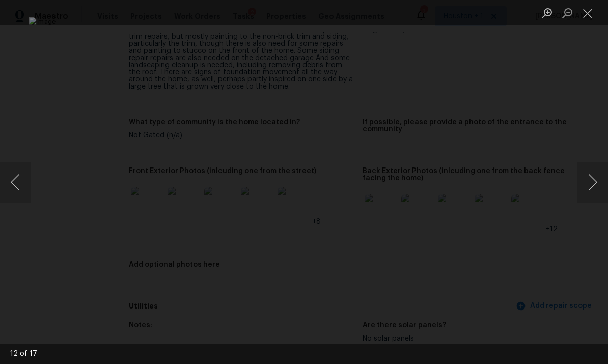
click at [590, 175] on button "Next image" at bounding box center [593, 182] width 31 height 41
click at [593, 174] on button "Next image" at bounding box center [593, 182] width 31 height 41
click at [590, 169] on button "Next image" at bounding box center [593, 182] width 31 height 41
click at [581, 98] on div "Lightbox" at bounding box center [304, 182] width 608 height 364
click at [592, 11] on button "Close lightbox" at bounding box center [588, 13] width 20 height 18
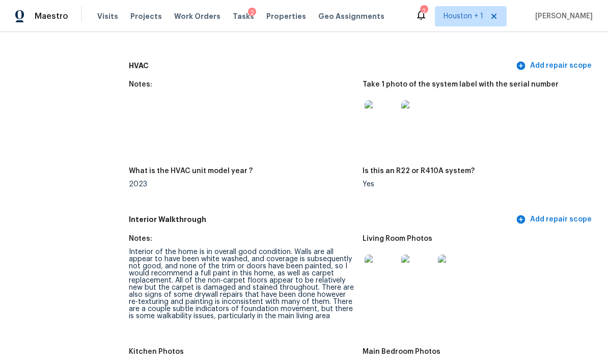
scroll to position [978, 0]
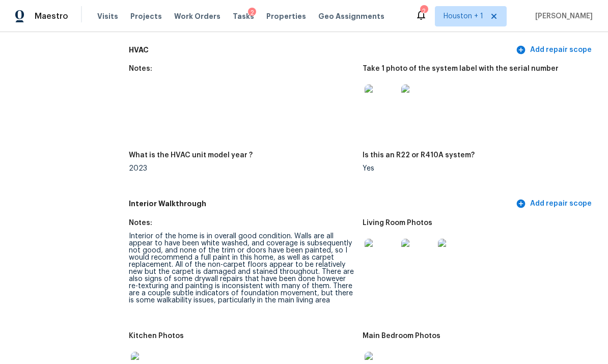
click at [375, 239] on img at bounding box center [381, 255] width 33 height 33
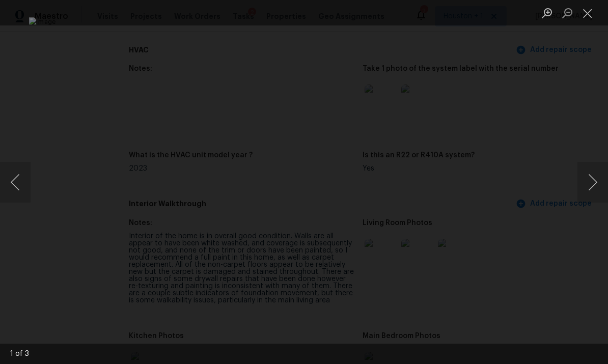
click at [596, 183] on button "Next image" at bounding box center [593, 182] width 31 height 41
click at [591, 182] on button "Next image" at bounding box center [593, 182] width 31 height 41
click at [590, 180] on button "Next image" at bounding box center [593, 182] width 31 height 41
click at [584, 110] on div "Lightbox" at bounding box center [304, 182] width 608 height 364
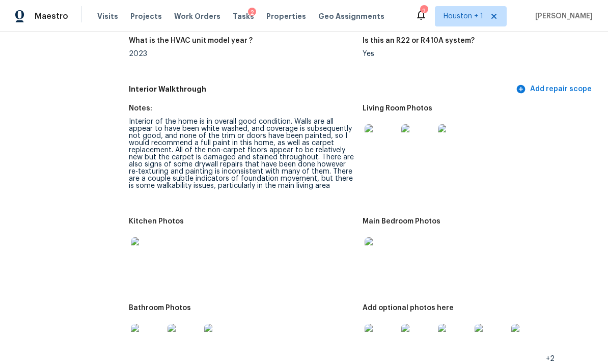
scroll to position [1201, 0]
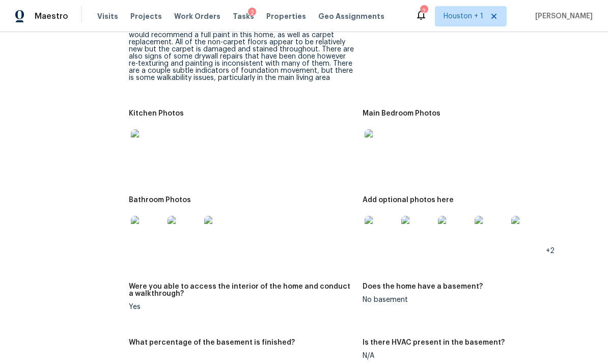
click at [141, 216] on img at bounding box center [147, 232] width 33 height 33
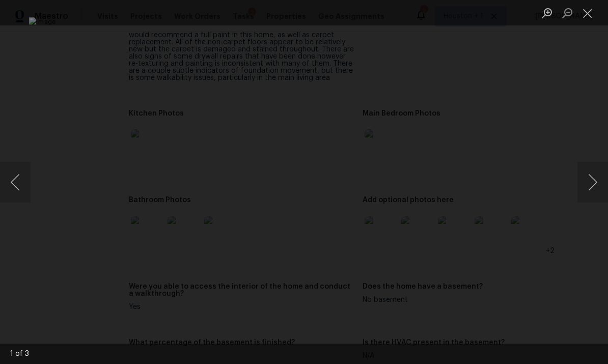
click at [599, 173] on button "Next image" at bounding box center [593, 182] width 31 height 41
click at [588, 104] on div "Lightbox" at bounding box center [304, 182] width 608 height 364
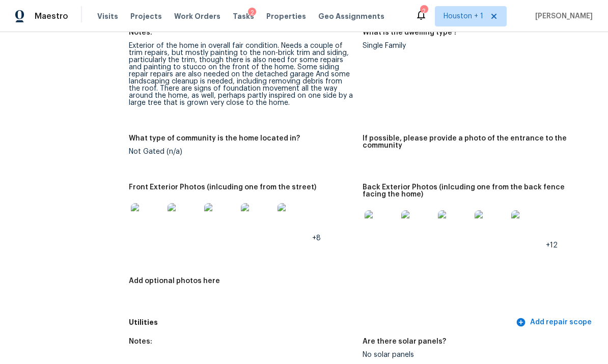
scroll to position [363, 0]
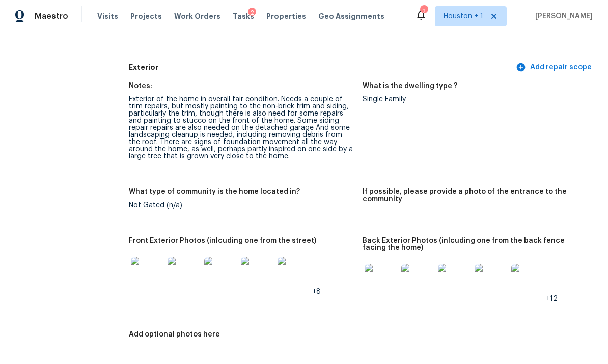
click at [138, 257] on img at bounding box center [147, 273] width 33 height 33
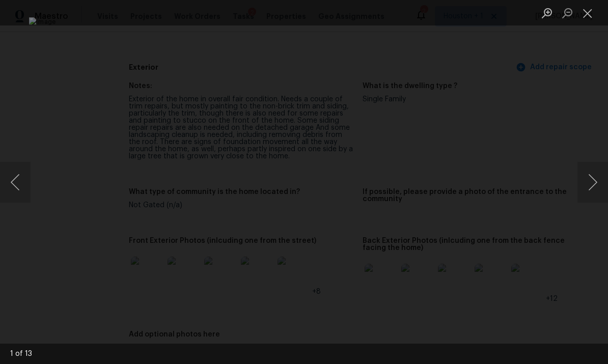
click at [591, 179] on button "Next image" at bounding box center [593, 182] width 31 height 41
click at [589, 186] on button "Next image" at bounding box center [593, 182] width 31 height 41
click at [589, 185] on button "Next image" at bounding box center [593, 182] width 31 height 41
click at [591, 186] on button "Next image" at bounding box center [593, 182] width 31 height 41
click at [35, 180] on div "Lightbox" at bounding box center [304, 182] width 608 height 364
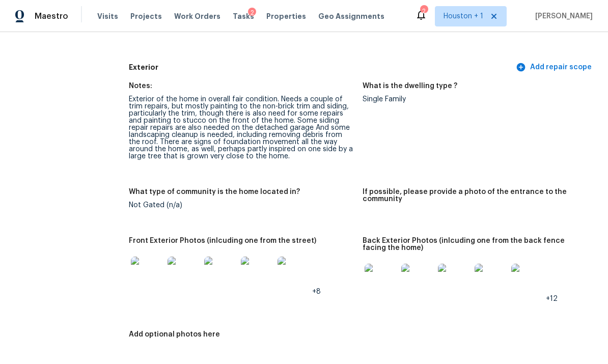
click at [294, 257] on img at bounding box center [294, 273] width 33 height 33
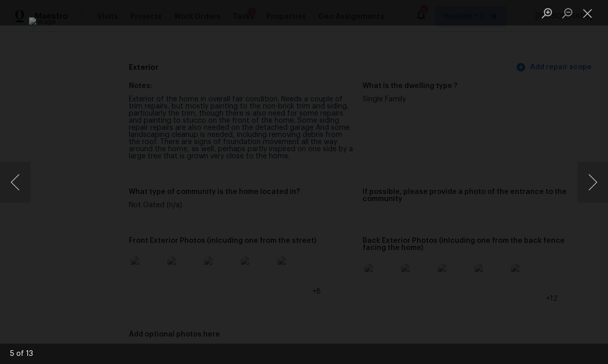
click at [590, 197] on button "Next image" at bounding box center [593, 182] width 31 height 41
click at [589, 184] on button "Next image" at bounding box center [593, 182] width 31 height 41
click at [591, 183] on button "Next image" at bounding box center [593, 182] width 31 height 41
click at [589, 185] on button "Next image" at bounding box center [593, 182] width 31 height 41
click at [589, 183] on button "Next image" at bounding box center [593, 182] width 31 height 41
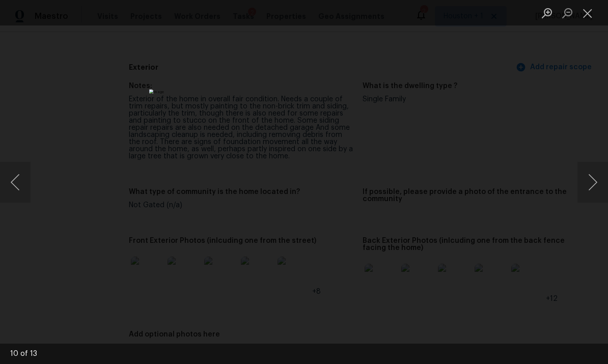
click at [589, 182] on button "Next image" at bounding box center [593, 182] width 31 height 41
click at [591, 184] on button "Next image" at bounding box center [593, 182] width 31 height 41
click at [592, 184] on button "Next image" at bounding box center [593, 182] width 31 height 41
click at [593, 184] on button "Next image" at bounding box center [593, 182] width 31 height 41
click at [593, 183] on button "Next image" at bounding box center [593, 182] width 31 height 41
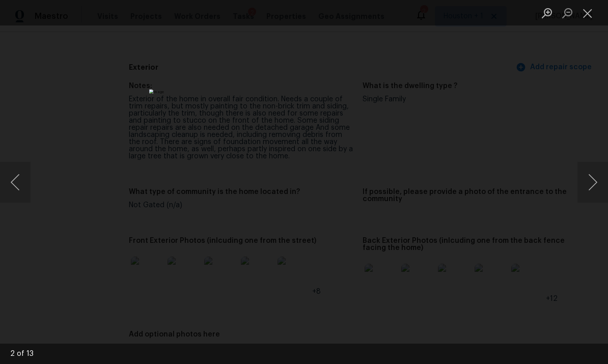
click at [590, 182] on button "Next image" at bounding box center [593, 182] width 31 height 41
click at [590, 181] on button "Next image" at bounding box center [593, 182] width 31 height 41
click at [586, 184] on button "Next image" at bounding box center [593, 182] width 31 height 41
click at [526, 172] on img "Lightbox" at bounding box center [304, 182] width 551 height 330
click at [583, 119] on div "Lightbox" at bounding box center [304, 182] width 608 height 364
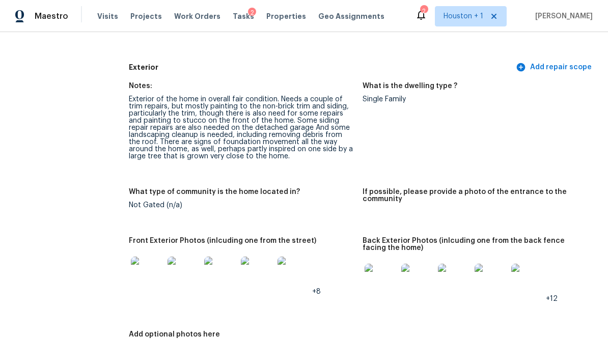
click at [371, 264] on img at bounding box center [381, 280] width 33 height 33
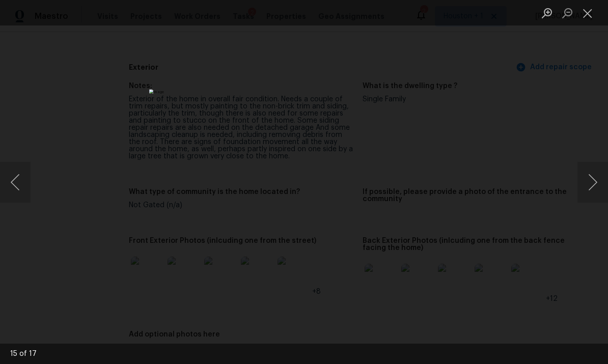
click at [591, 175] on button "Next image" at bounding box center [593, 182] width 31 height 41
click at [590, 180] on button "Next image" at bounding box center [593, 182] width 31 height 41
click at [592, 182] on button "Next image" at bounding box center [593, 182] width 31 height 41
click at [591, 181] on button "Next image" at bounding box center [593, 182] width 31 height 41
click at [589, 179] on button "Next image" at bounding box center [593, 182] width 31 height 41
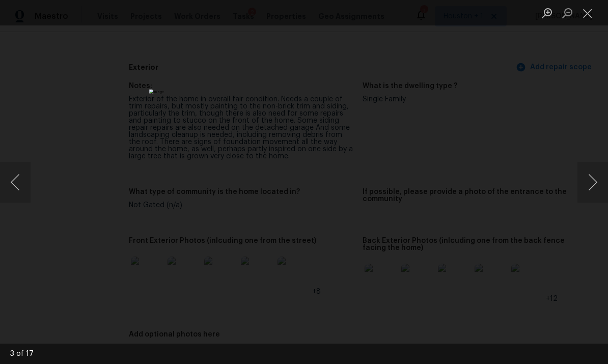
click at [590, 182] on button "Next image" at bounding box center [593, 182] width 31 height 41
click at [589, 183] on button "Next image" at bounding box center [593, 182] width 31 height 41
click at [589, 185] on button "Next image" at bounding box center [593, 182] width 31 height 41
click at [590, 184] on button "Next image" at bounding box center [593, 182] width 31 height 41
click at [591, 183] on button "Next image" at bounding box center [593, 182] width 31 height 41
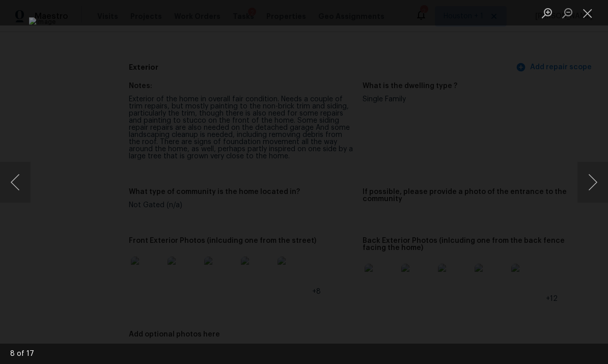
click at [591, 184] on button "Next image" at bounding box center [593, 182] width 31 height 41
click at [590, 185] on button "Next image" at bounding box center [593, 182] width 31 height 41
click at [592, 185] on button "Next image" at bounding box center [593, 182] width 31 height 41
click at [597, 179] on button "Next image" at bounding box center [593, 182] width 31 height 41
click at [591, 5] on button "Close lightbox" at bounding box center [588, 13] width 20 height 18
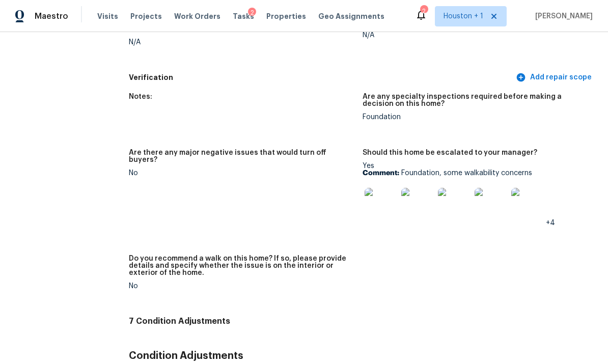
scroll to position [2313, 0]
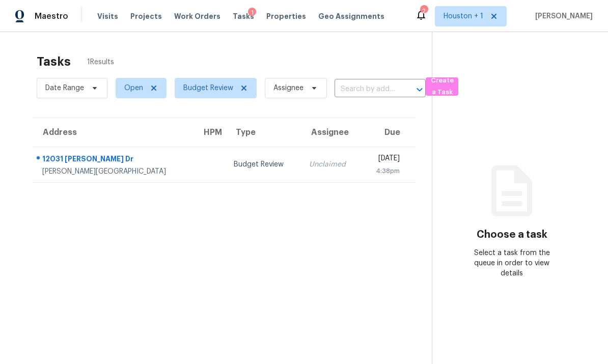
click at [65, 164] on div "12031 Mulholland Dr" at bounding box center [113, 160] width 143 height 13
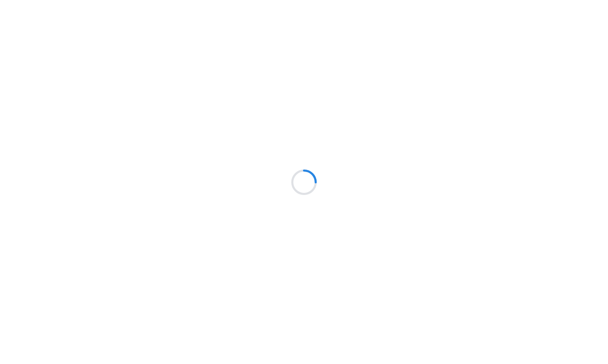
scroll to position [38, 0]
